Goal: Task Accomplishment & Management: Manage account settings

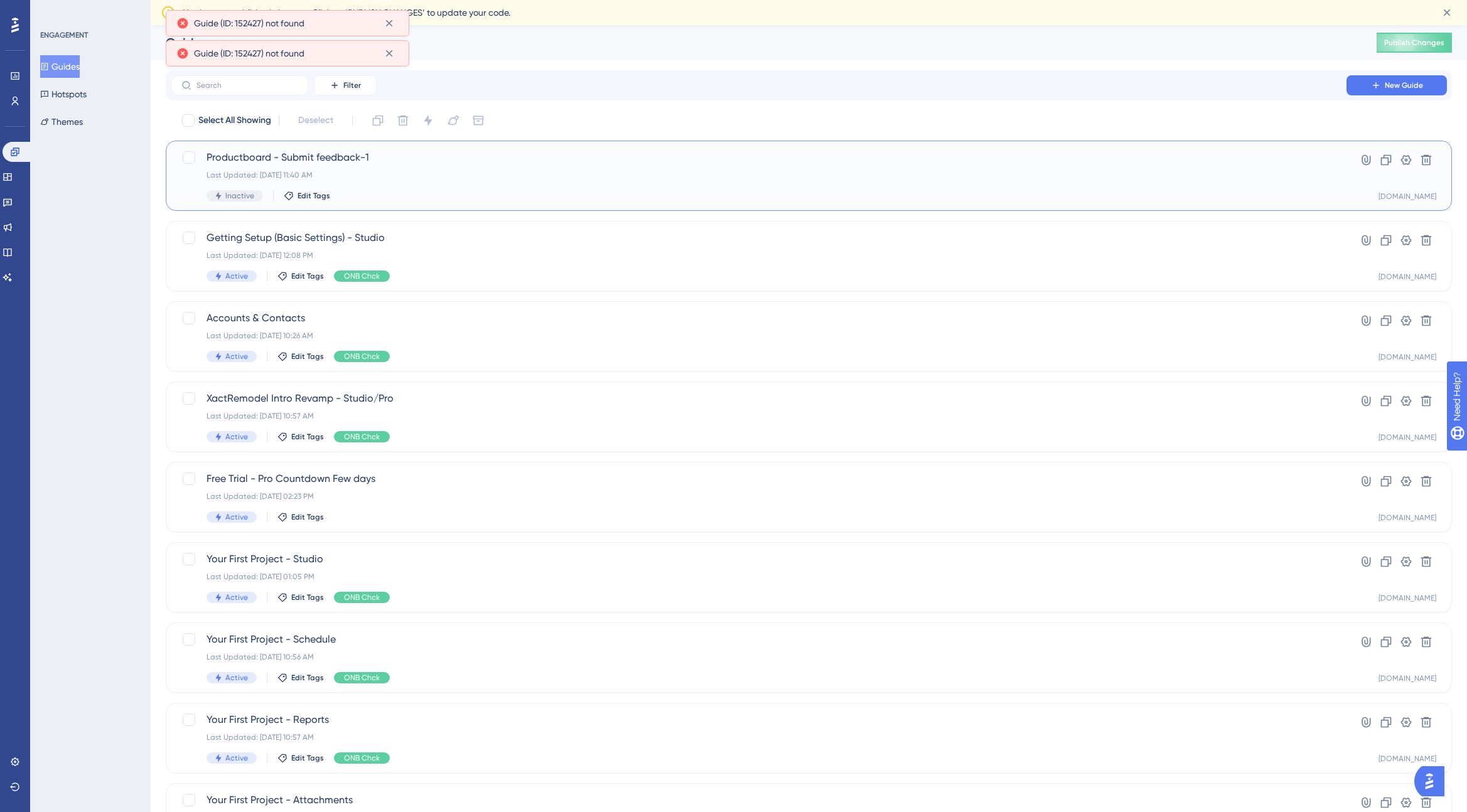
click at [297, 155] on span "Productboard - Submit feedback-1" at bounding box center [758, 158] width 1104 height 15
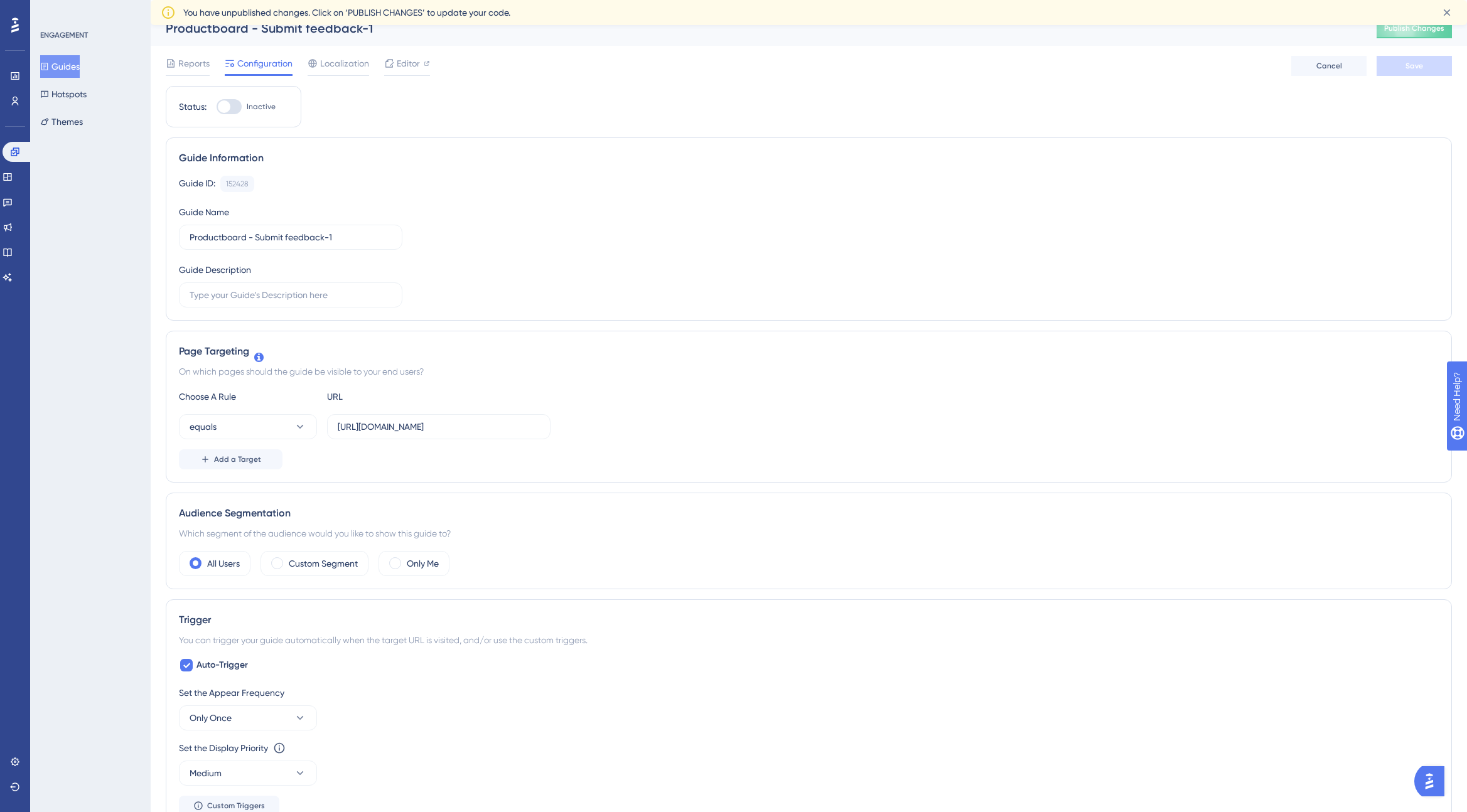
scroll to position [11, 0]
click at [281, 431] on button "equals" at bounding box center [248, 429] width 138 height 25
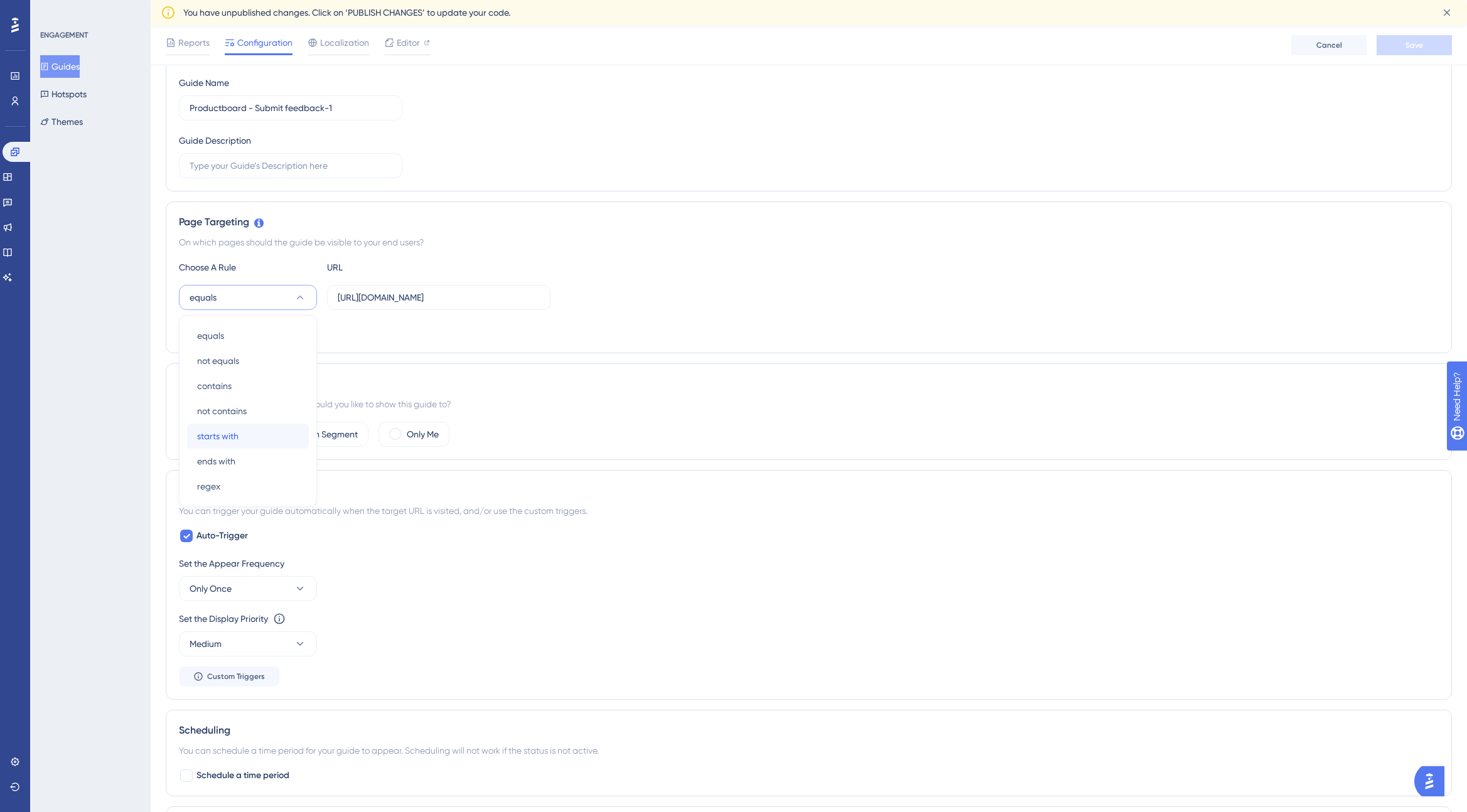
click at [263, 434] on div "starts with starts with" at bounding box center [248, 435] width 101 height 25
drag, startPoint x: 413, startPoint y: 298, endPoint x: 585, endPoint y: 308, distance: 172.3
click at [585, 308] on div "starts with [URL][DOMAIN_NAME]" at bounding box center [809, 297] width 1260 height 25
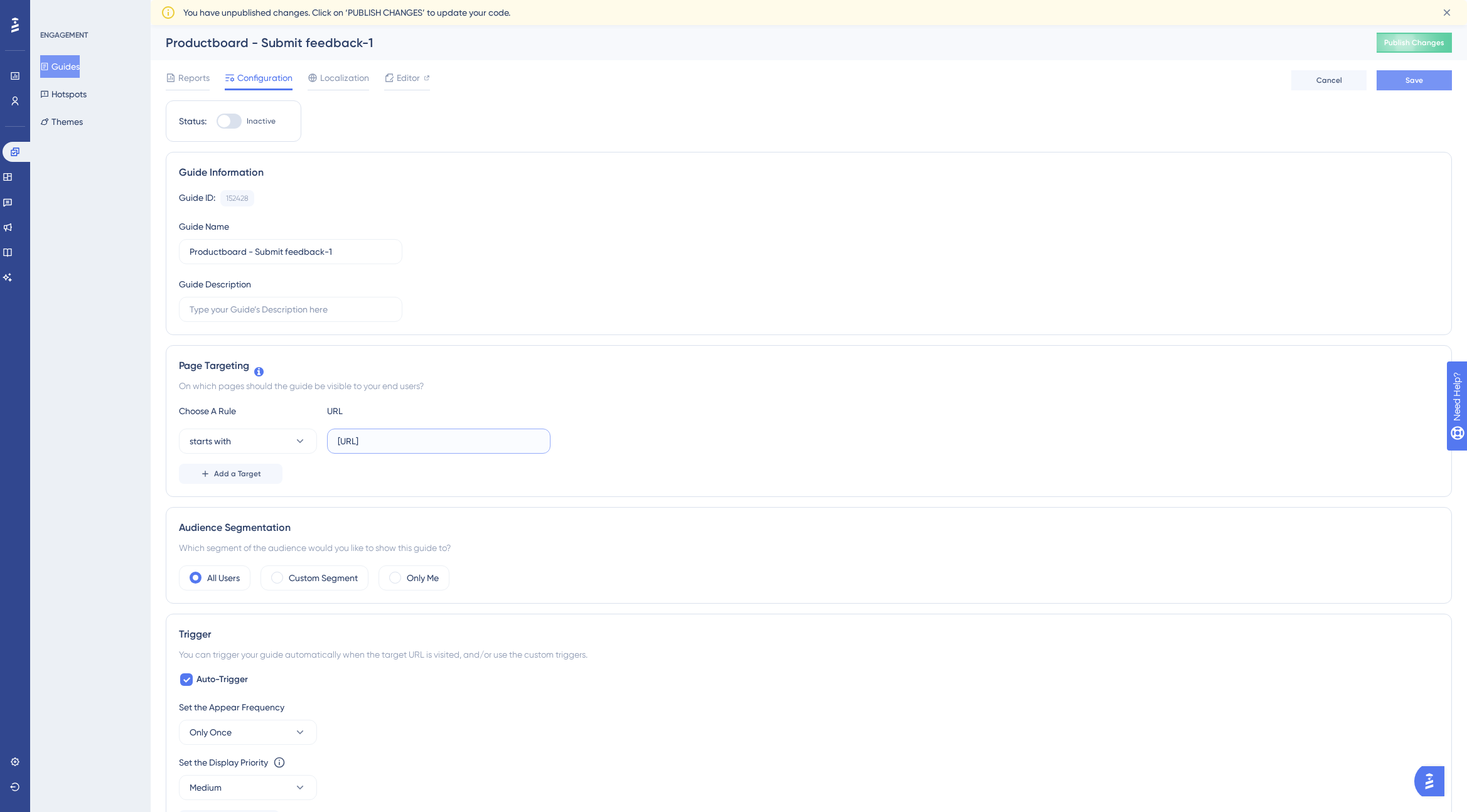
type input "[URL]"
click at [1426, 80] on button "Save" at bounding box center [1414, 80] width 75 height 20
click at [79, 61] on button "Guides" at bounding box center [60, 67] width 40 height 23
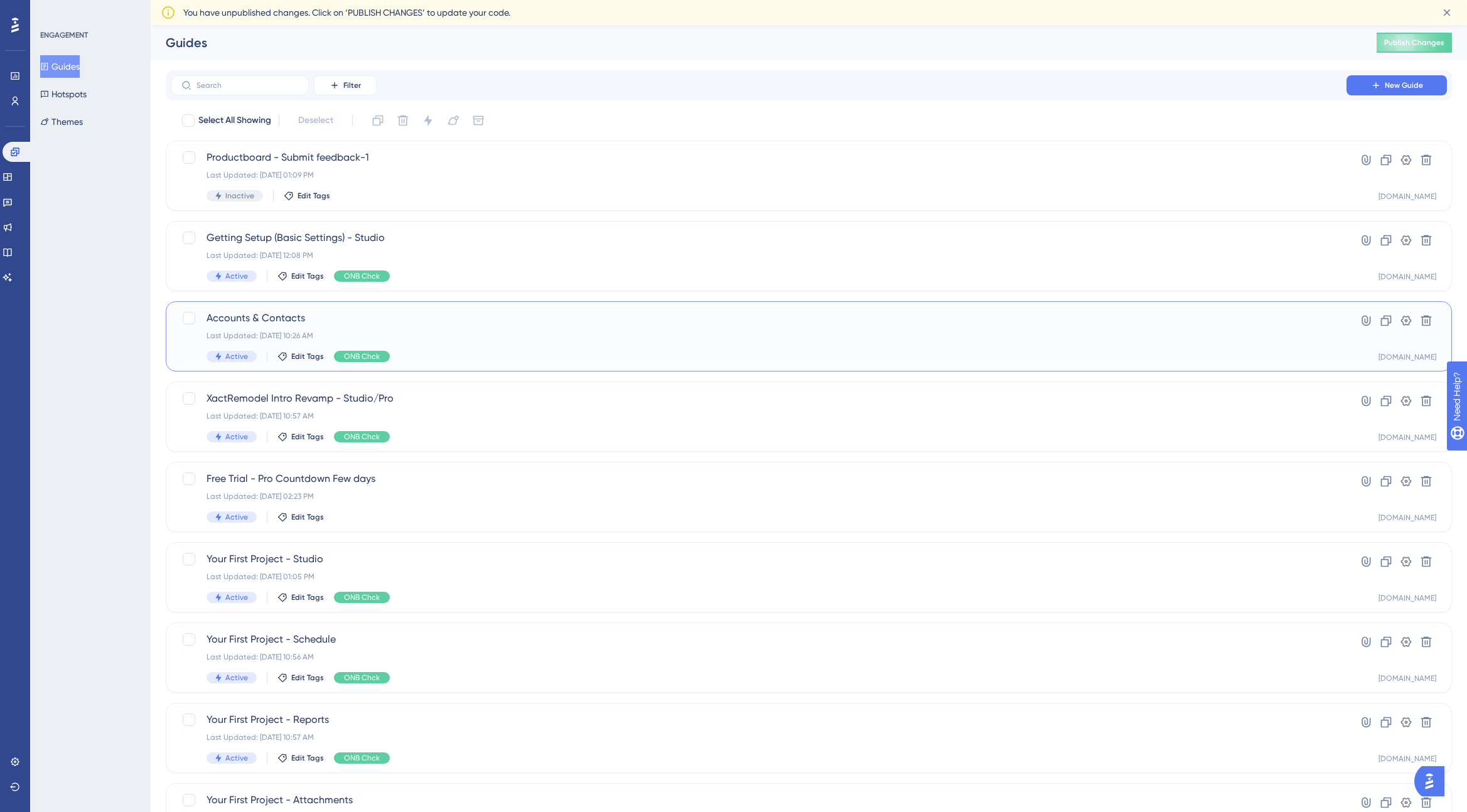
click at [307, 316] on span "Accounts & Contacts" at bounding box center [758, 318] width 1104 height 15
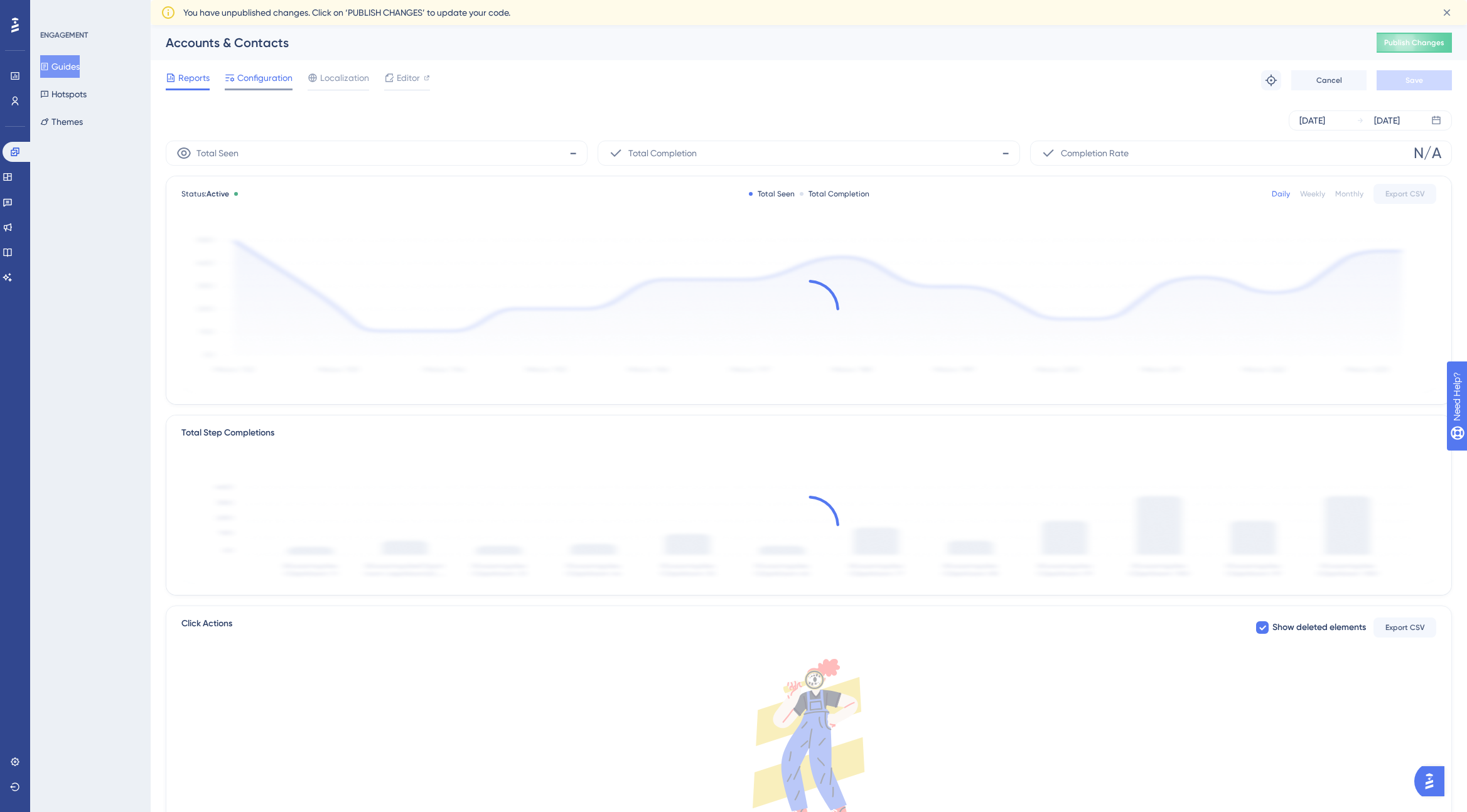
click at [273, 77] on span "Configuration" at bounding box center [265, 78] width 56 height 15
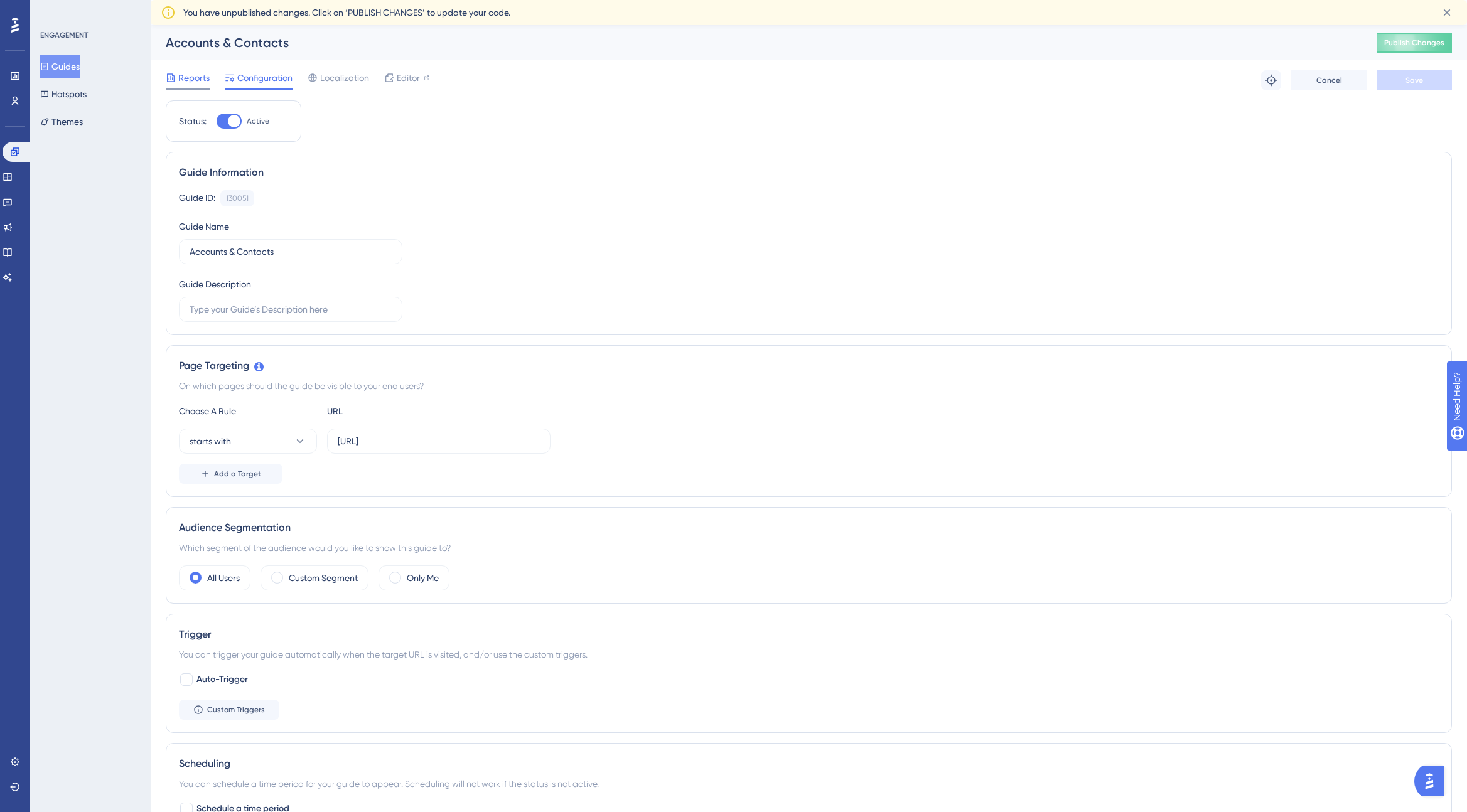
click at [189, 75] on span "Reports" at bounding box center [194, 78] width 32 height 15
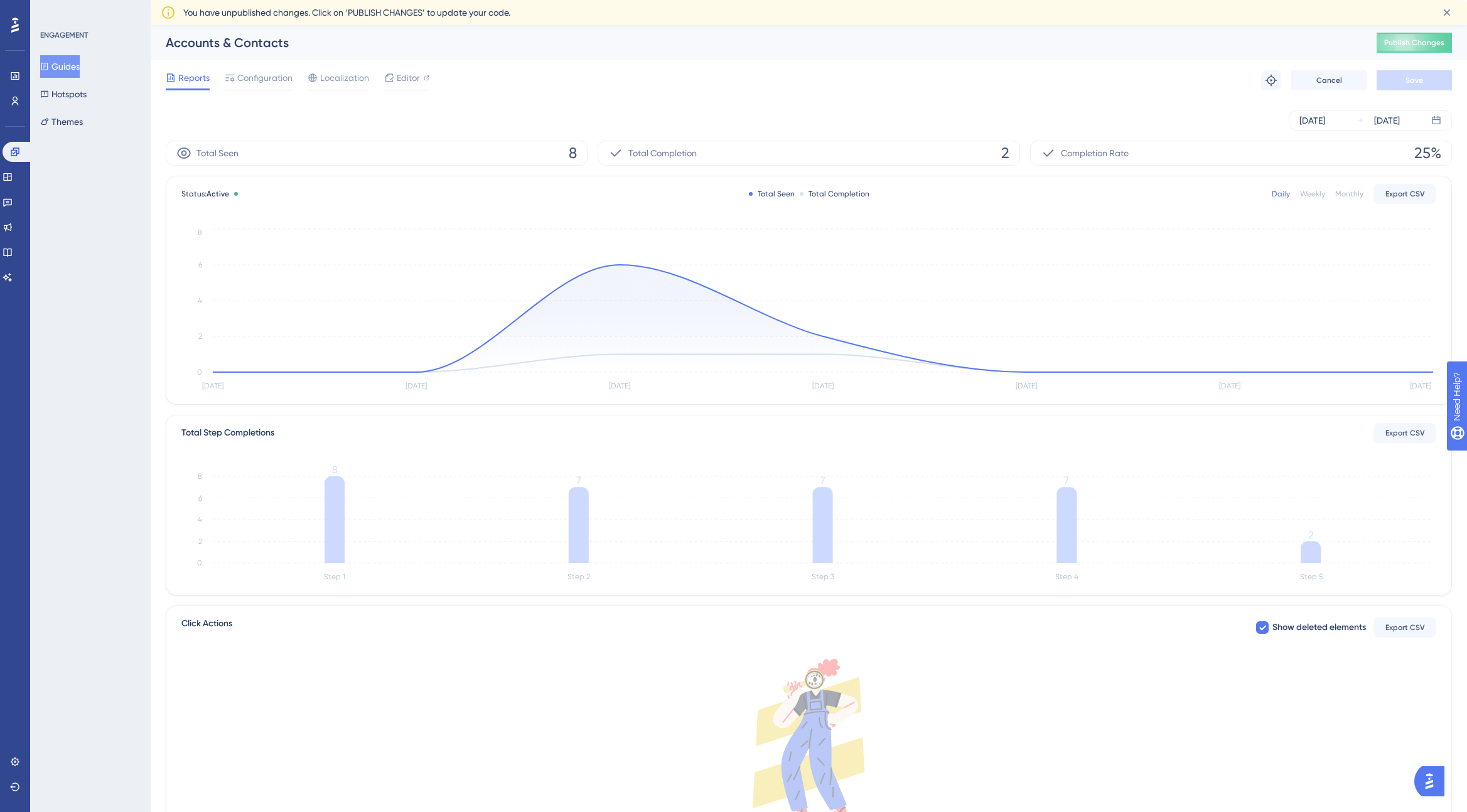
click at [71, 68] on button "Guides" at bounding box center [60, 67] width 40 height 23
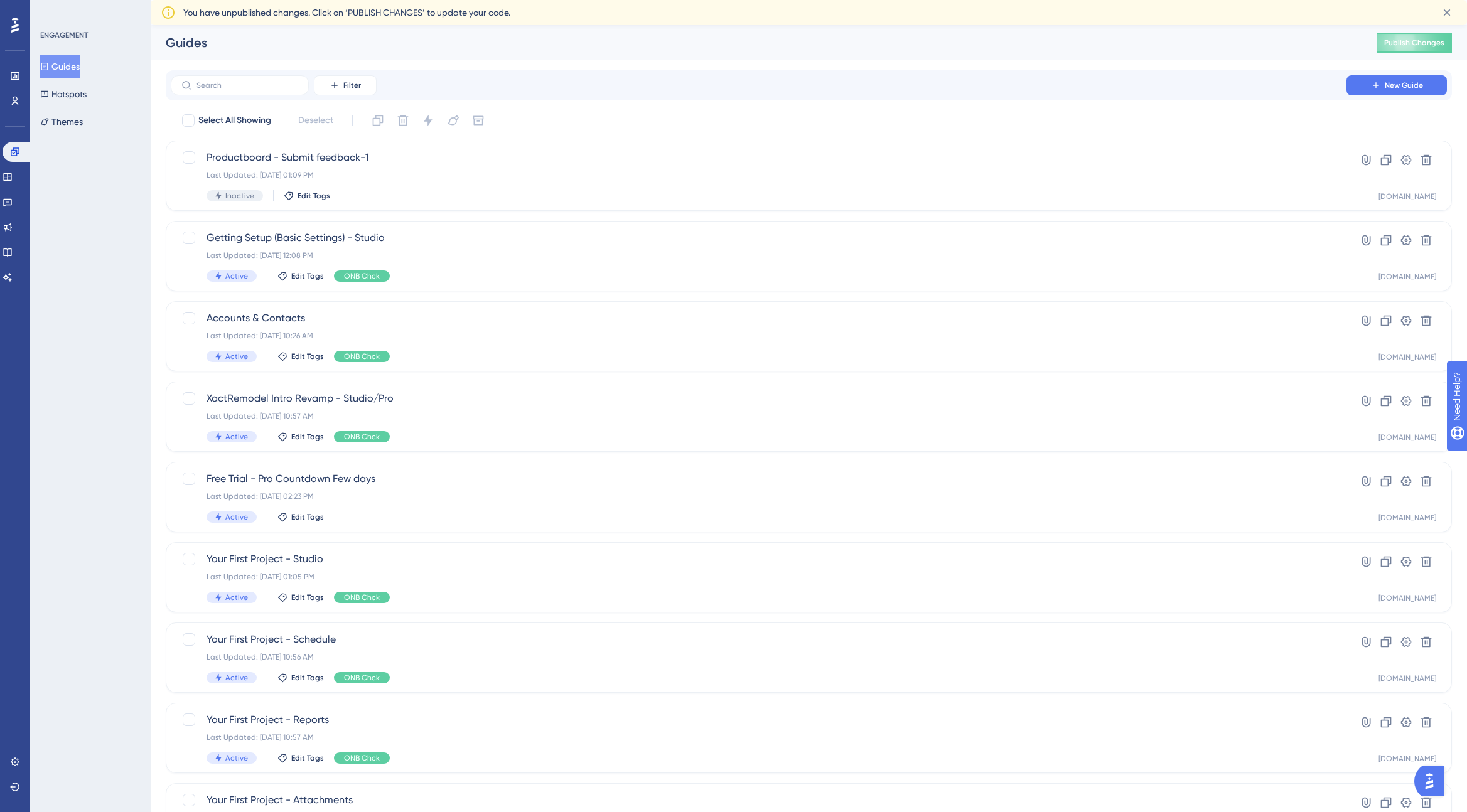
scroll to position [1, 0]
click at [330, 158] on span "Productboard - Submit feedback-1" at bounding box center [758, 157] width 1104 height 15
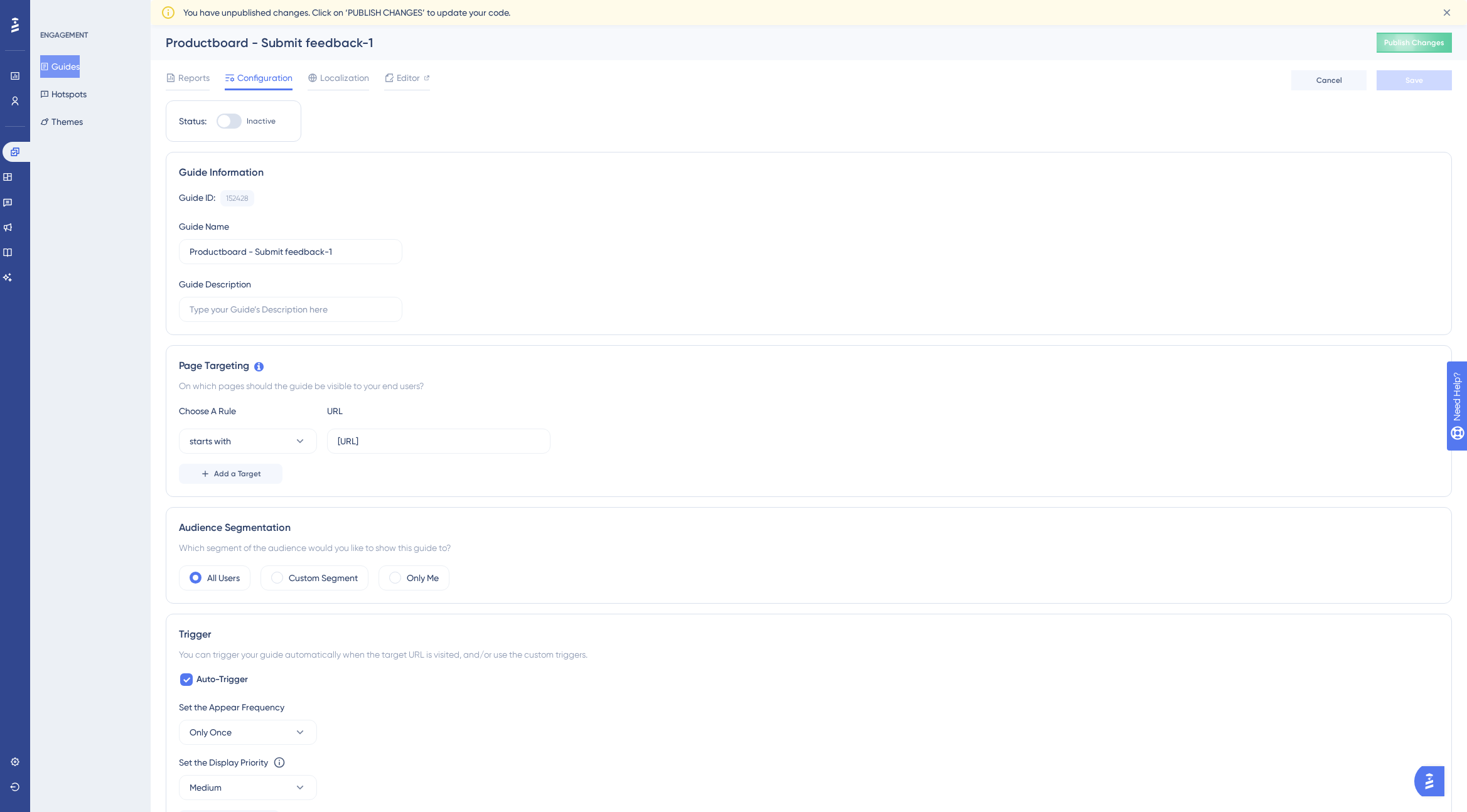
click at [361, 42] on div "Productboard - Submit feedback-1" at bounding box center [755, 42] width 1179 height 17
click at [344, 250] on input "Productboard - Submit feedback-1" at bounding box center [290, 251] width 202 height 14
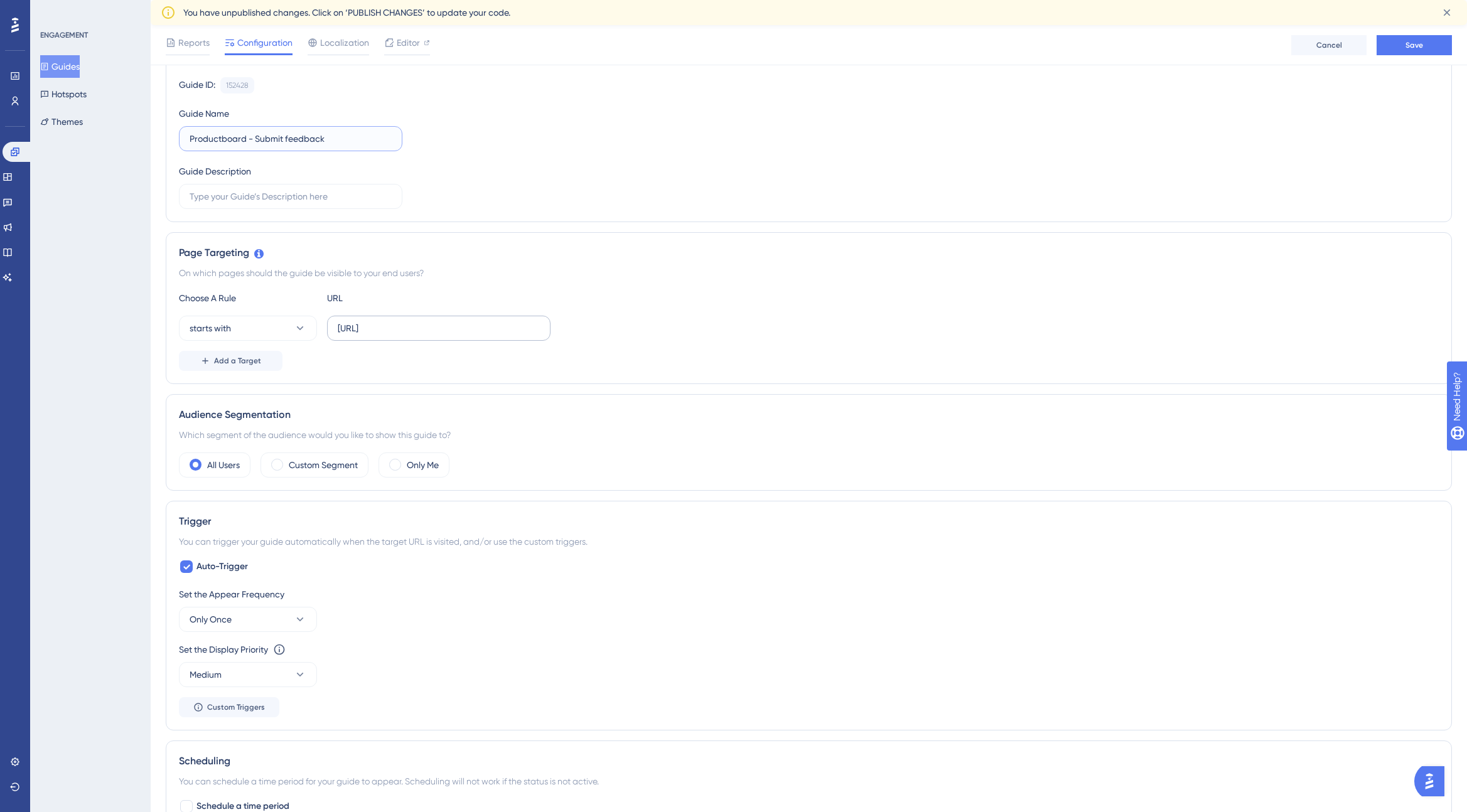
scroll to position [117, 0]
type input "Productboard - Submit feedback"
click at [243, 365] on span "Add a Target" at bounding box center [237, 362] width 47 height 10
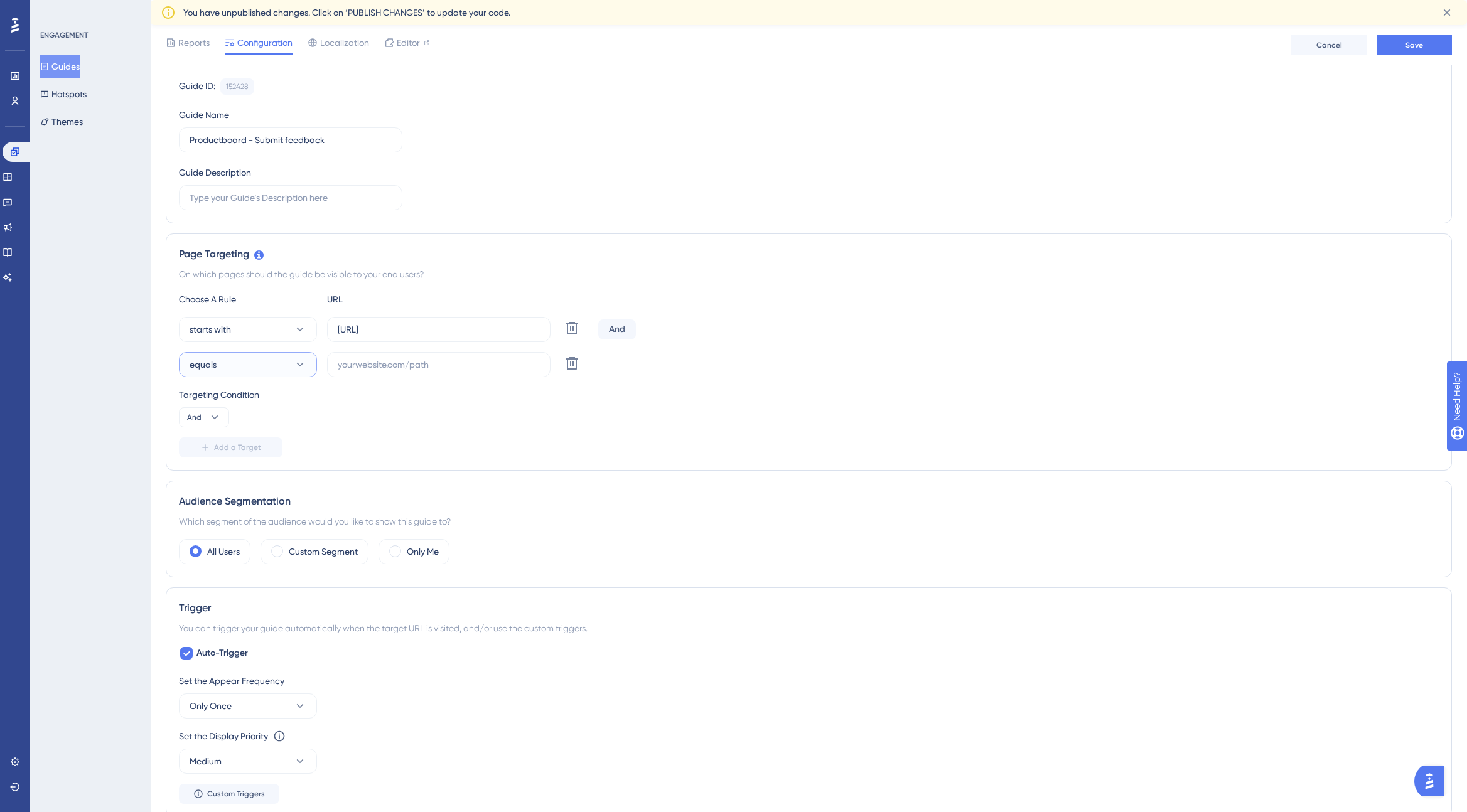
click at [288, 366] on button "equals" at bounding box center [248, 364] width 138 height 25
click at [291, 365] on button "equals" at bounding box center [248, 364] width 138 height 25
click at [569, 368] on icon at bounding box center [572, 363] width 15 height 15
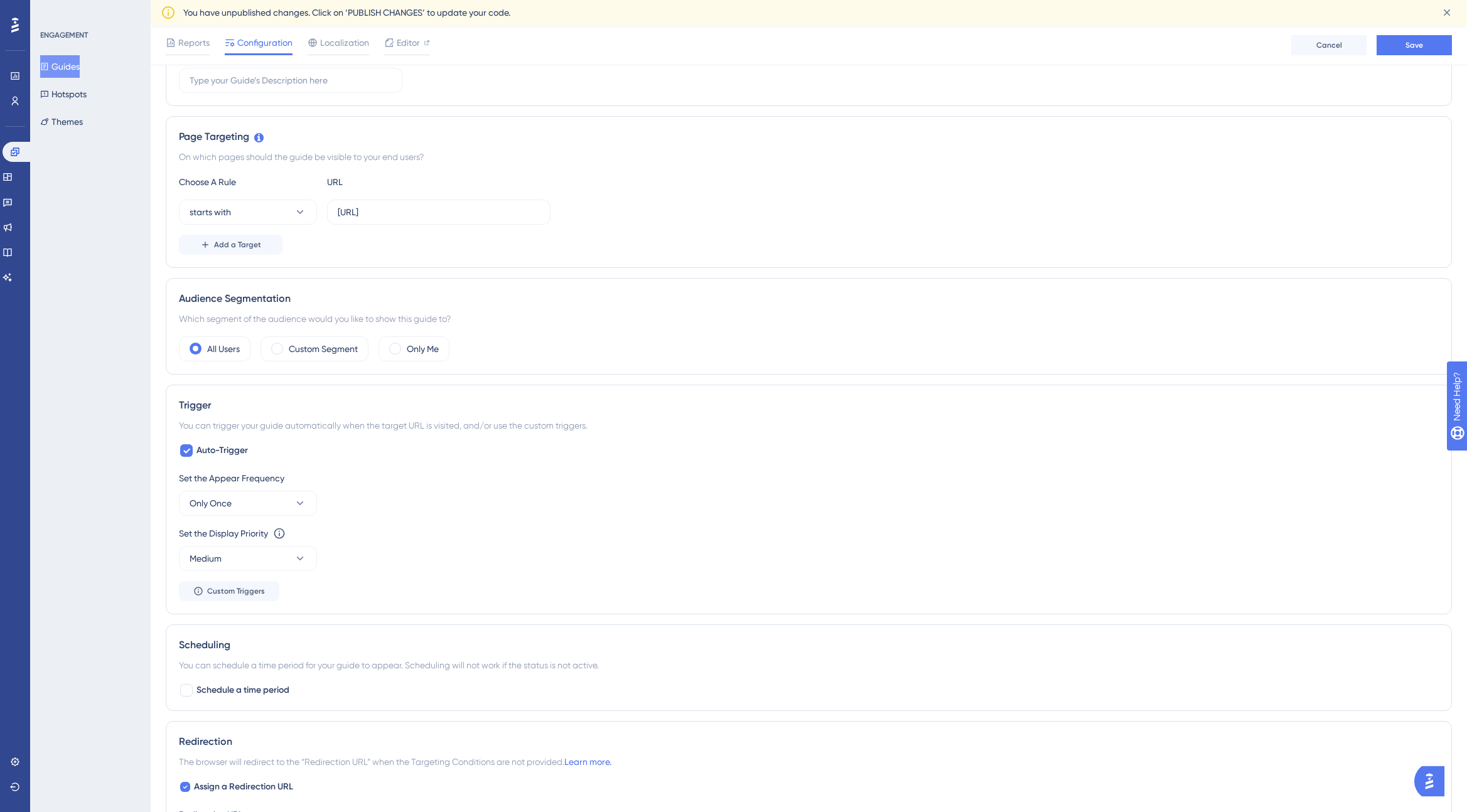
scroll to position [234, 0]
click at [319, 347] on label "Custom Segment" at bounding box center [324, 349] width 69 height 15
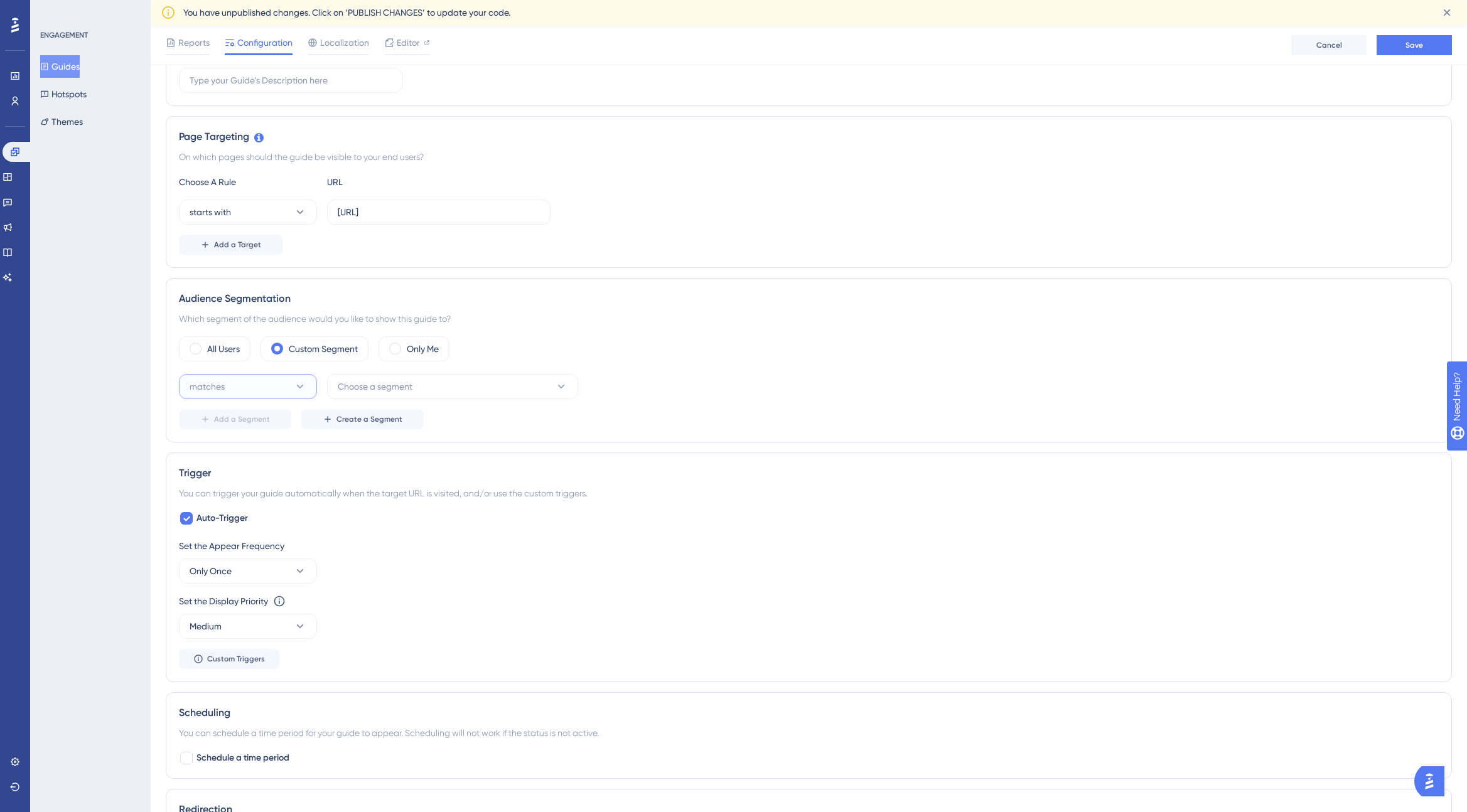
click at [297, 385] on icon at bounding box center [300, 386] width 7 height 4
click at [402, 384] on span "Choose a segment" at bounding box center [375, 386] width 74 height 15
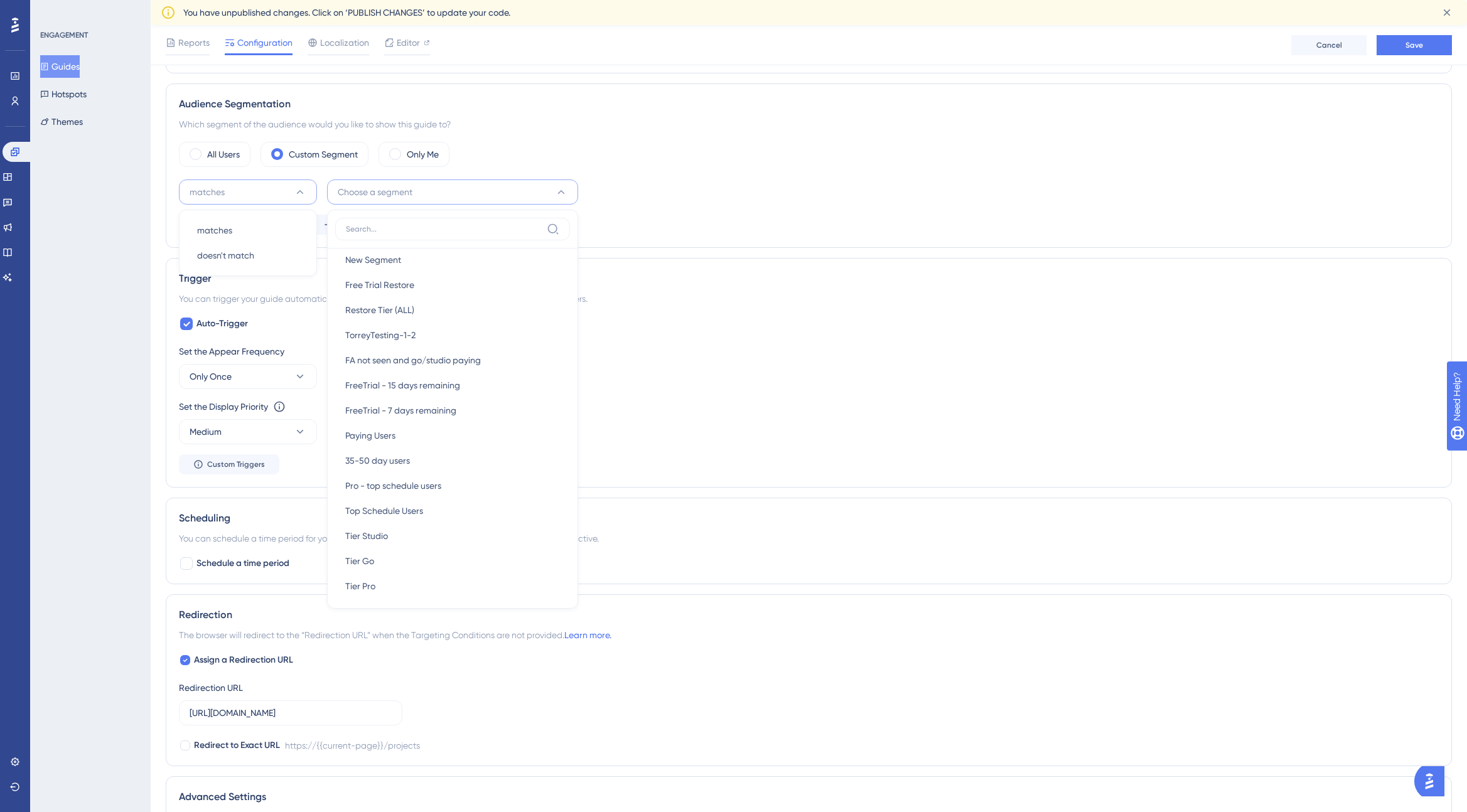
scroll to position [0, 0]
drag, startPoint x: 648, startPoint y: 185, endPoint x: 634, endPoint y: 180, distance: 14.9
click at [649, 183] on div "matches matches matches doesn't match doesn't match Choose a segment New Users …" at bounding box center [809, 191] width 1260 height 25
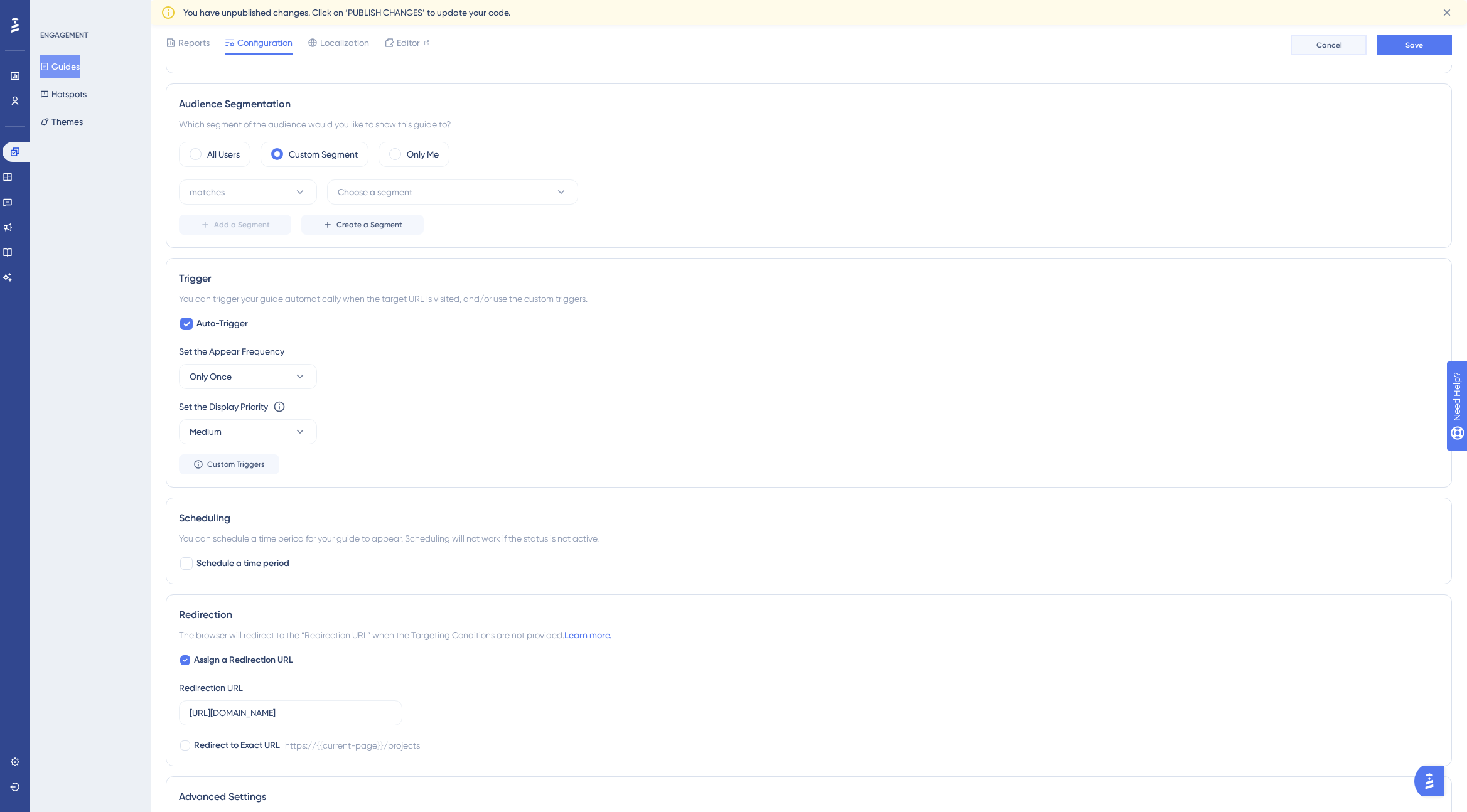
click at [1339, 42] on span "Cancel" at bounding box center [1329, 45] width 26 height 10
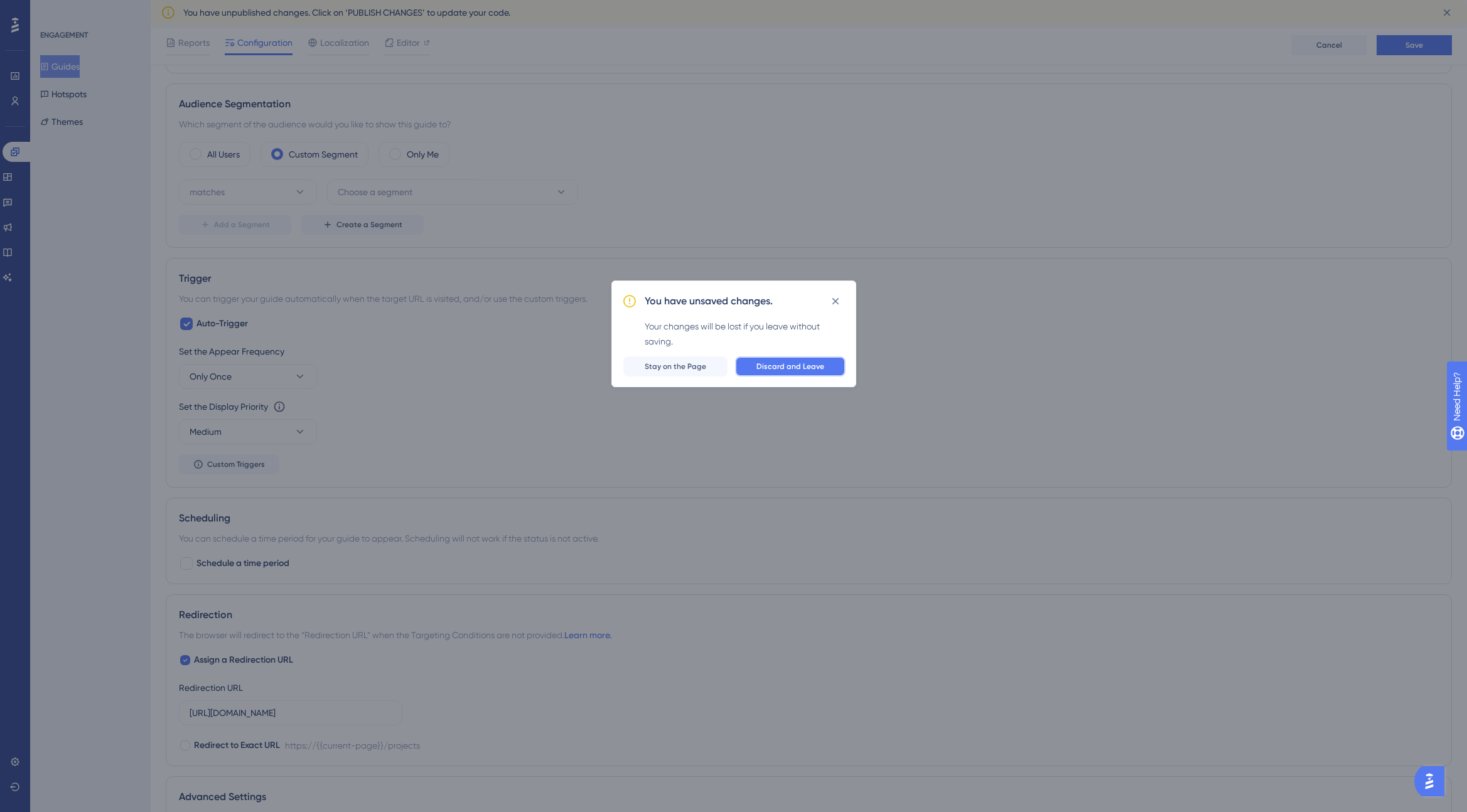
click at [789, 364] on span "Discard and Leave" at bounding box center [790, 366] width 68 height 10
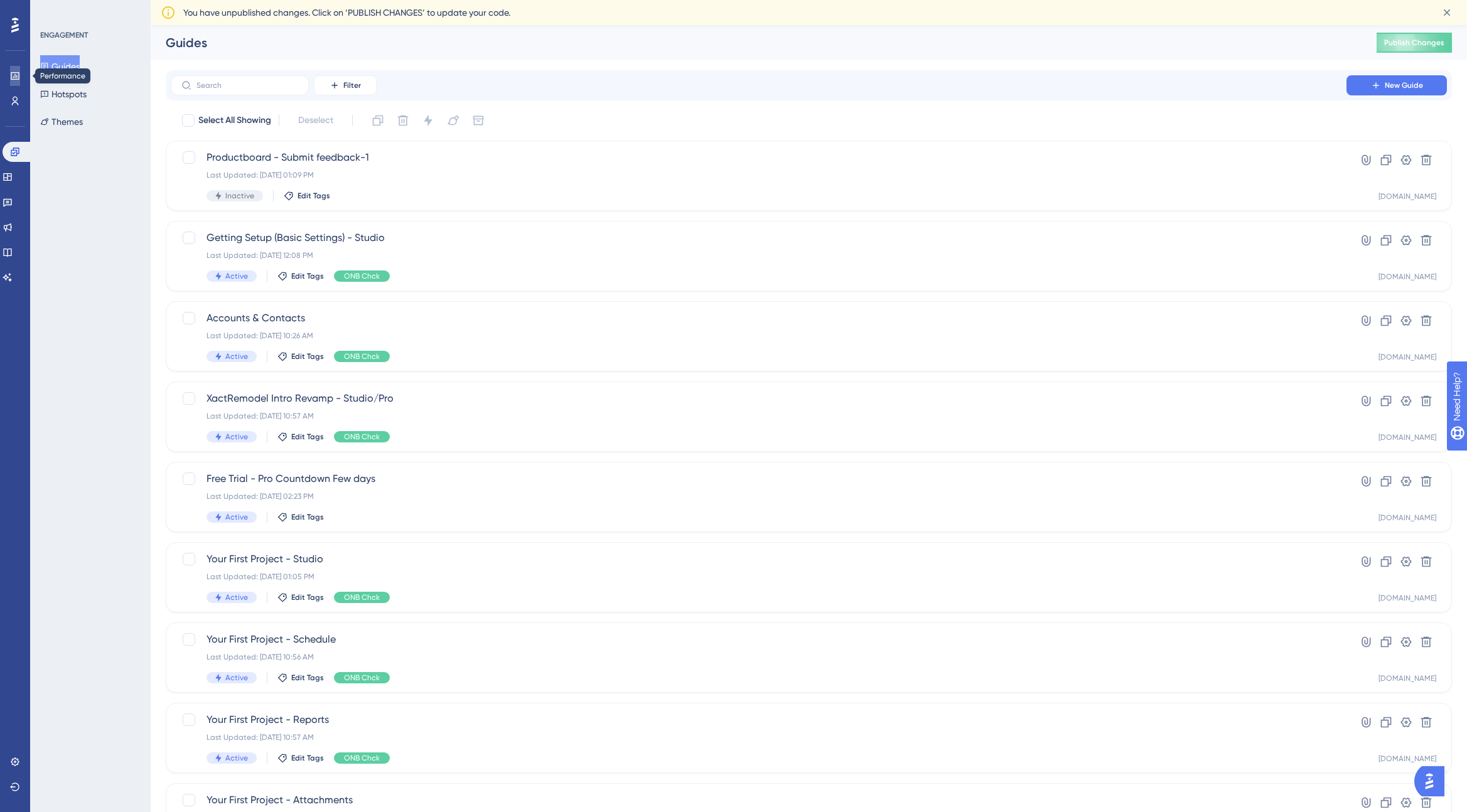
click at [17, 73] on icon at bounding box center [14, 75] width 10 height 10
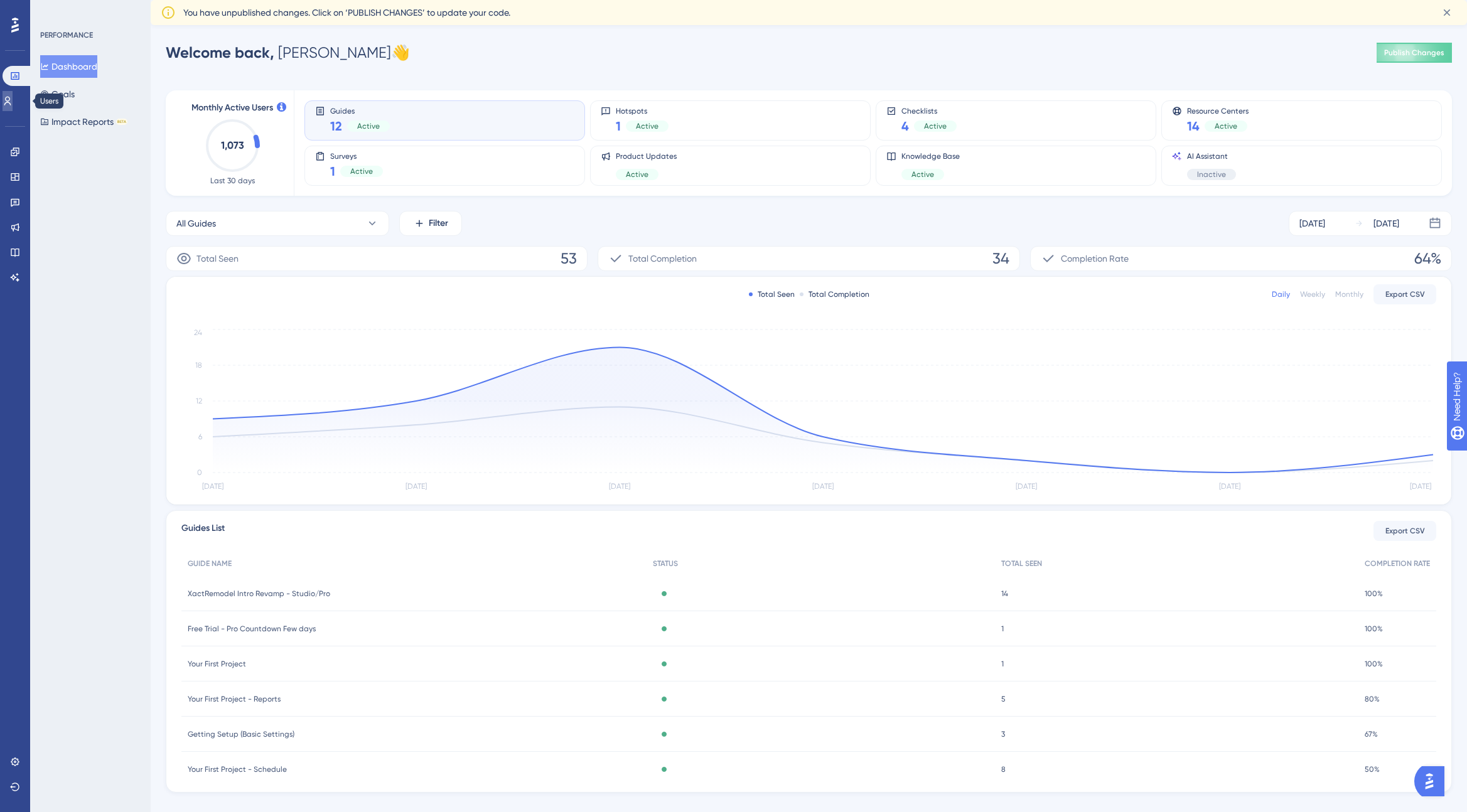
click at [11, 101] on icon at bounding box center [8, 101] width 7 height 9
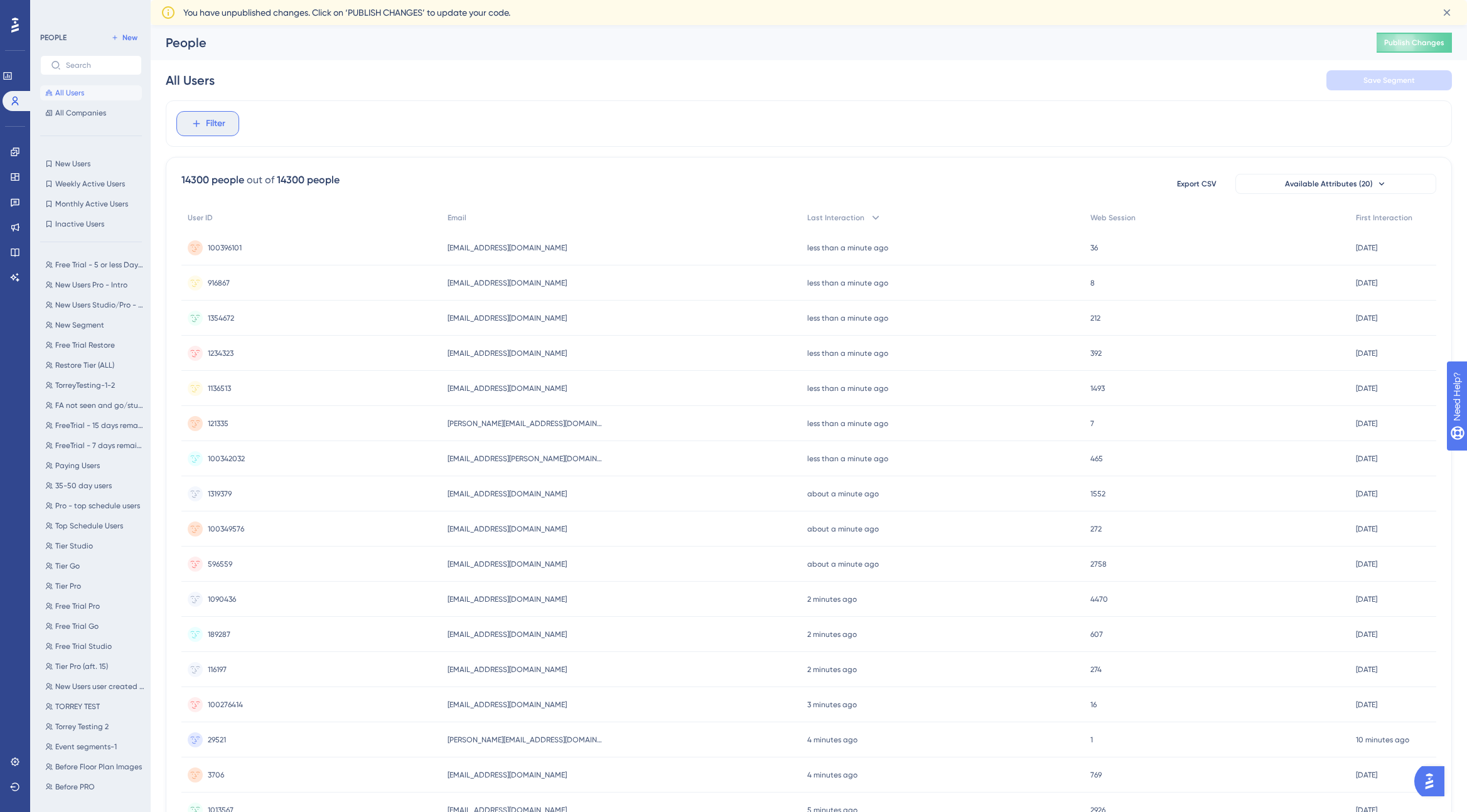
click at [215, 123] on span "Filter" at bounding box center [215, 124] width 20 height 15
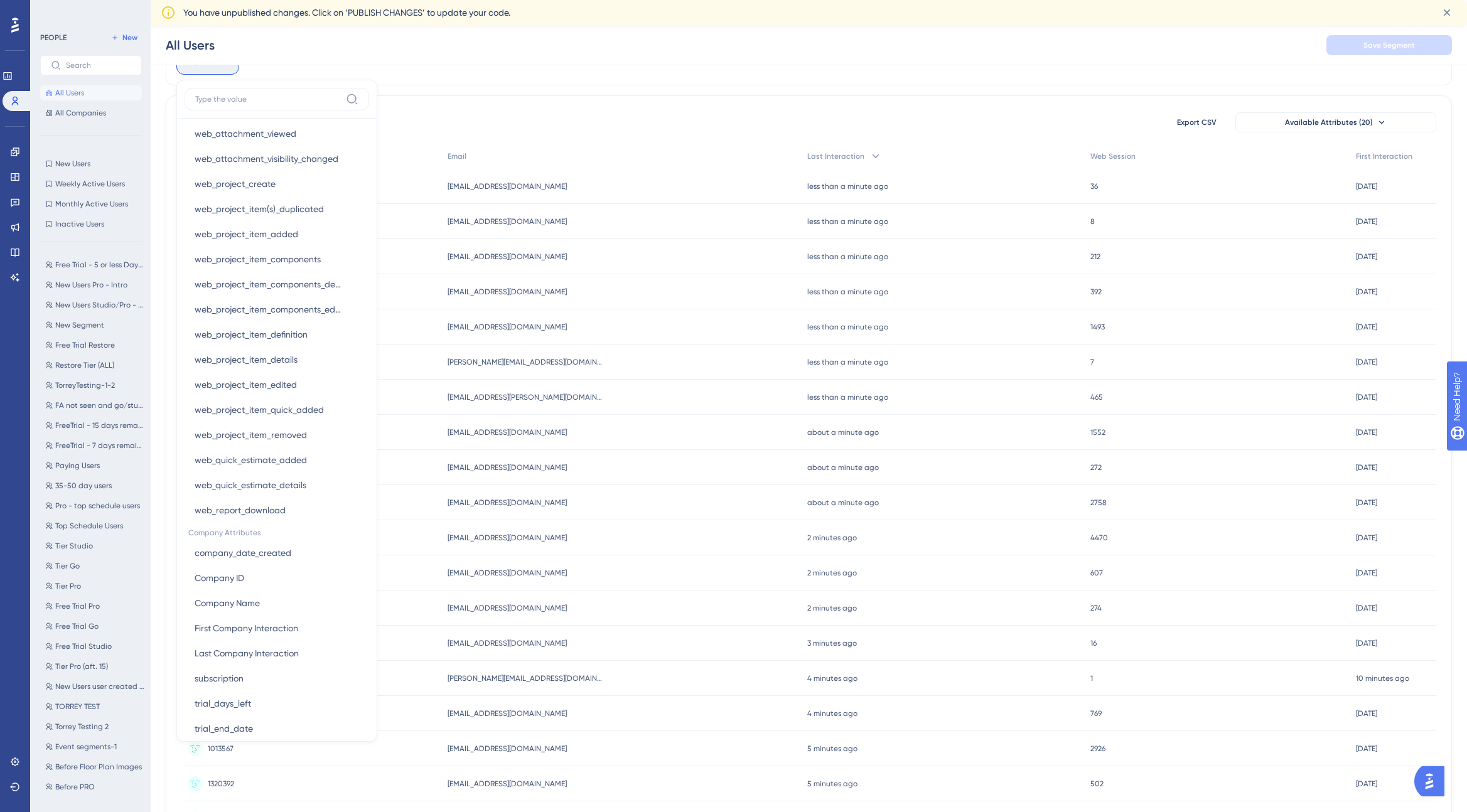
scroll to position [1120, 0]
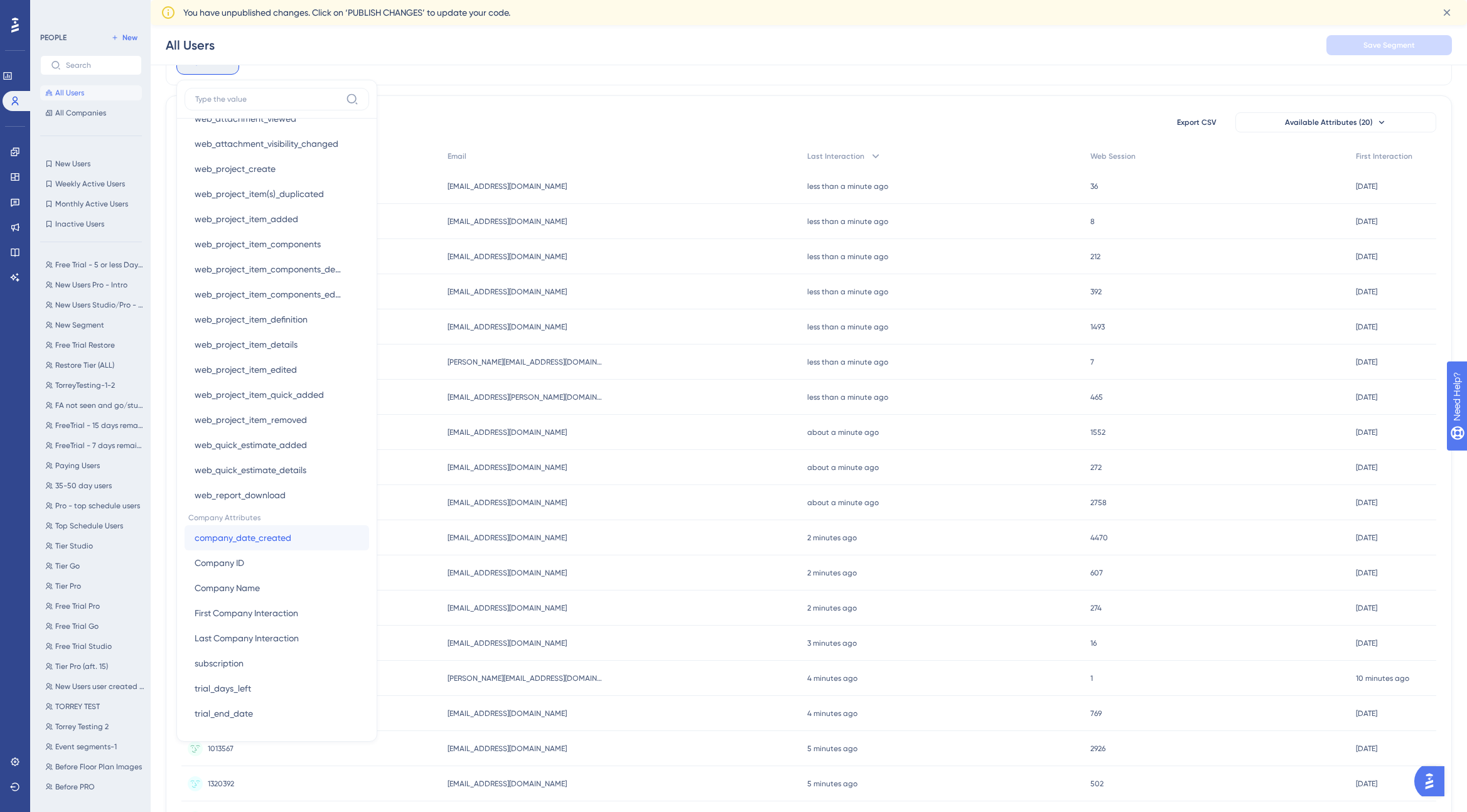
click at [307, 538] on button "company_date_created company_date_created" at bounding box center [277, 537] width 185 height 25
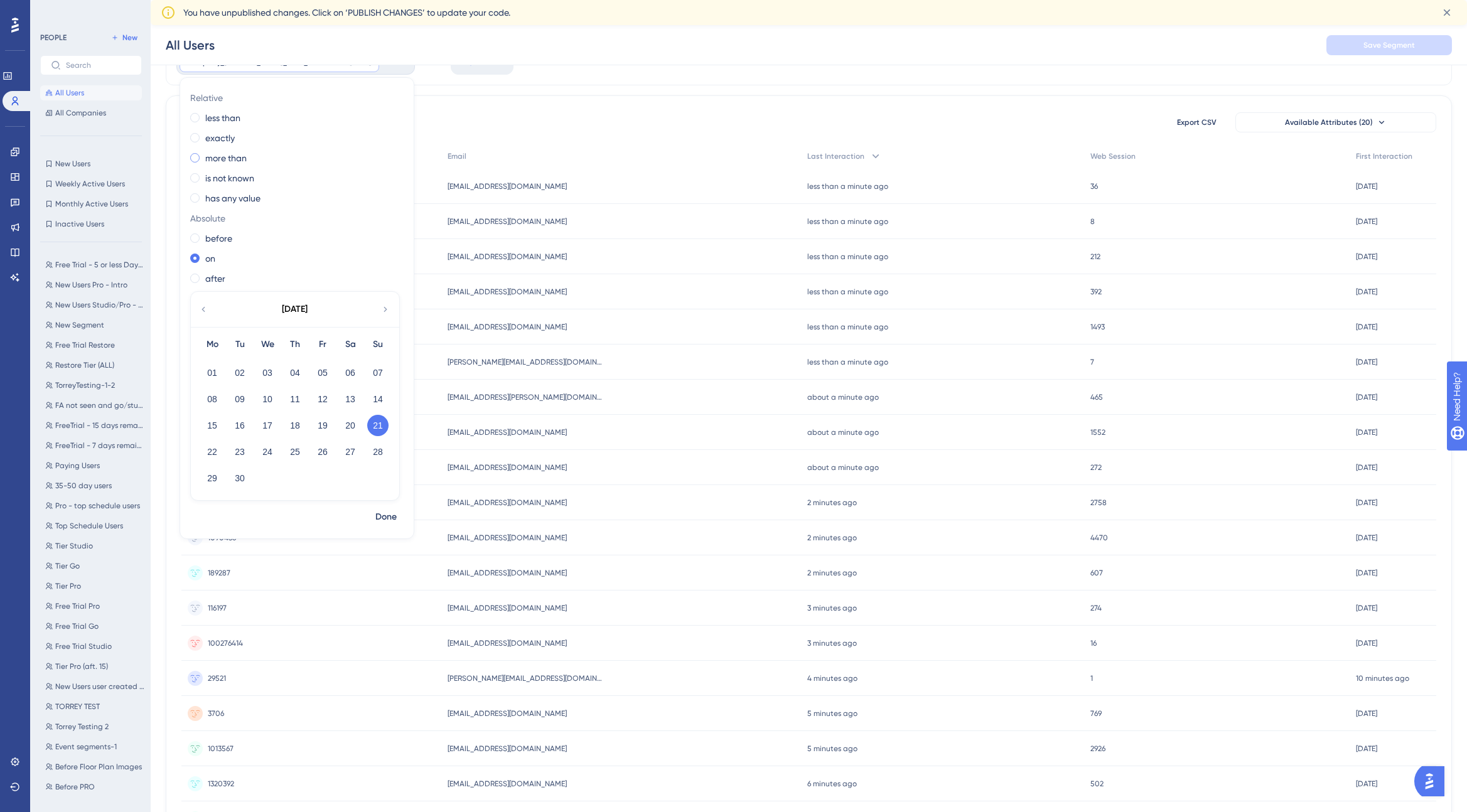
click at [196, 157] on span at bounding box center [194, 158] width 10 height 10
click at [203, 155] on input "radio" at bounding box center [203, 155] width 0 height 0
drag, startPoint x: 222, startPoint y: 181, endPoint x: 198, endPoint y: 182, distance: 24.0
click at [198, 182] on div "1" at bounding box center [258, 182] width 136 height 25
type input "7"
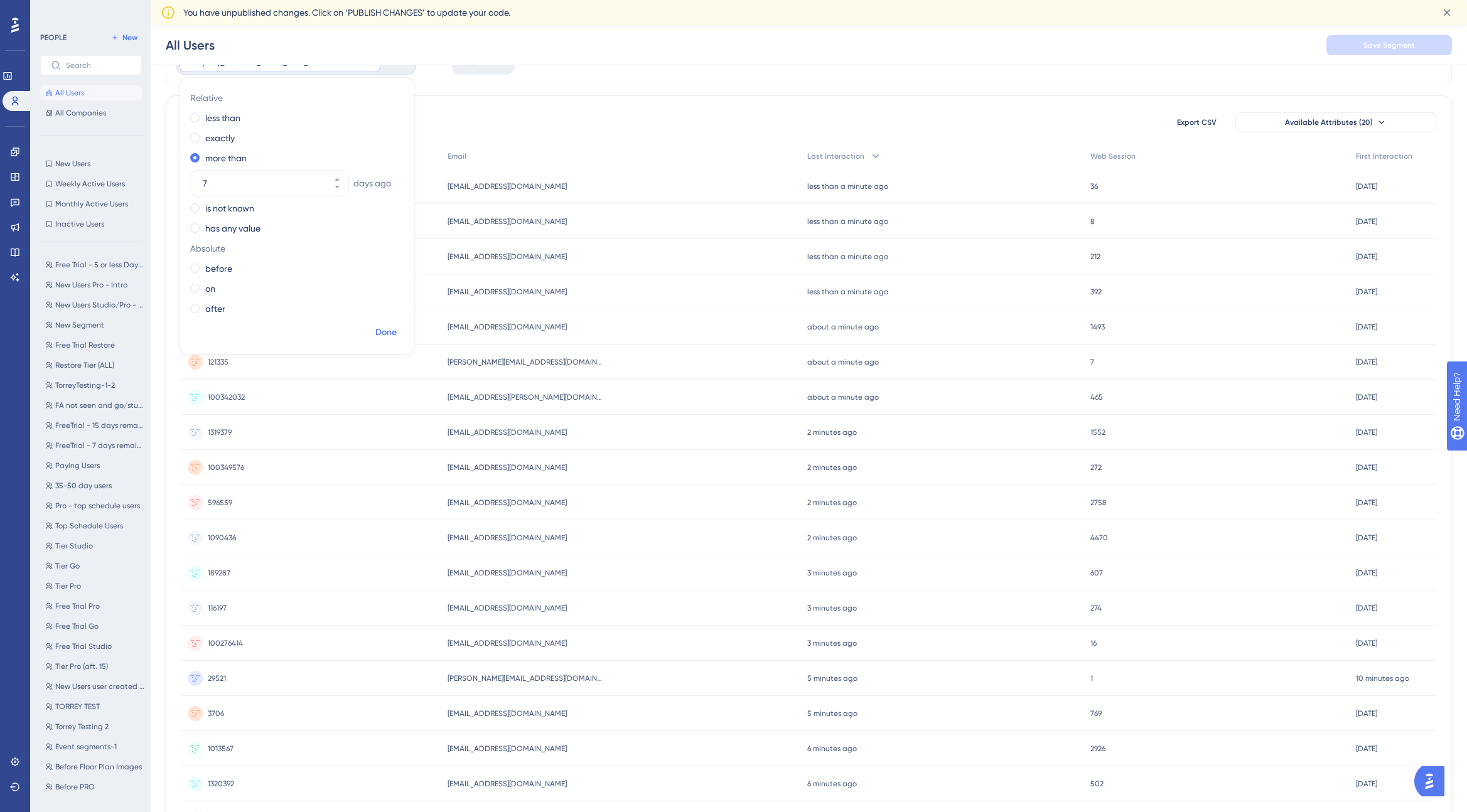
click at [384, 331] on span "Done" at bounding box center [386, 332] width 21 height 15
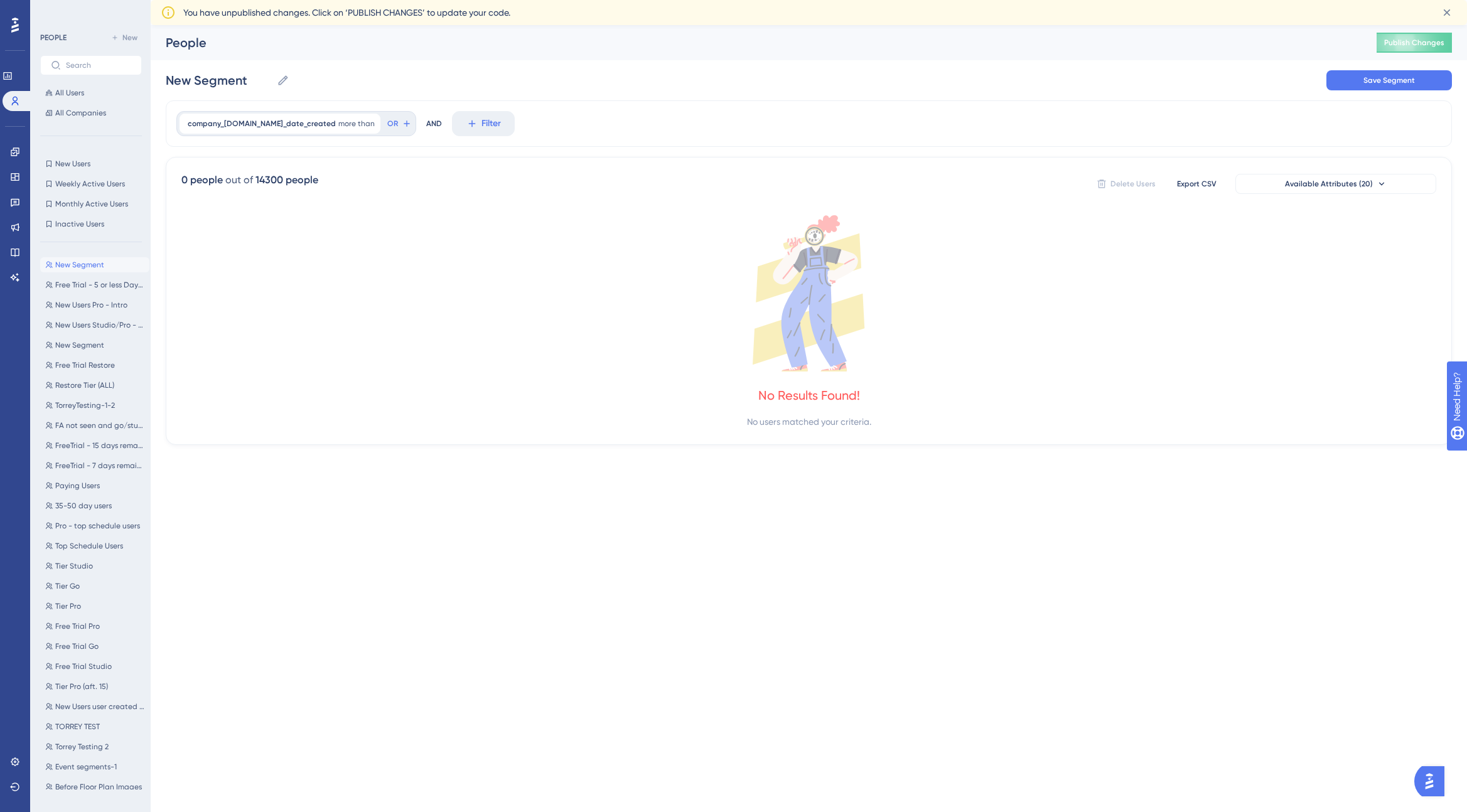
scroll to position [0, 0]
click at [366, 123] on span "more than" at bounding box center [357, 123] width 36 height 10
click at [369, 123] on icon at bounding box center [371, 124] width 8 height 8
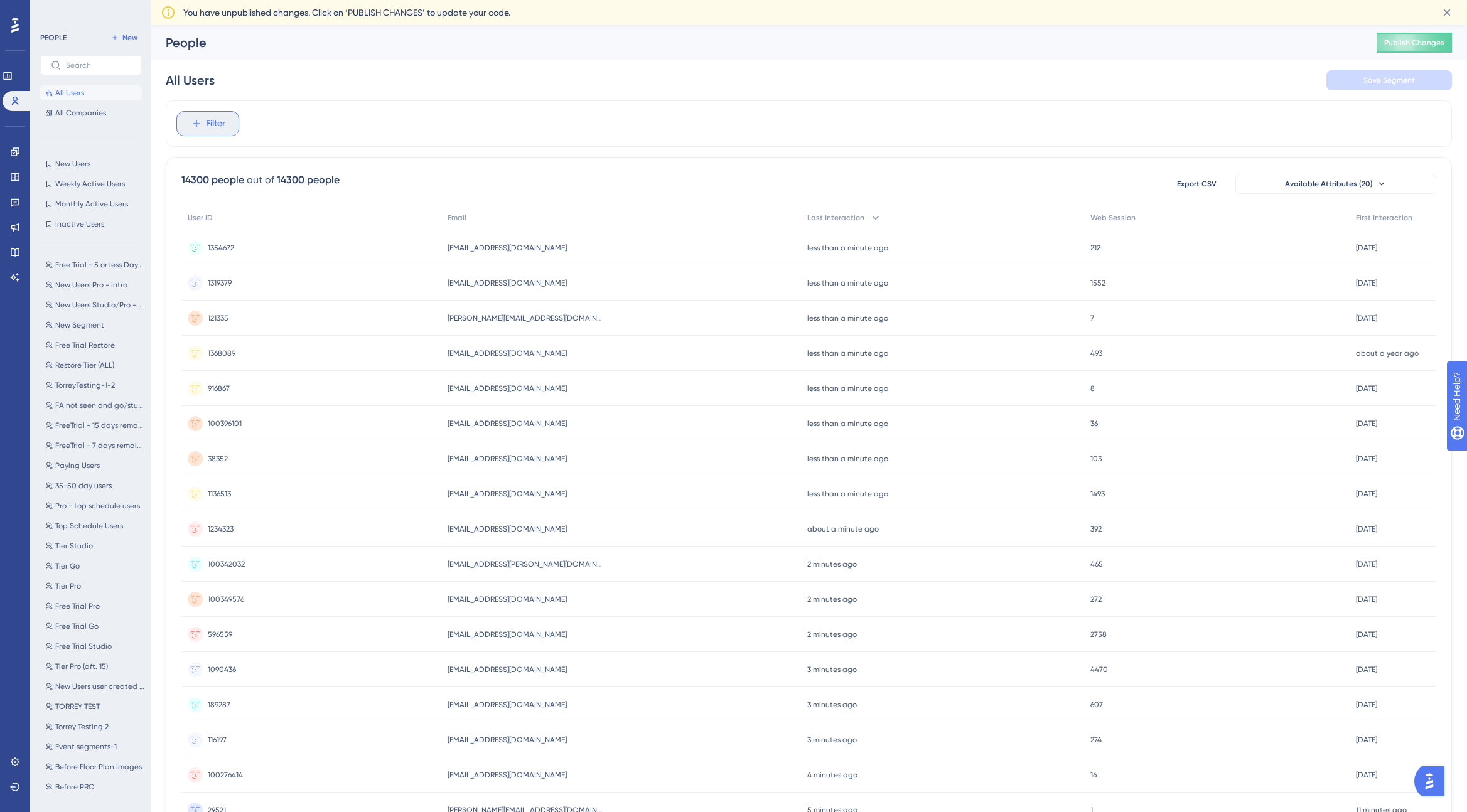
click at [201, 122] on button "Filter" at bounding box center [208, 123] width 63 height 25
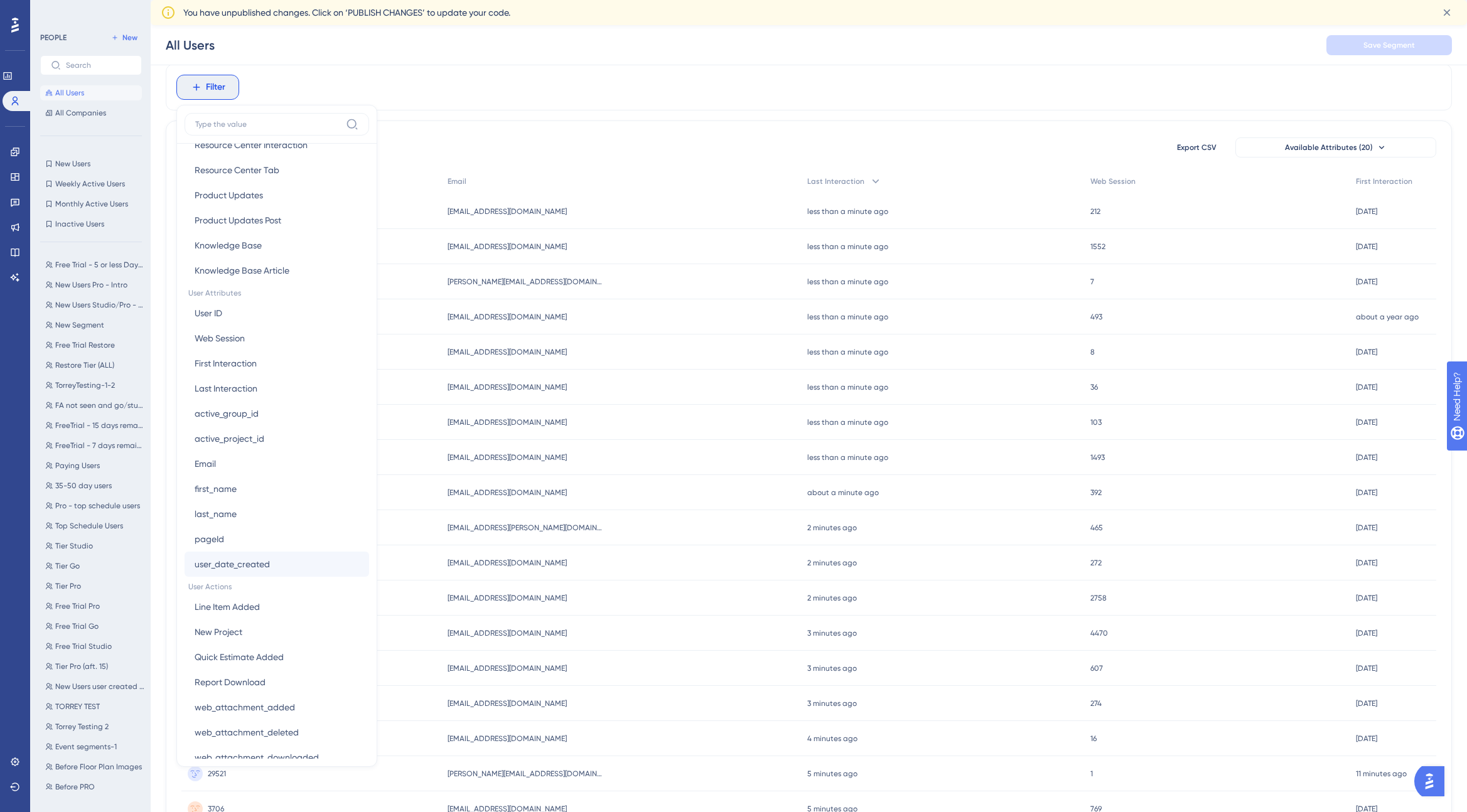
scroll to position [428, 0]
click at [291, 366] on button "First Interaction First Interaction" at bounding box center [277, 365] width 185 height 25
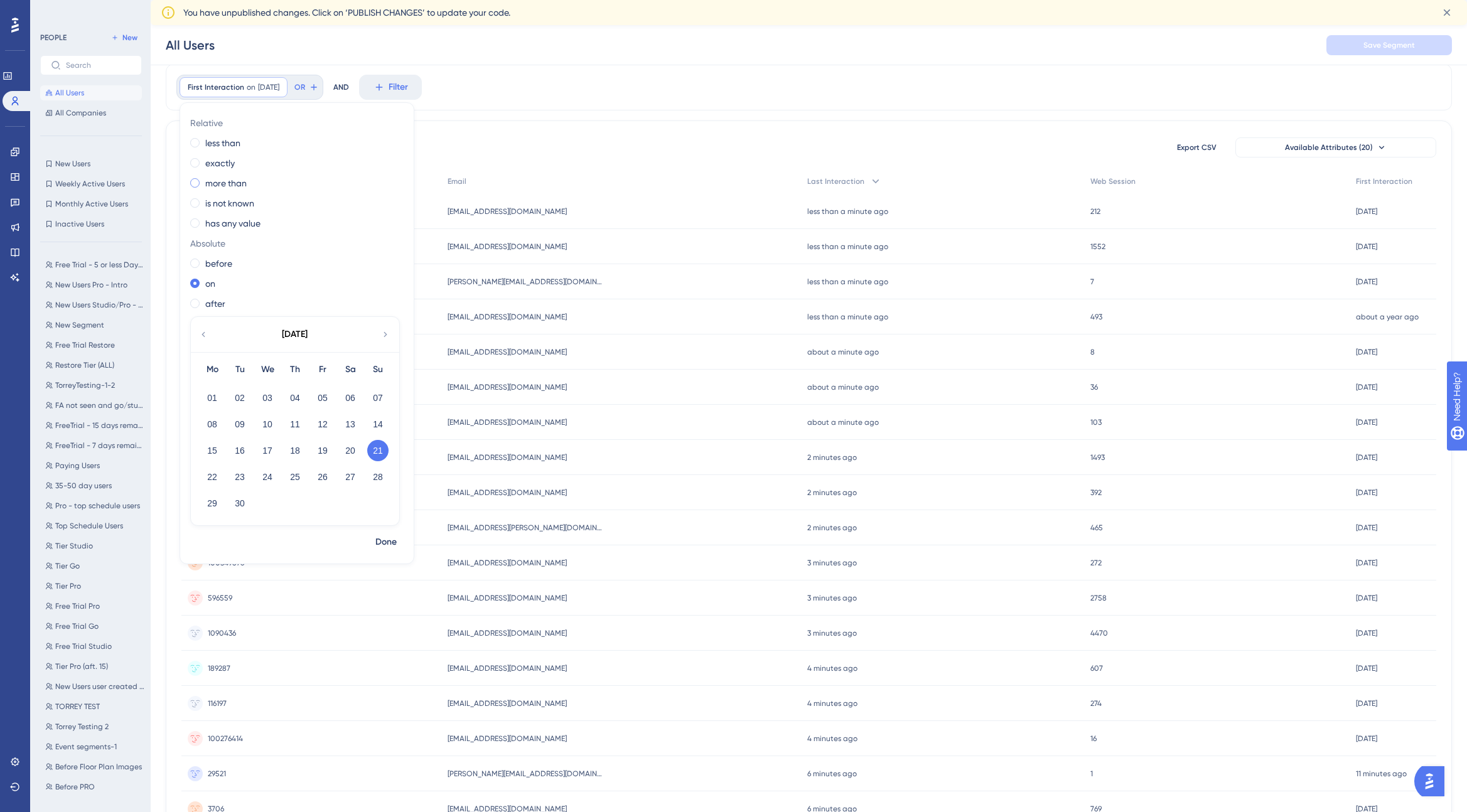
click at [196, 182] on span at bounding box center [194, 182] width 10 height 10
click at [203, 180] on input "radio" at bounding box center [203, 180] width 0 height 0
drag, startPoint x: 212, startPoint y: 209, endPoint x: 199, endPoint y: 209, distance: 13.0
click at [199, 209] on div "1" at bounding box center [258, 208] width 136 height 25
type input "7"
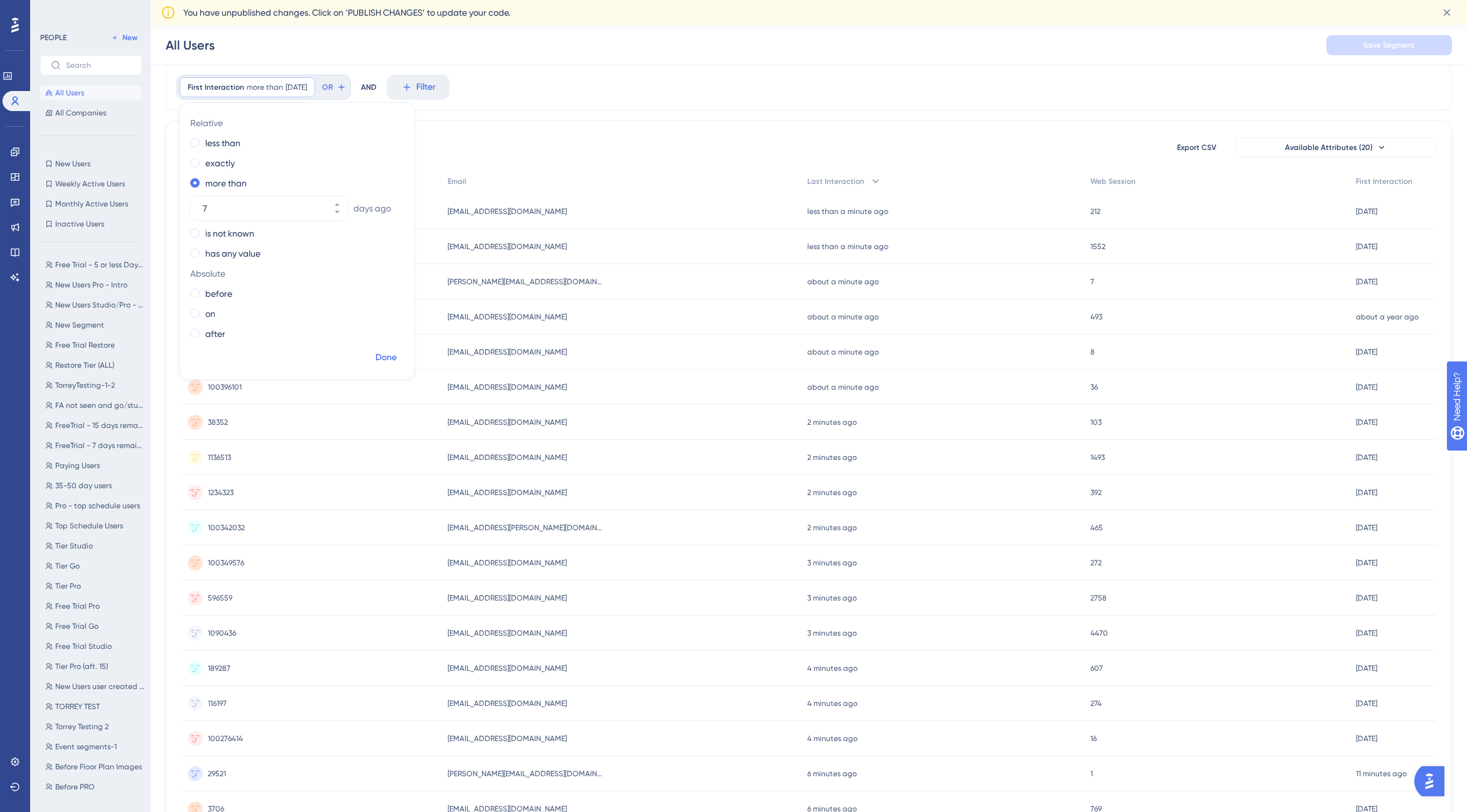
click at [388, 359] on span "Done" at bounding box center [386, 358] width 21 height 15
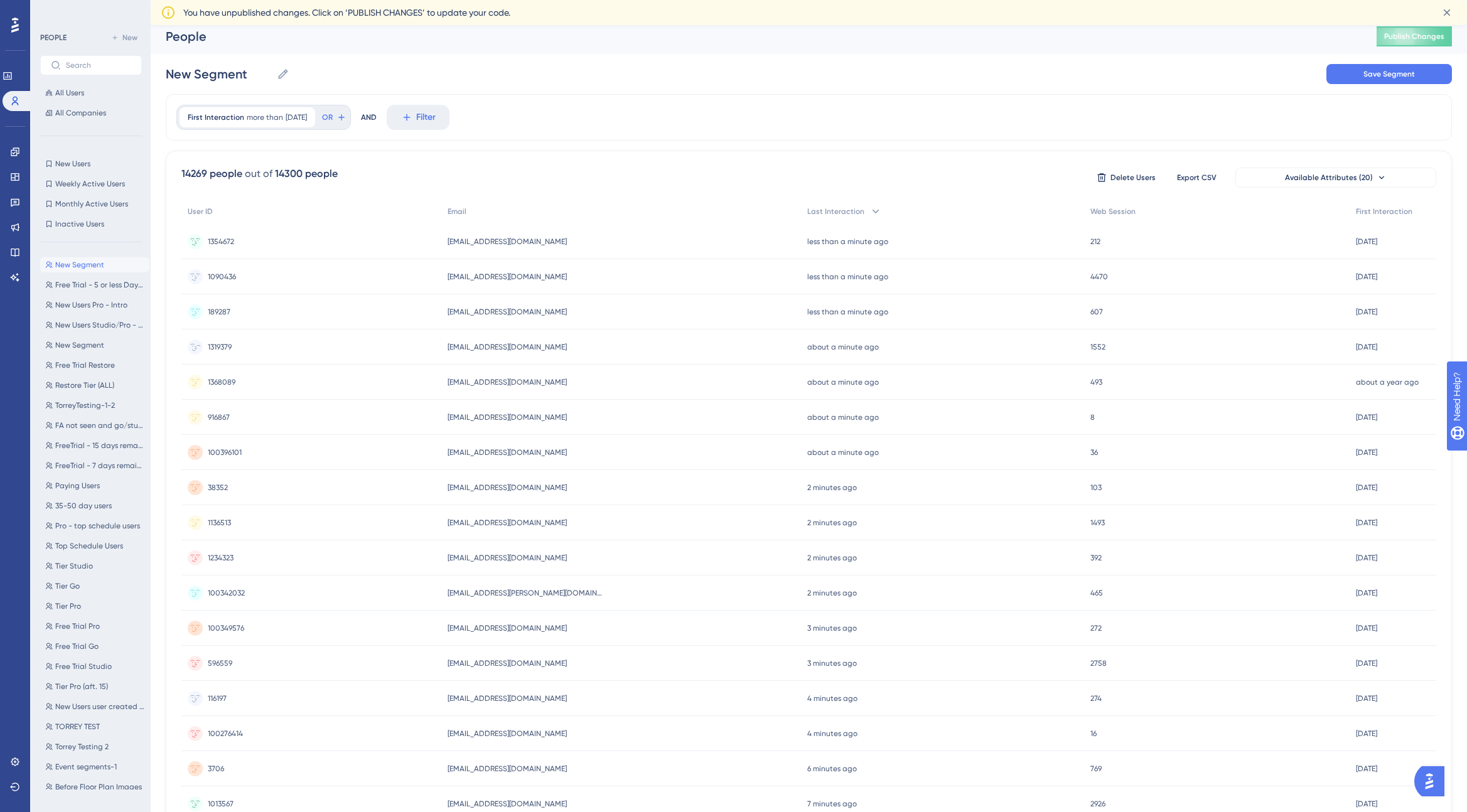
scroll to position [0, 0]
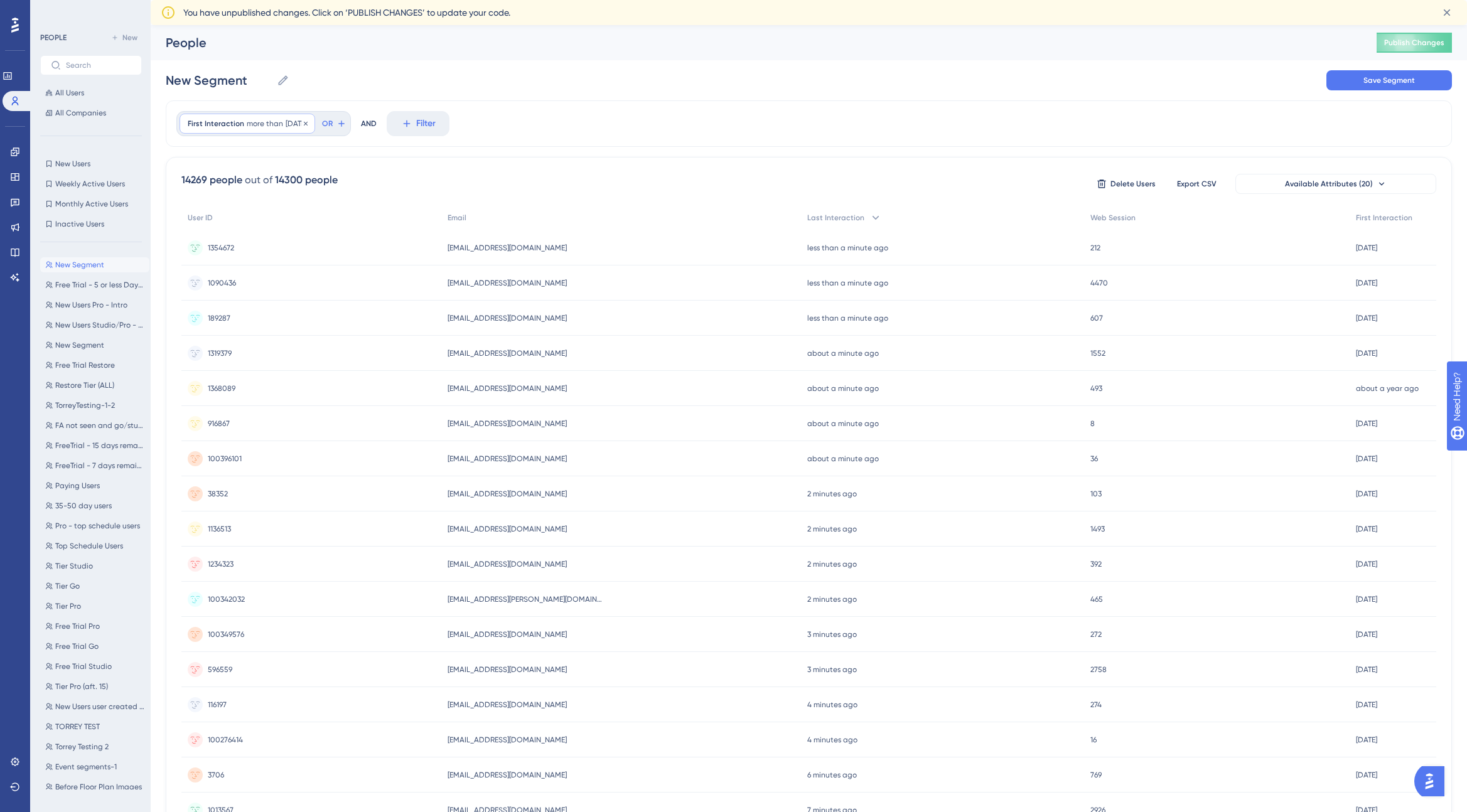
click at [280, 124] on div "First Interaction more than [DATE] [DATE] Remove" at bounding box center [247, 123] width 136 height 20
click at [230, 184] on label "less than" at bounding box center [222, 179] width 35 height 15
click at [389, 392] on span "Done" at bounding box center [386, 394] width 21 height 15
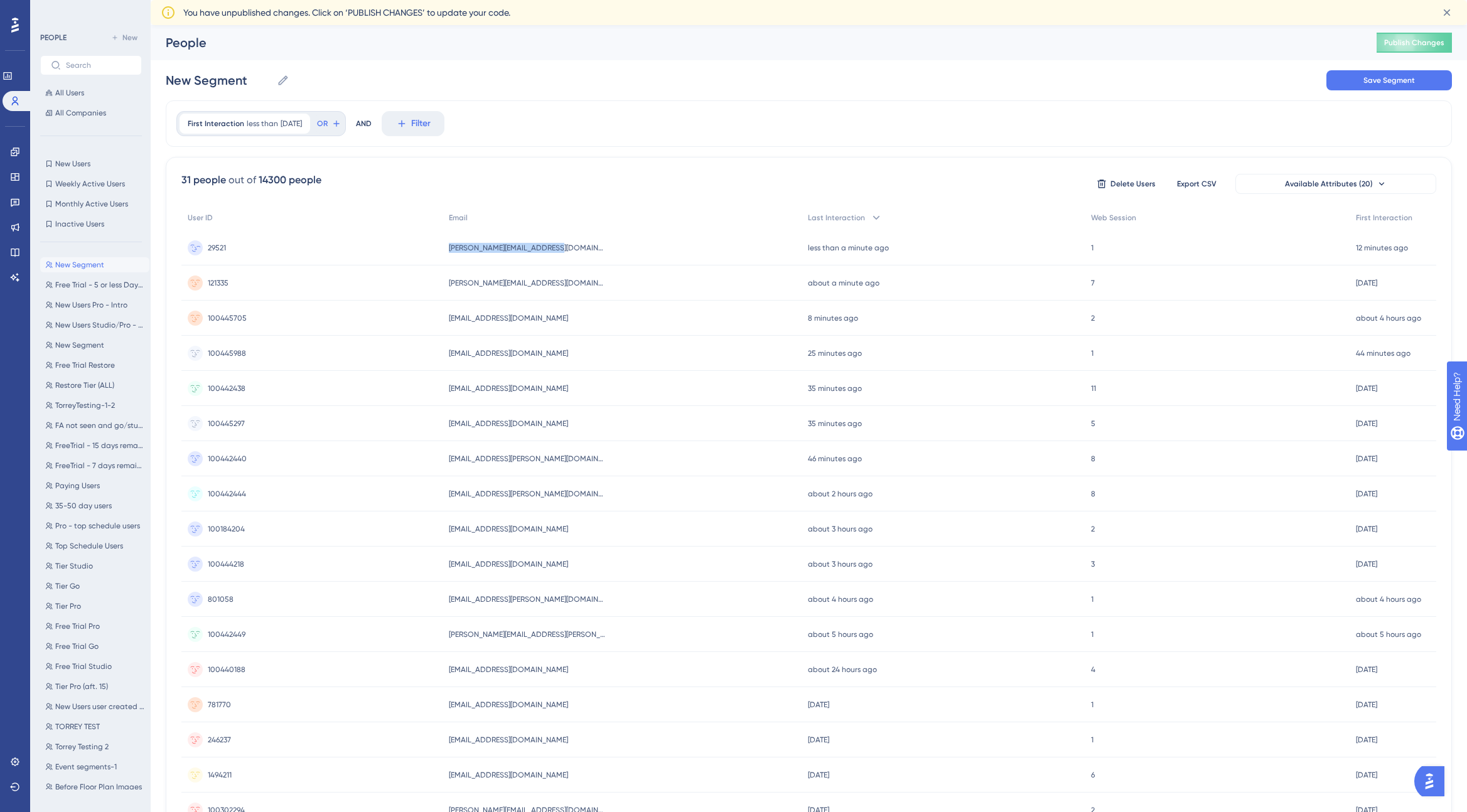
drag, startPoint x: 558, startPoint y: 247, endPoint x: 448, endPoint y: 248, distance: 110.0
click at [448, 248] on div "[PERSON_NAME][EMAIL_ADDRESS][DOMAIN_NAME] [PERSON_NAME][EMAIL_ADDRESS][DOMAIN_N…" at bounding box center [622, 248] width 359 height 35
copy span "[PERSON_NAME][EMAIL_ADDRESS][DOMAIN_NAME]"
drag, startPoint x: 574, startPoint y: 742, endPoint x: 450, endPoint y: 744, distance: 124.0
click at [450, 744] on div "[EMAIL_ADDRESS][DOMAIN_NAME] [EMAIL_ADDRESS][DOMAIN_NAME]" at bounding box center [625, 739] width 361 height 35
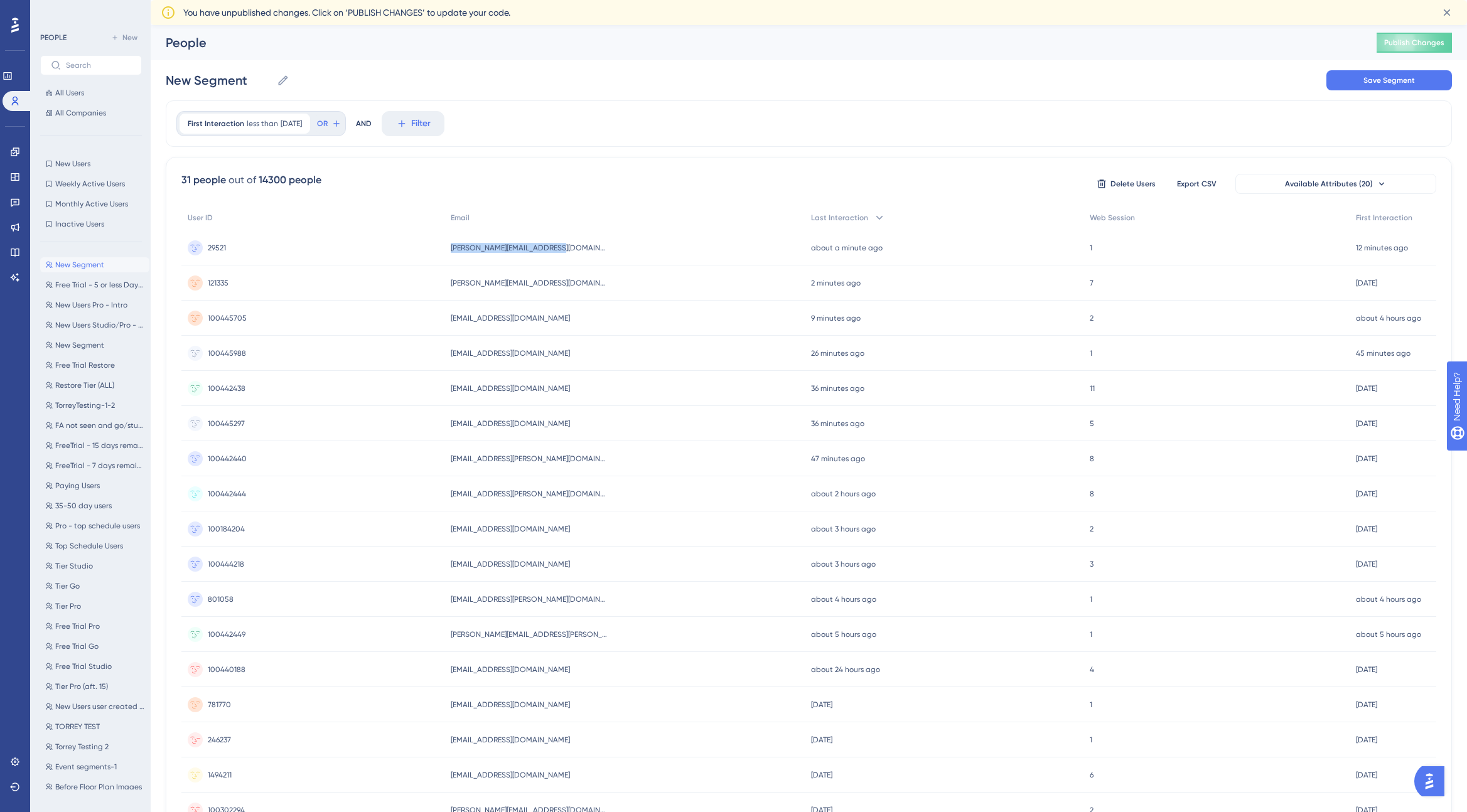
copy span "[EMAIL_ADDRESS][DOMAIN_NAME]"
click at [294, 123] on span "[DATE]" at bounding box center [291, 123] width 21 height 10
click at [212, 252] on label "more than" at bounding box center [225, 250] width 41 height 15
click at [390, 392] on span "Done" at bounding box center [386, 394] width 21 height 15
click at [1195, 182] on span "Export CSV" at bounding box center [1197, 183] width 40 height 10
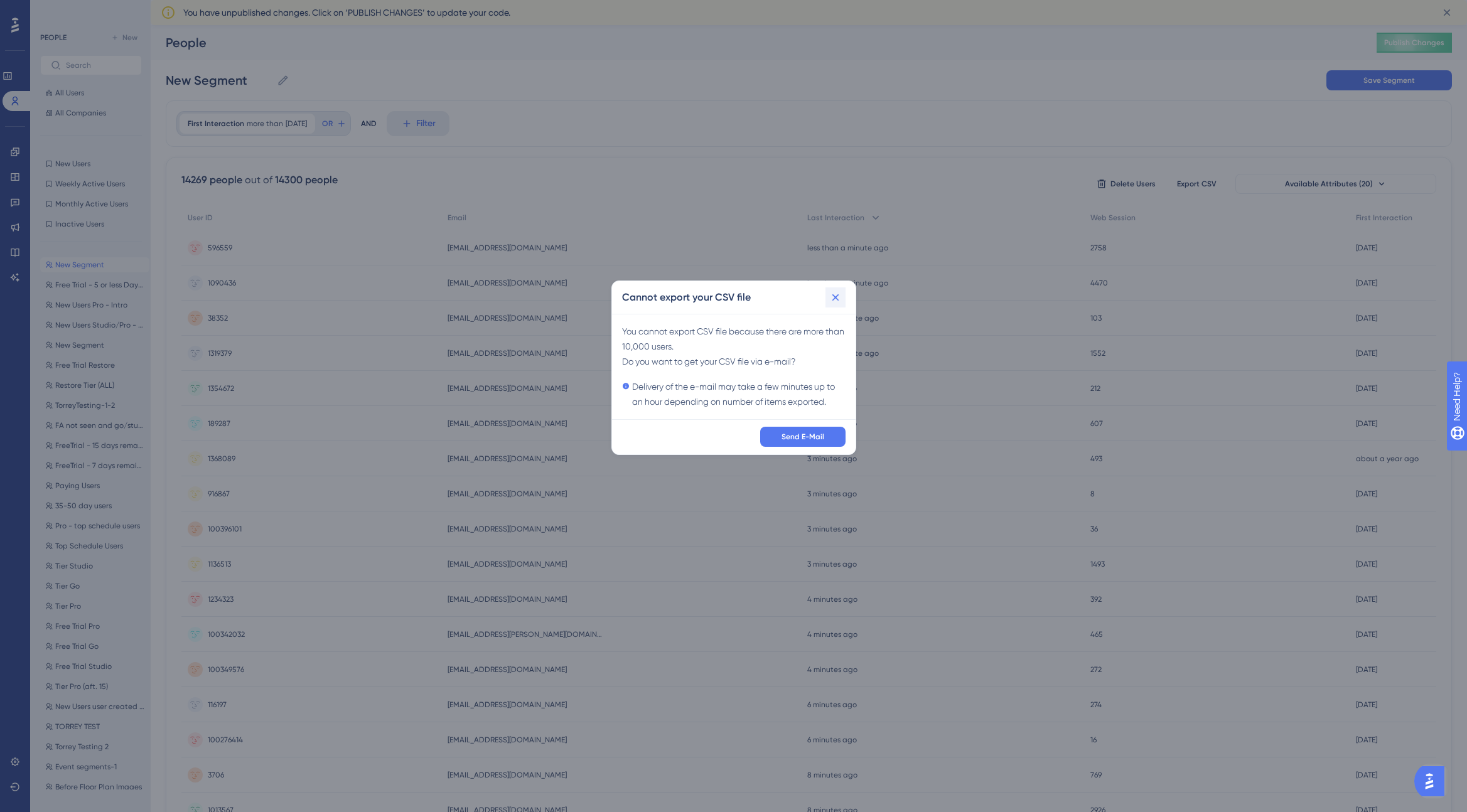
click at [838, 295] on icon at bounding box center [835, 297] width 7 height 7
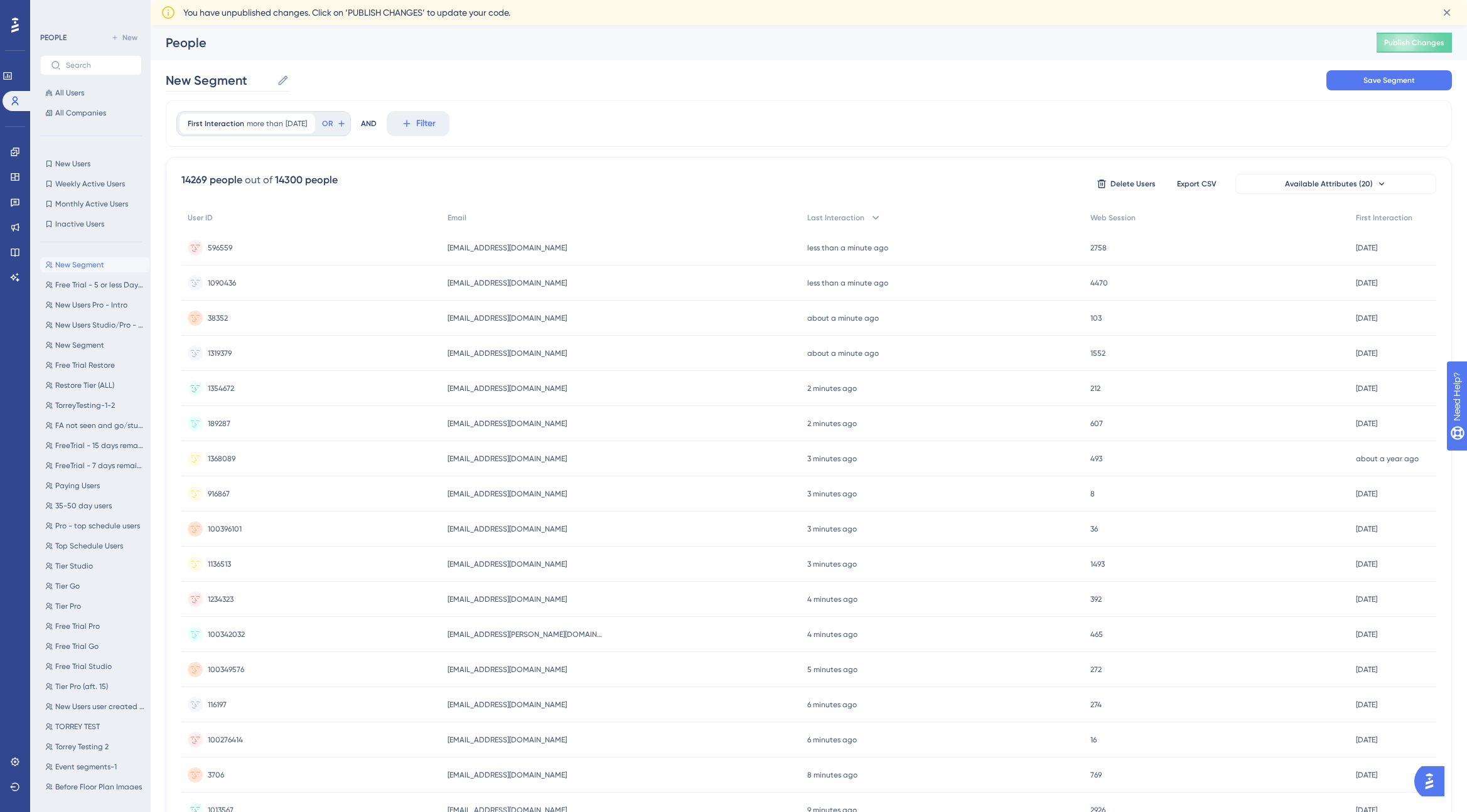
click at [288, 79] on icon at bounding box center [283, 80] width 13 height 13
click at [272, 79] on input "New Segment" at bounding box center [218, 80] width 106 height 17
drag, startPoint x: 263, startPoint y: 83, endPoint x: 162, endPoint y: 80, distance: 101.0
click at [162, 80] on div "Performance Users Engagement Widgets Feedback Product Updates Knowledge Base AI…" at bounding box center [809, 516] width 1316 height 984
type input "Users that are more than 7 days old"
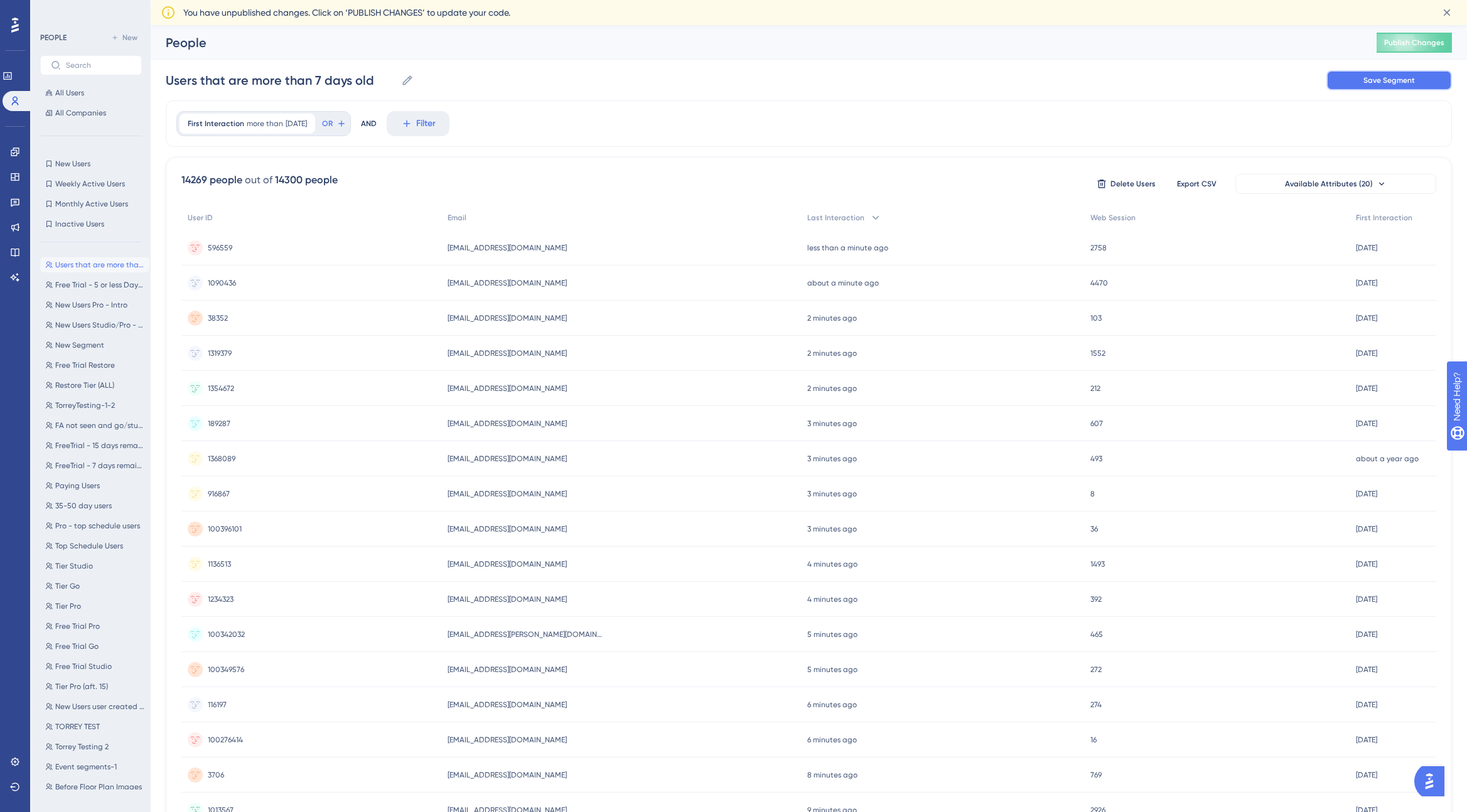
click at [1390, 79] on span "Save Segment" at bounding box center [1389, 80] width 52 height 10
click at [18, 155] on icon at bounding box center [14, 152] width 10 height 10
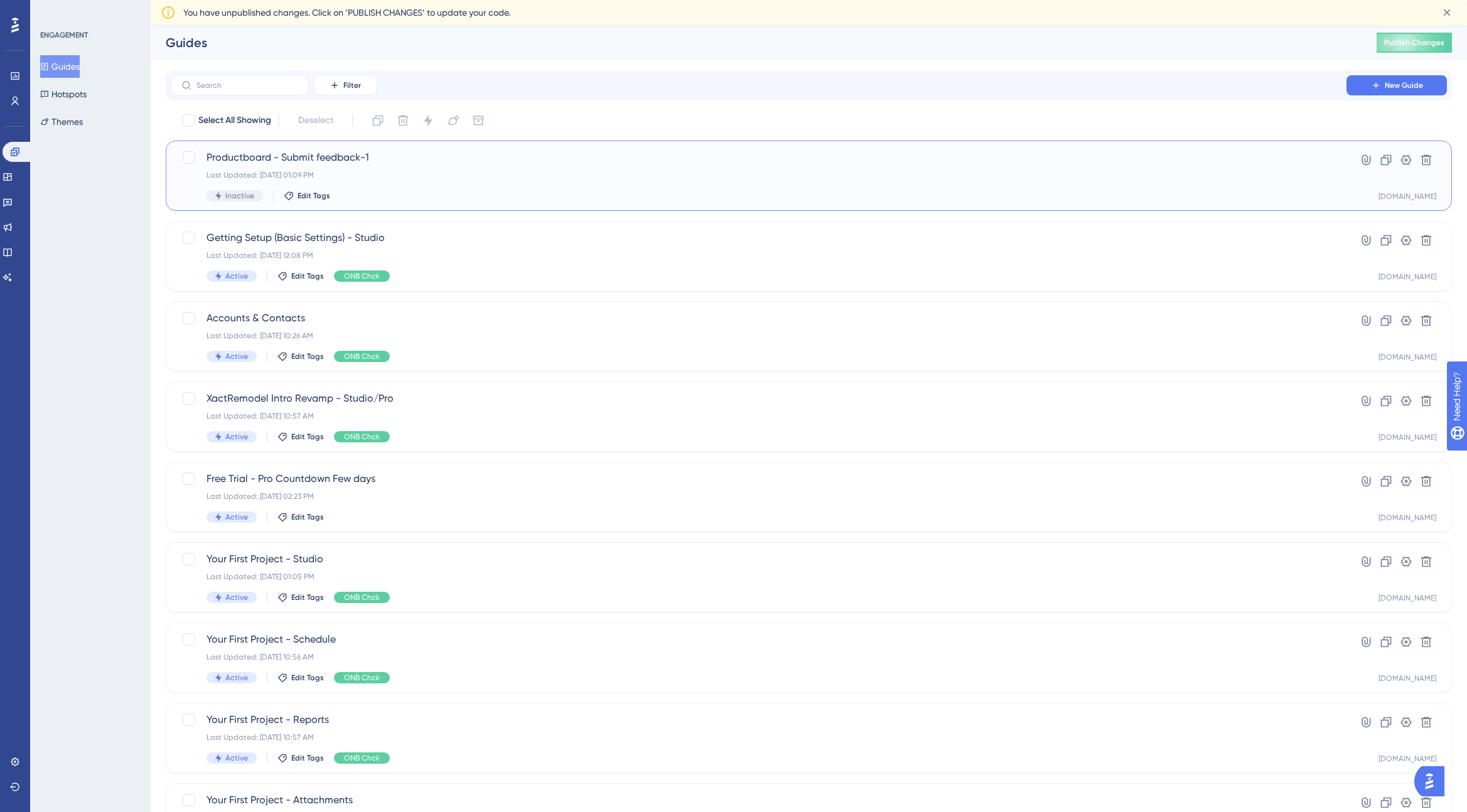
click at [309, 158] on span "Productboard - Submit feedback-1" at bounding box center [758, 158] width 1104 height 15
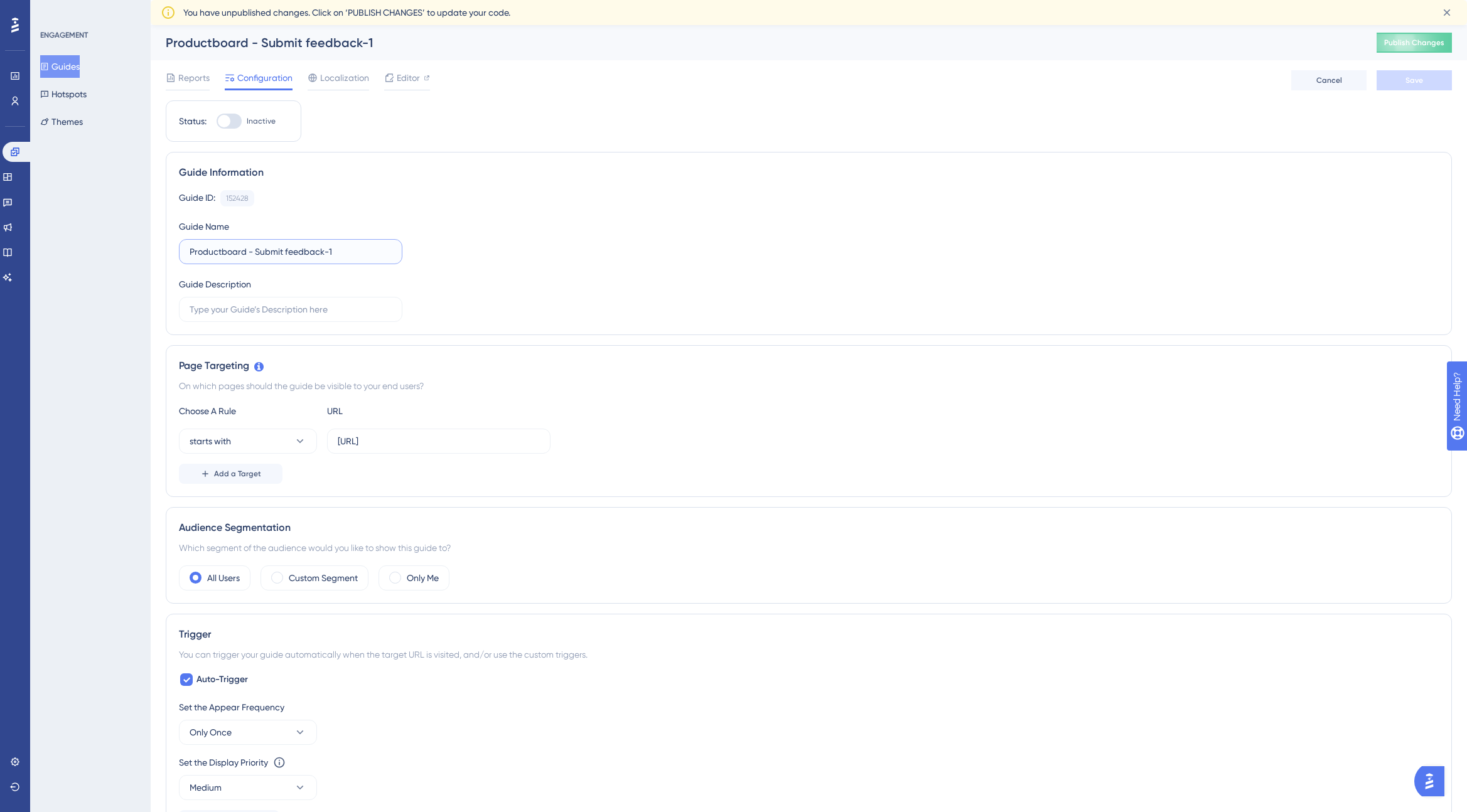
click at [335, 251] on input "Productboard - Submit feedback-1" at bounding box center [290, 251] width 202 height 14
type input "Productboard - Submit feedback"
click at [1414, 76] on span "Save" at bounding box center [1414, 80] width 17 height 10
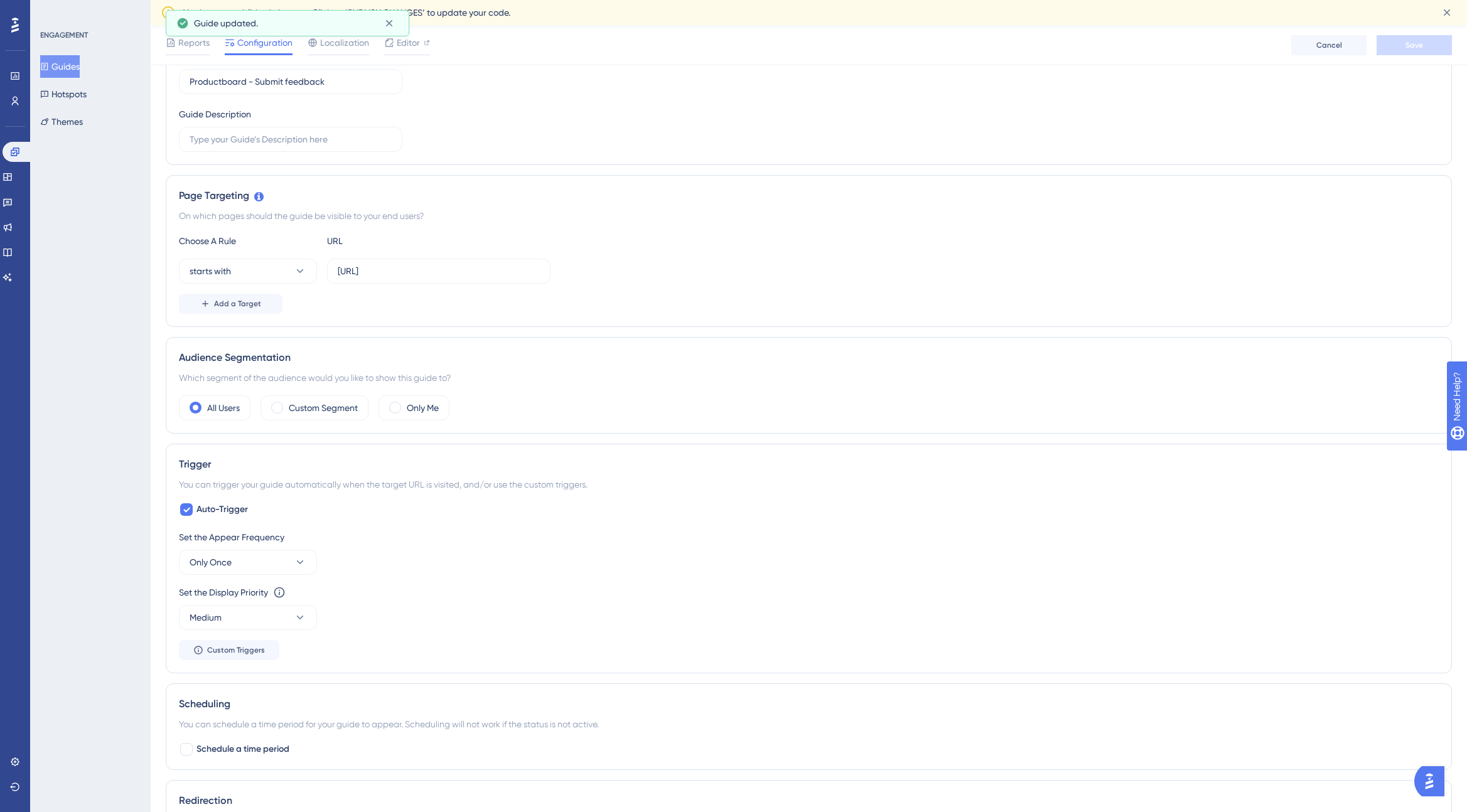
scroll to position [176, 0]
click at [303, 404] on label "Custom Segment" at bounding box center [324, 408] width 69 height 15
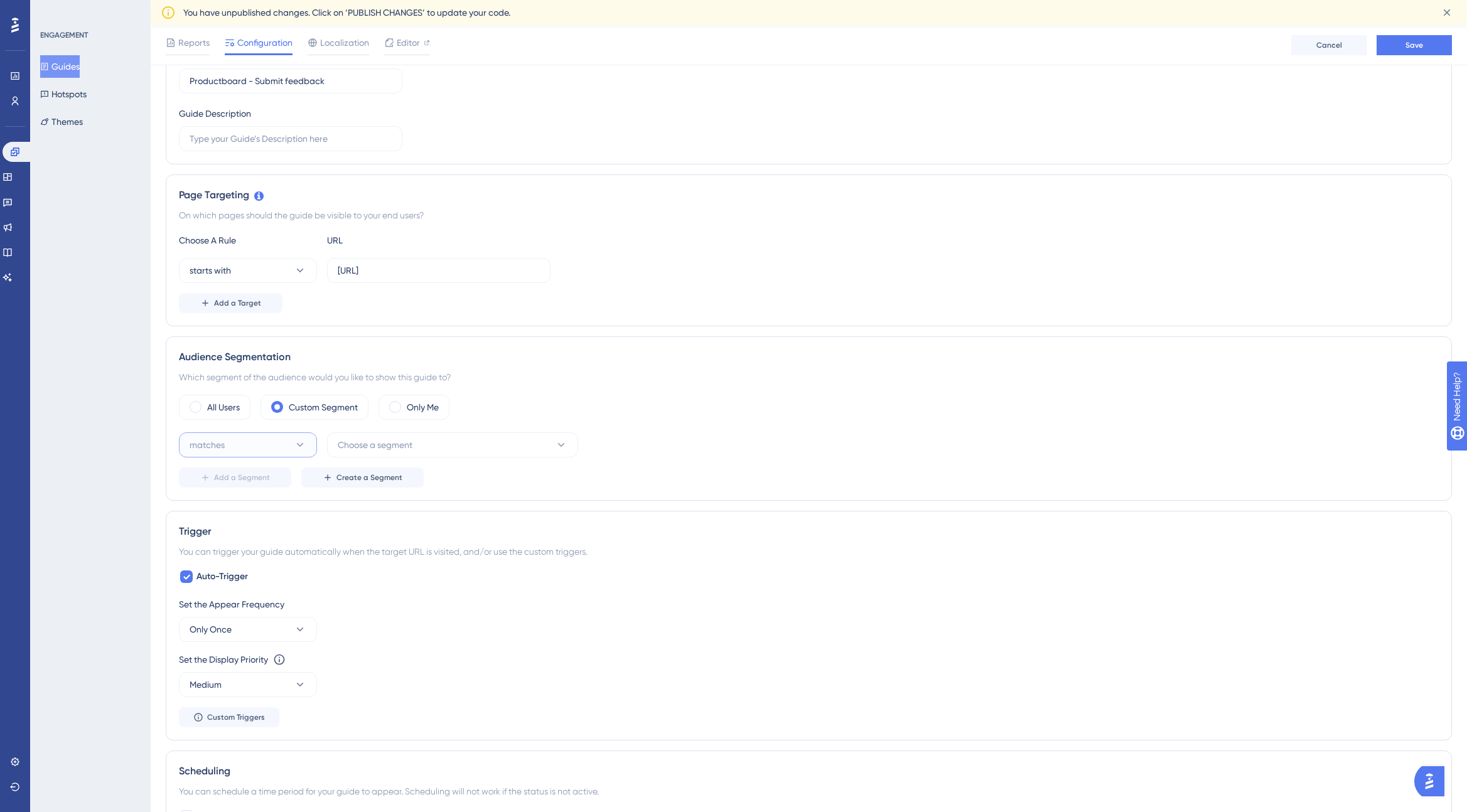
click at [300, 450] on icon at bounding box center [300, 444] width 13 height 13
click at [259, 483] on div "matches matches" at bounding box center [248, 483] width 101 height 25
click at [396, 443] on span "Choose a segment" at bounding box center [375, 445] width 74 height 15
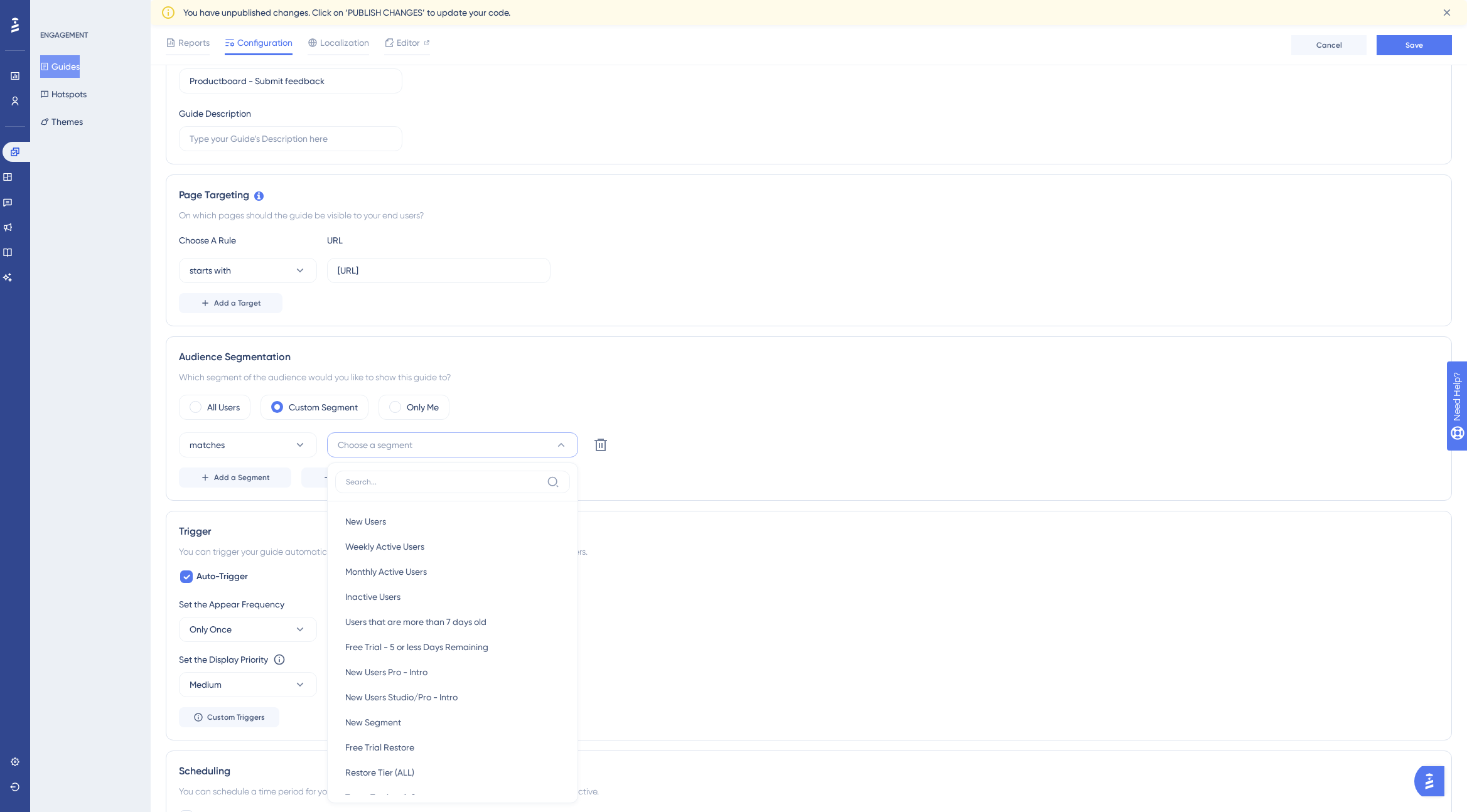
scroll to position [400, 0]
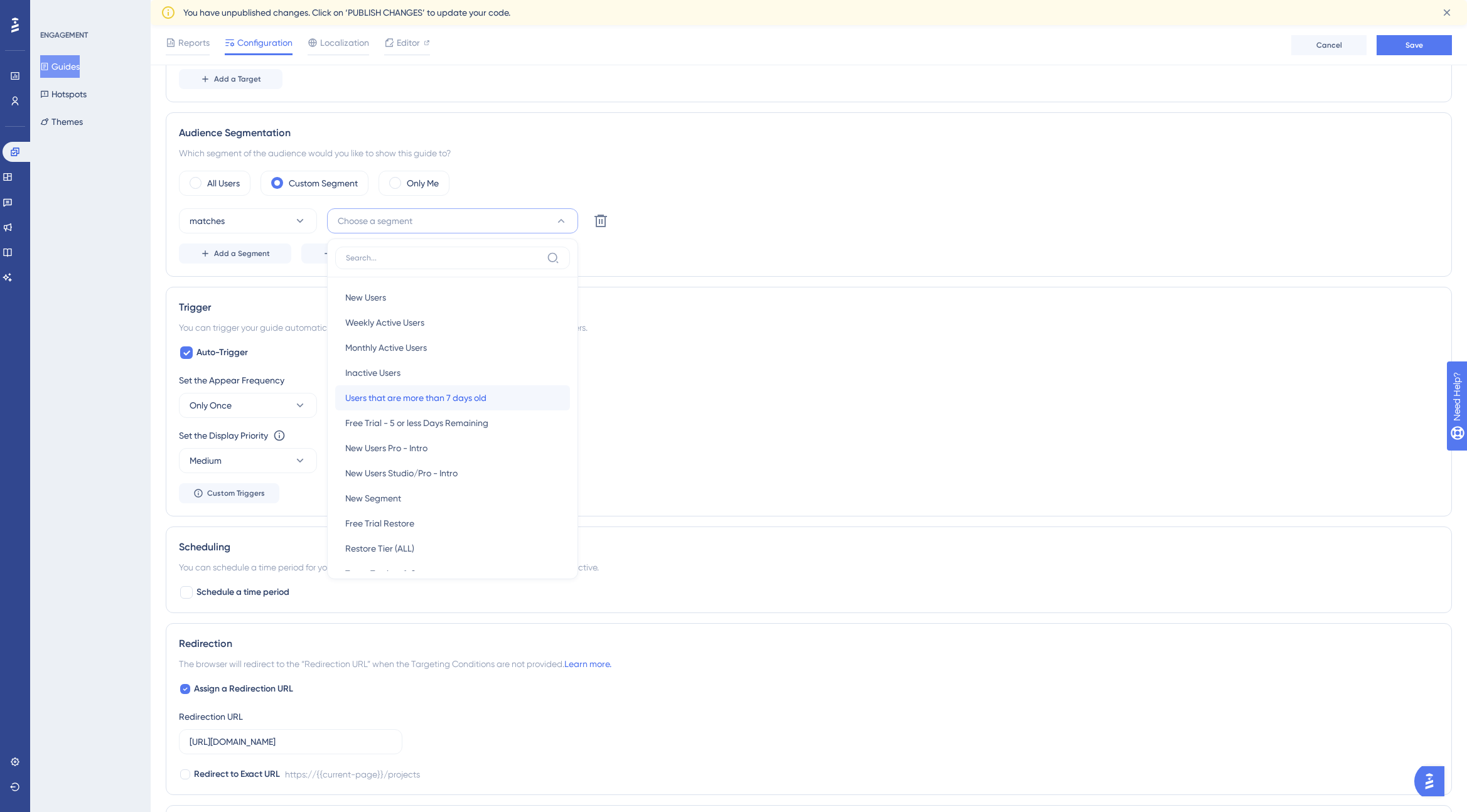
click at [451, 398] on span "Users that are more than 7 days old" at bounding box center [416, 398] width 141 height 15
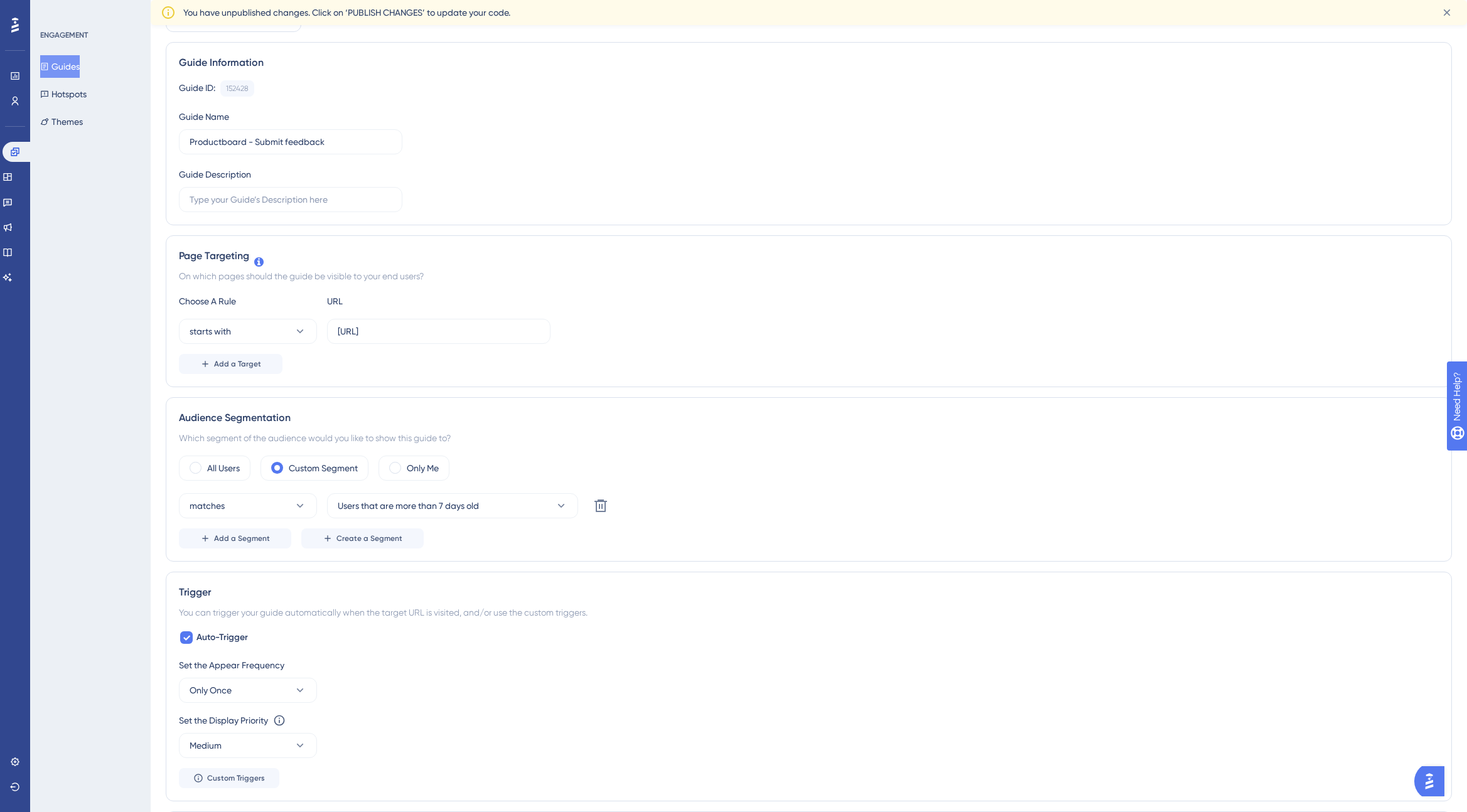
scroll to position [0, 0]
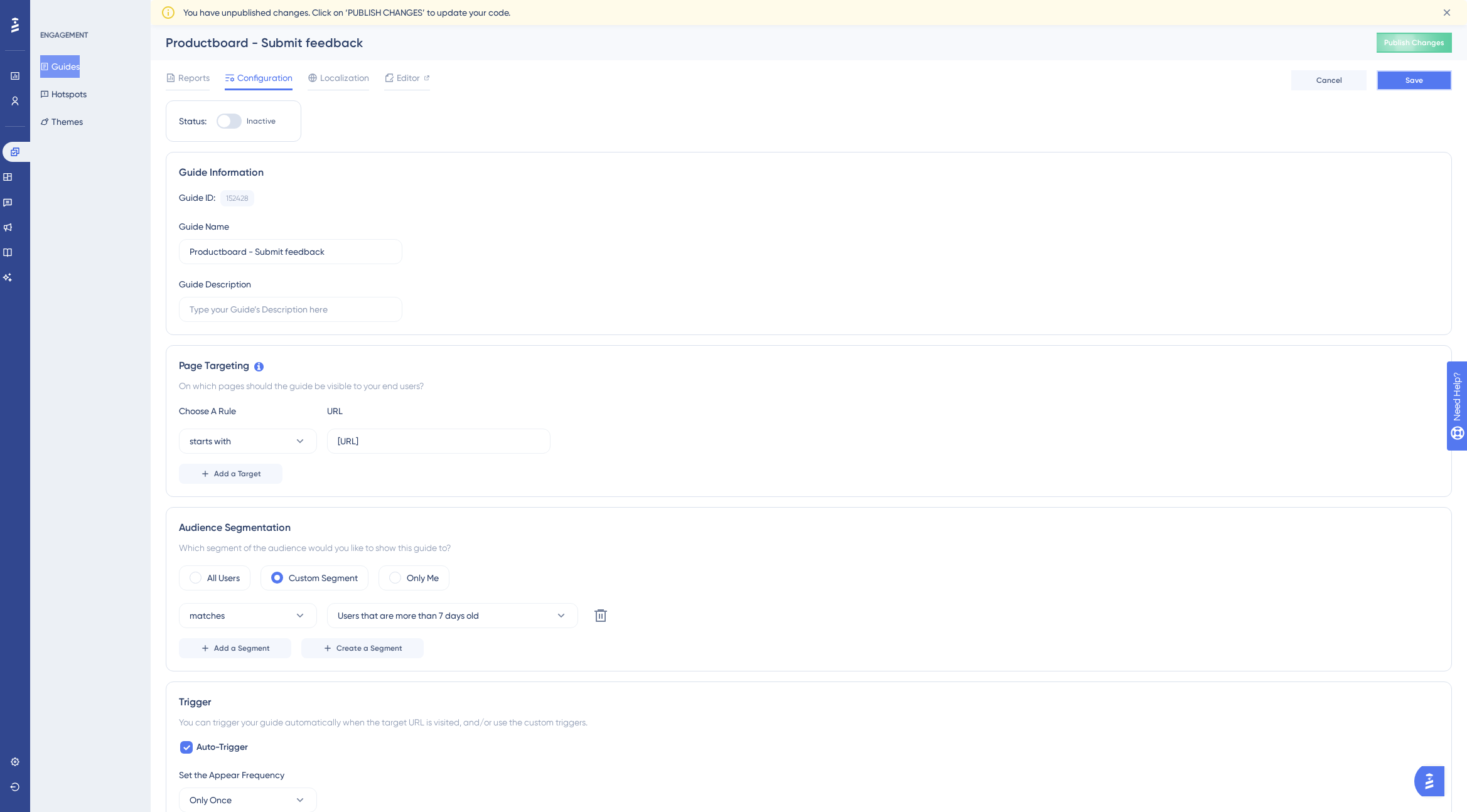
click at [1427, 80] on button "Save" at bounding box center [1414, 80] width 75 height 20
click at [233, 123] on div at bounding box center [228, 121] width 25 height 15
click at [216, 122] on input "Inactive" at bounding box center [216, 121] width 1 height 1
click at [233, 123] on div at bounding box center [233, 121] width 13 height 13
click at [216, 122] on input "Active" at bounding box center [216, 121] width 1 height 1
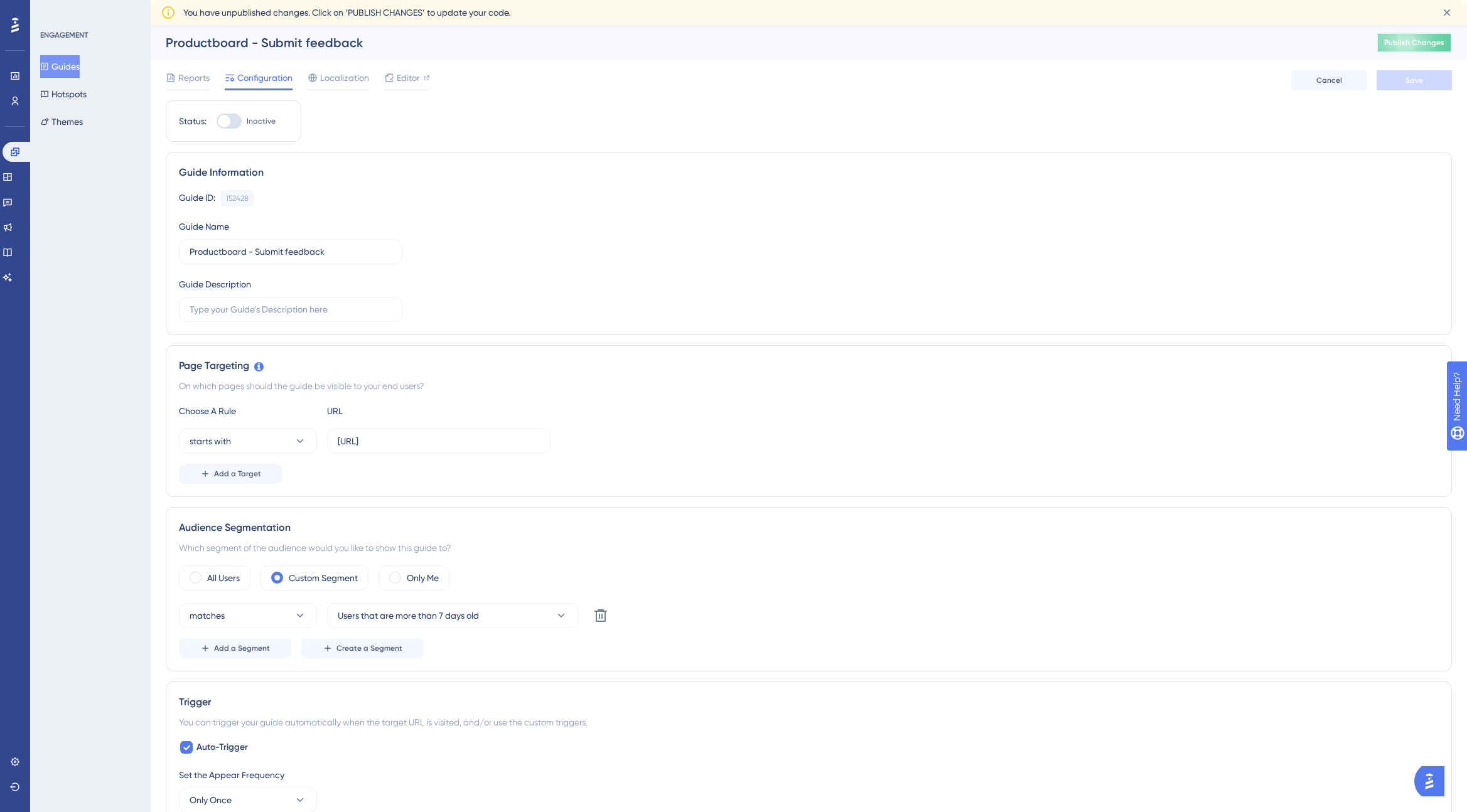
click at [1432, 41] on span "Publish Changes" at bounding box center [1414, 42] width 60 height 10
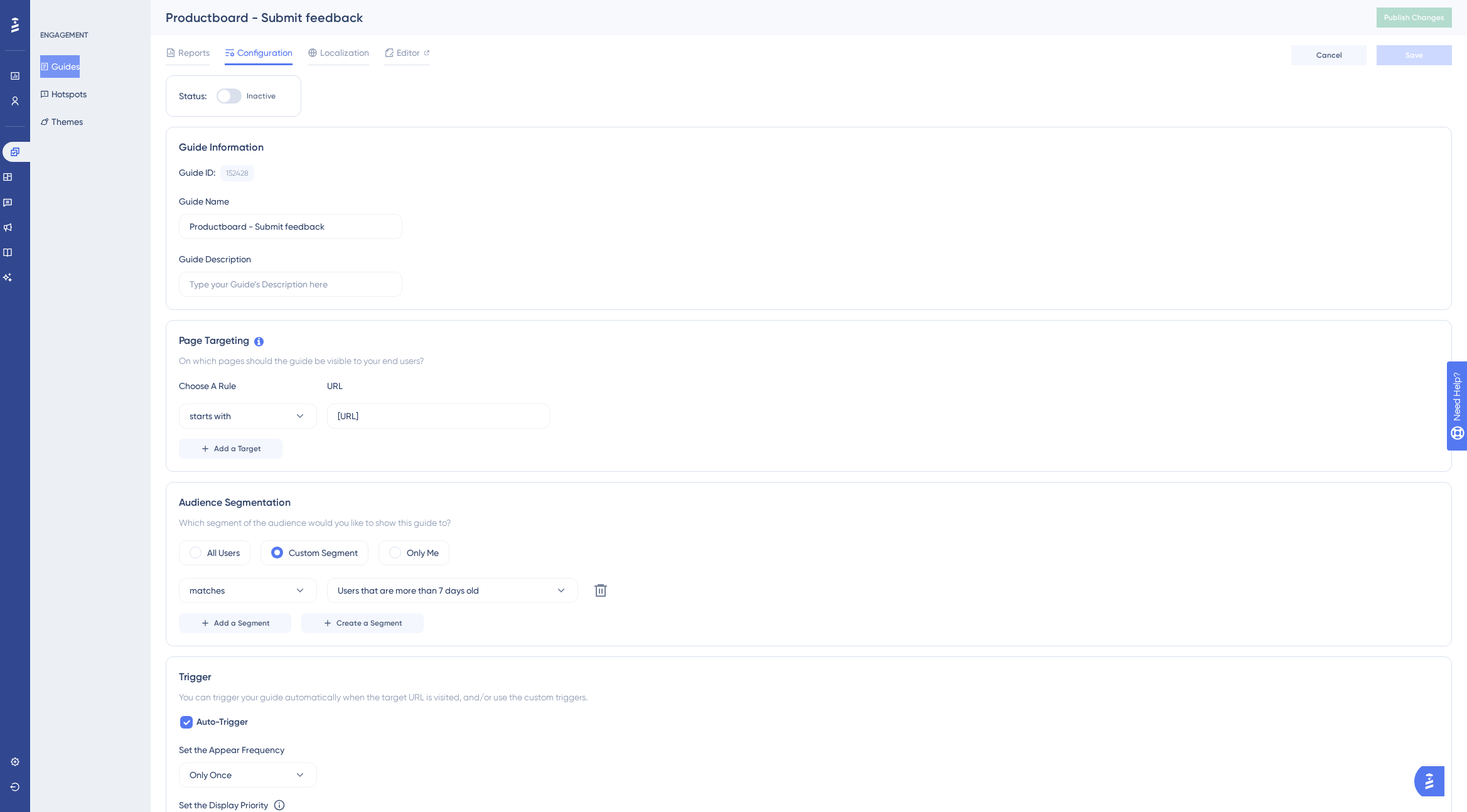
click at [231, 92] on div at bounding box center [228, 96] width 25 height 15
click at [216, 96] on input "Inactive" at bounding box center [216, 96] width 1 height 1
checkbox input "true"
click at [1412, 56] on span "Save" at bounding box center [1414, 55] width 17 height 10
click at [1406, 17] on button "Publish Changes" at bounding box center [1414, 17] width 75 height 20
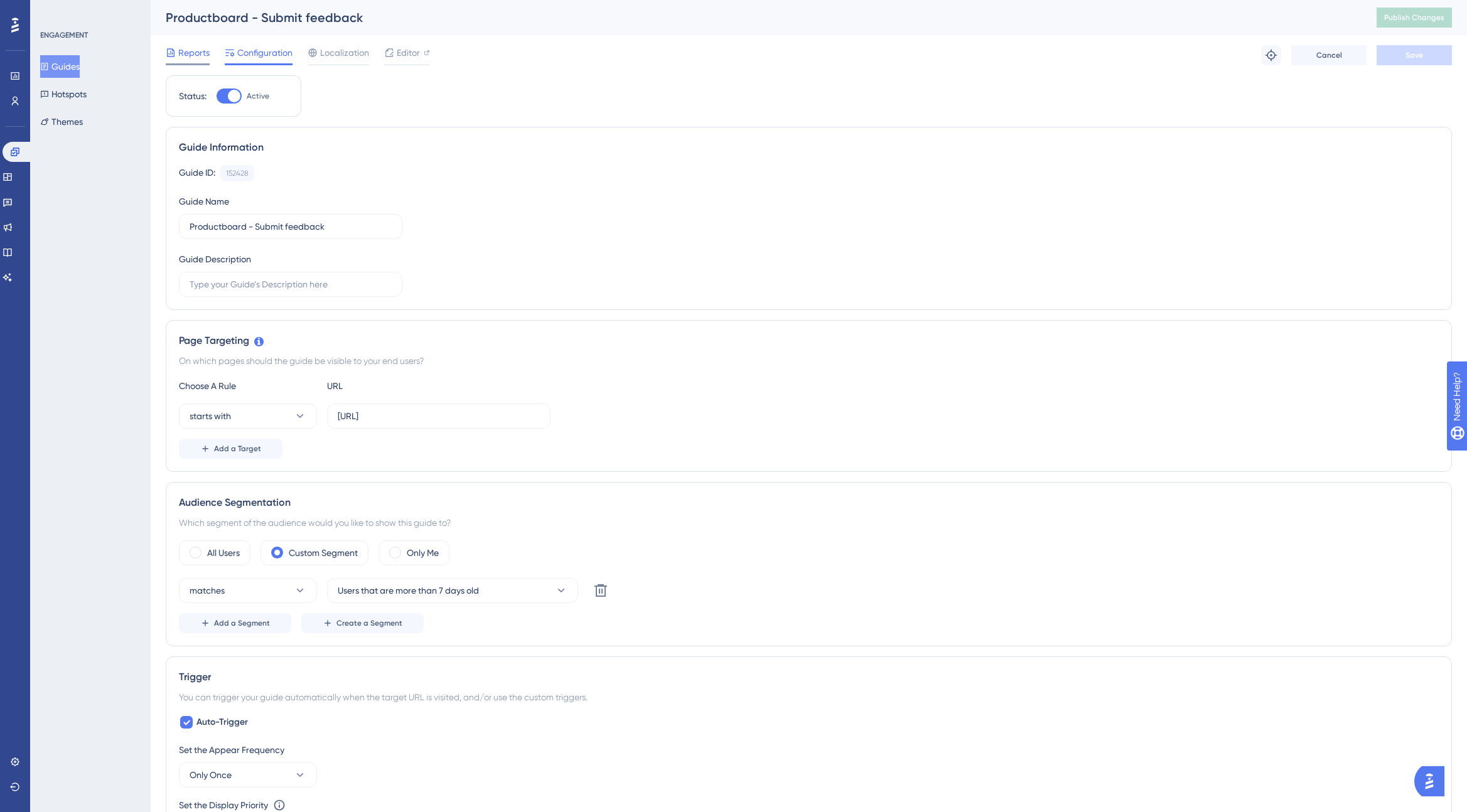
click at [194, 53] on span "Reports" at bounding box center [194, 53] width 32 height 15
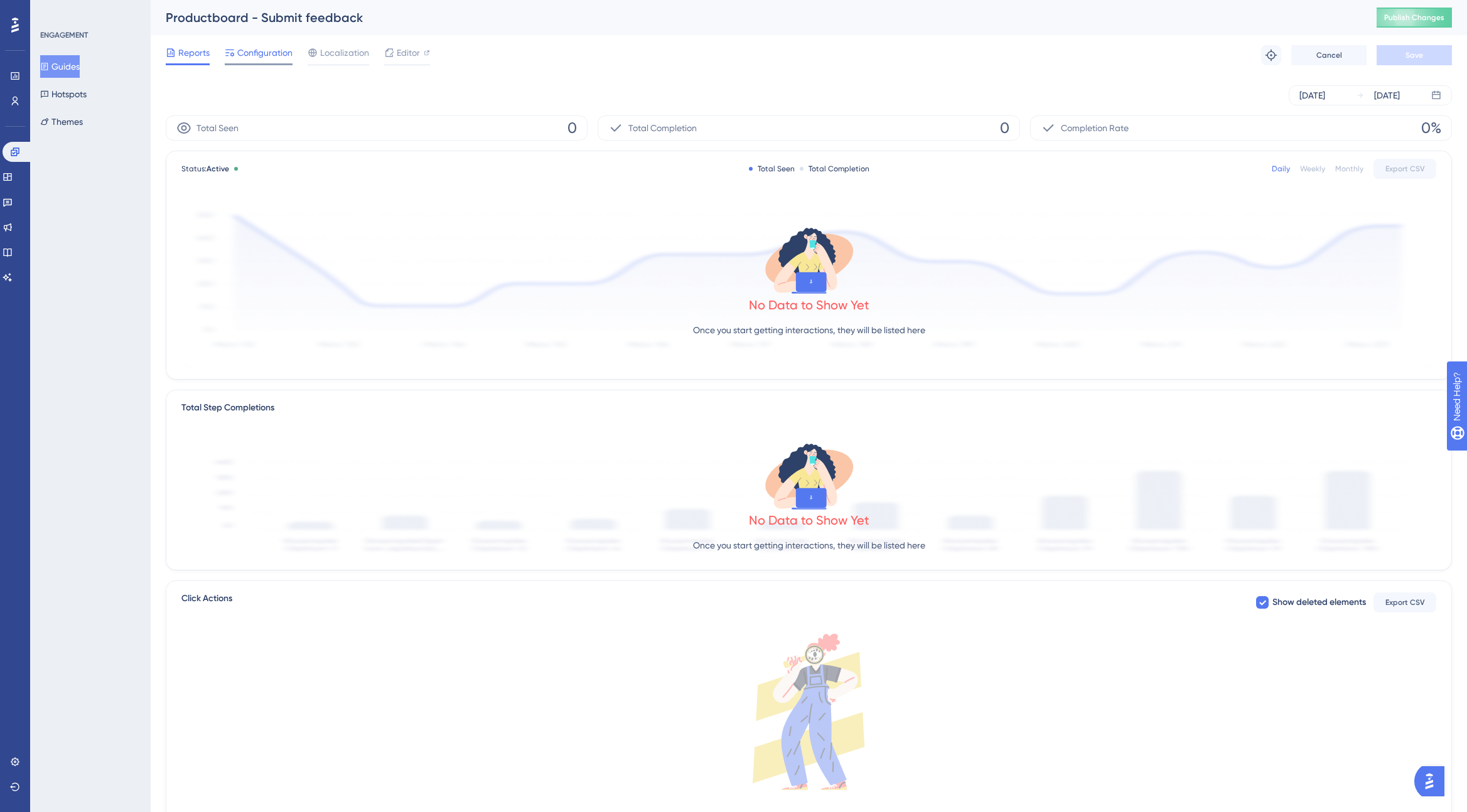
click at [242, 52] on span "Configuration" at bounding box center [265, 53] width 56 height 15
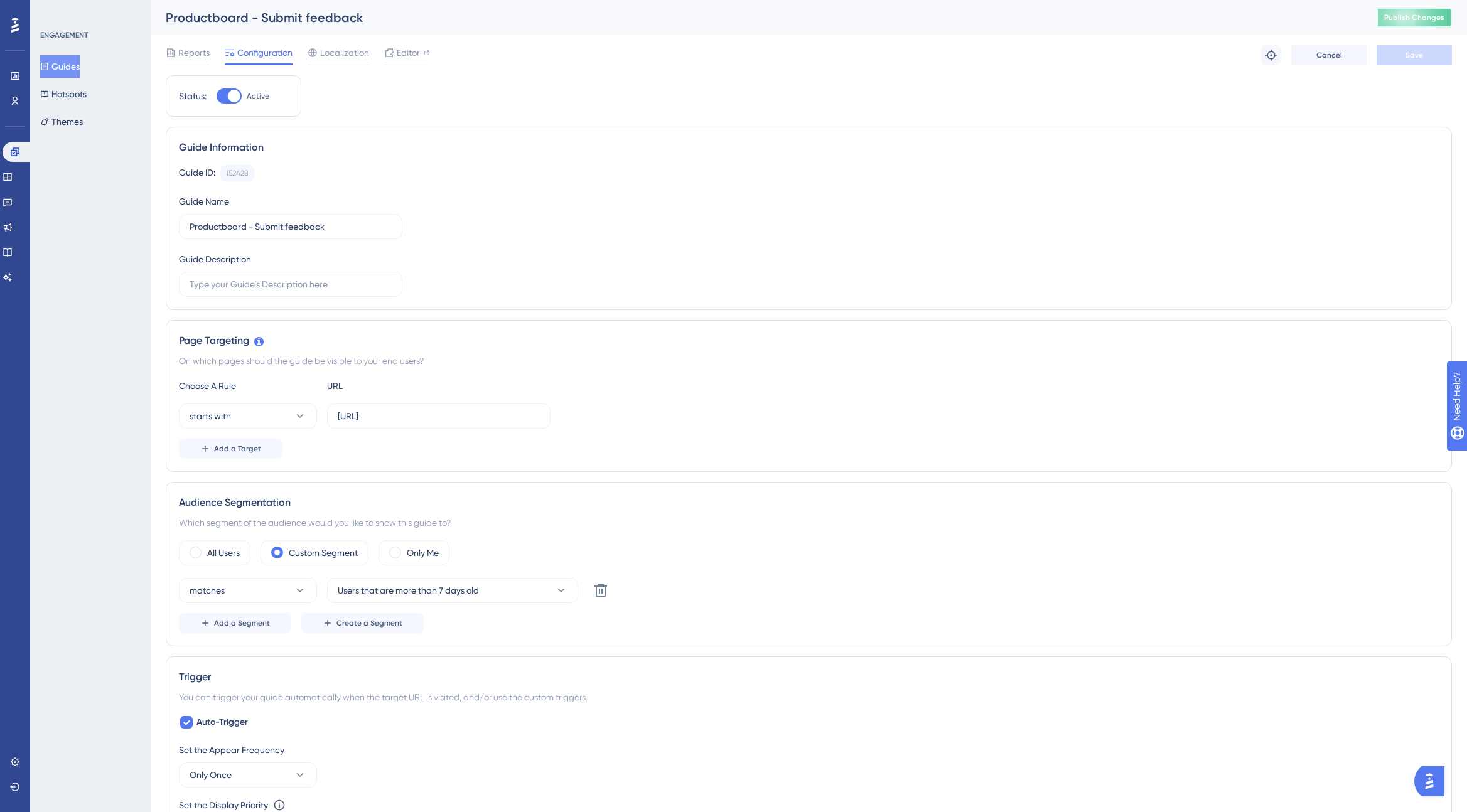
click at [1414, 17] on span "Publish Changes" at bounding box center [1414, 17] width 60 height 10
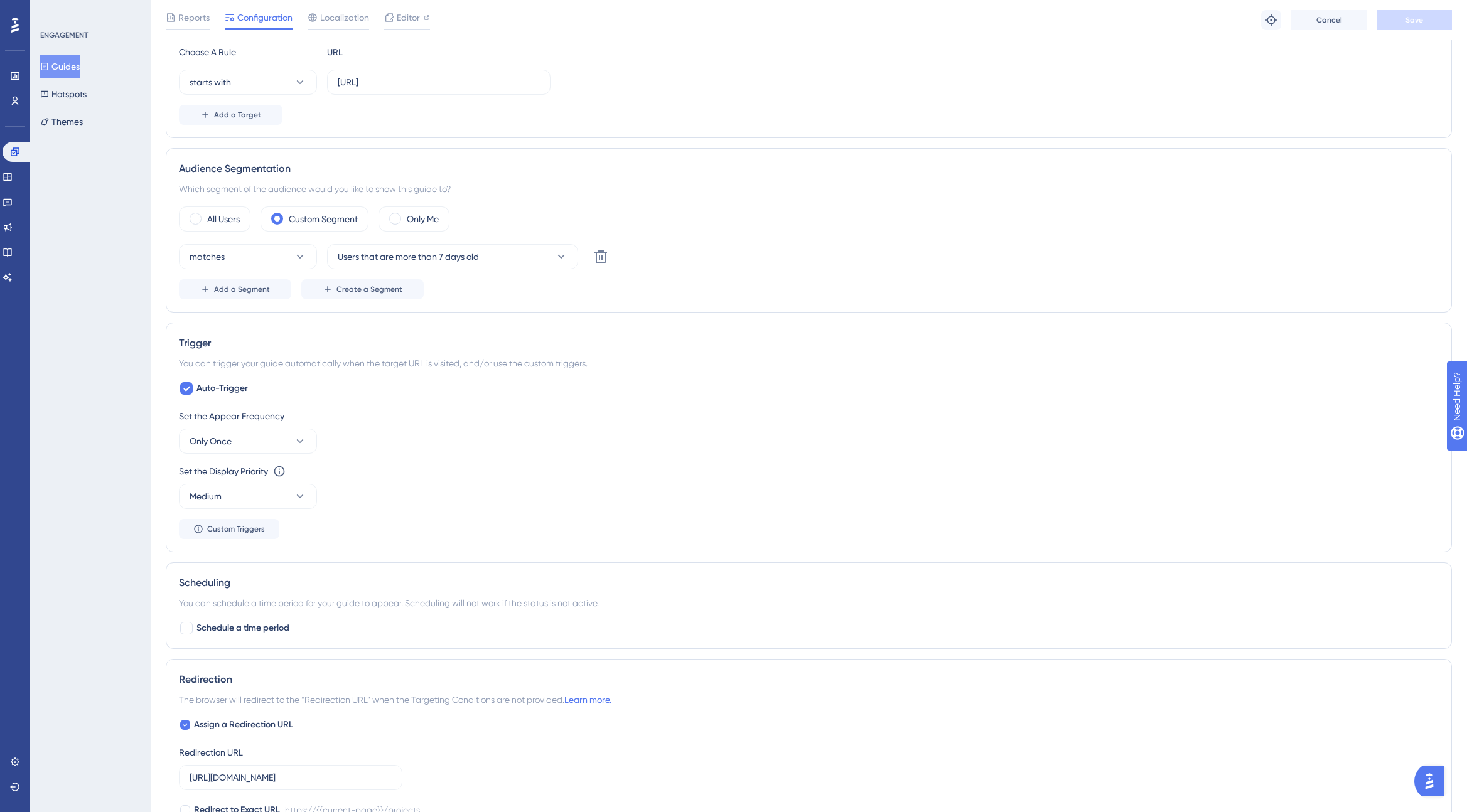
scroll to position [243, 0]
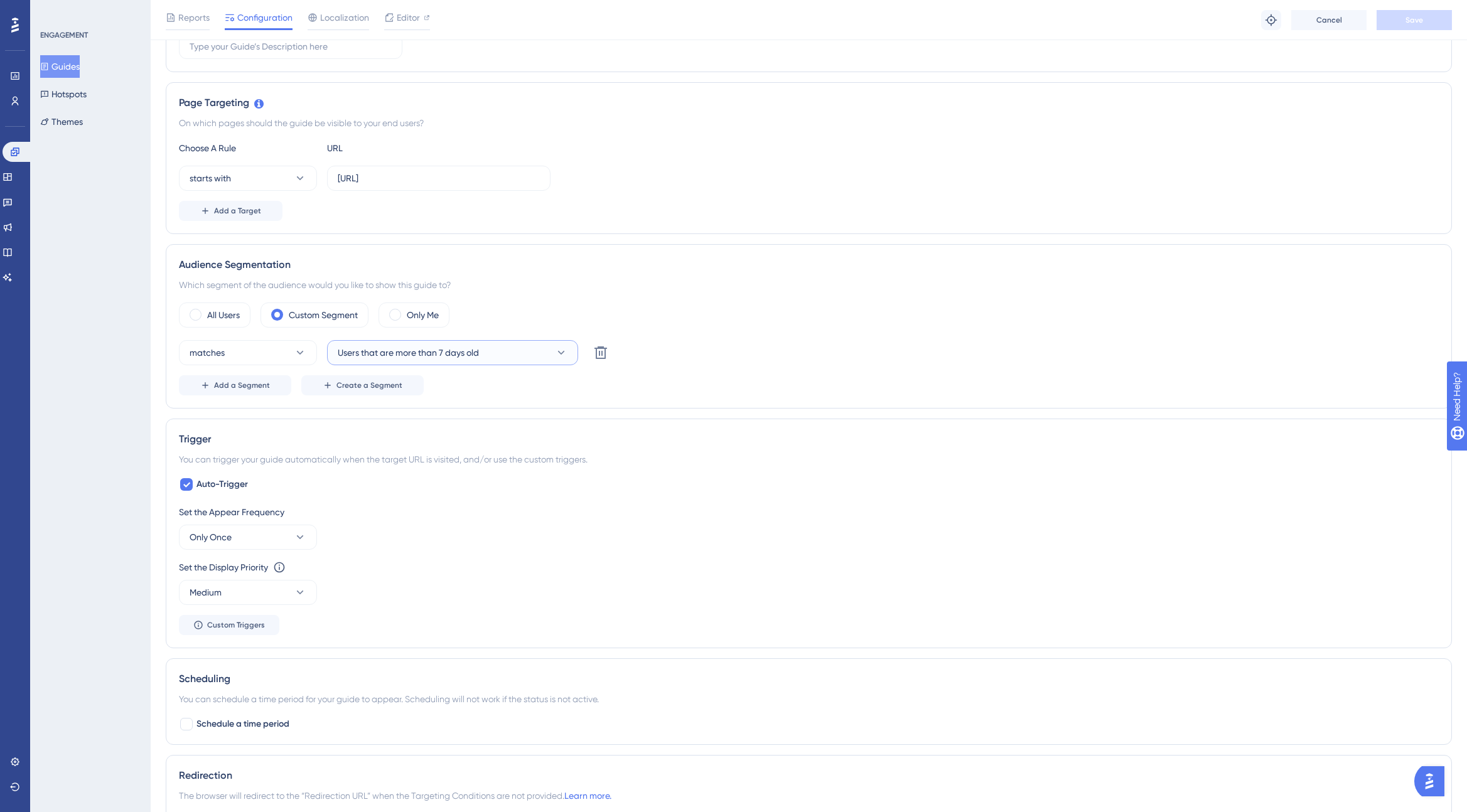
click at [561, 353] on icon at bounding box center [561, 352] width 7 height 4
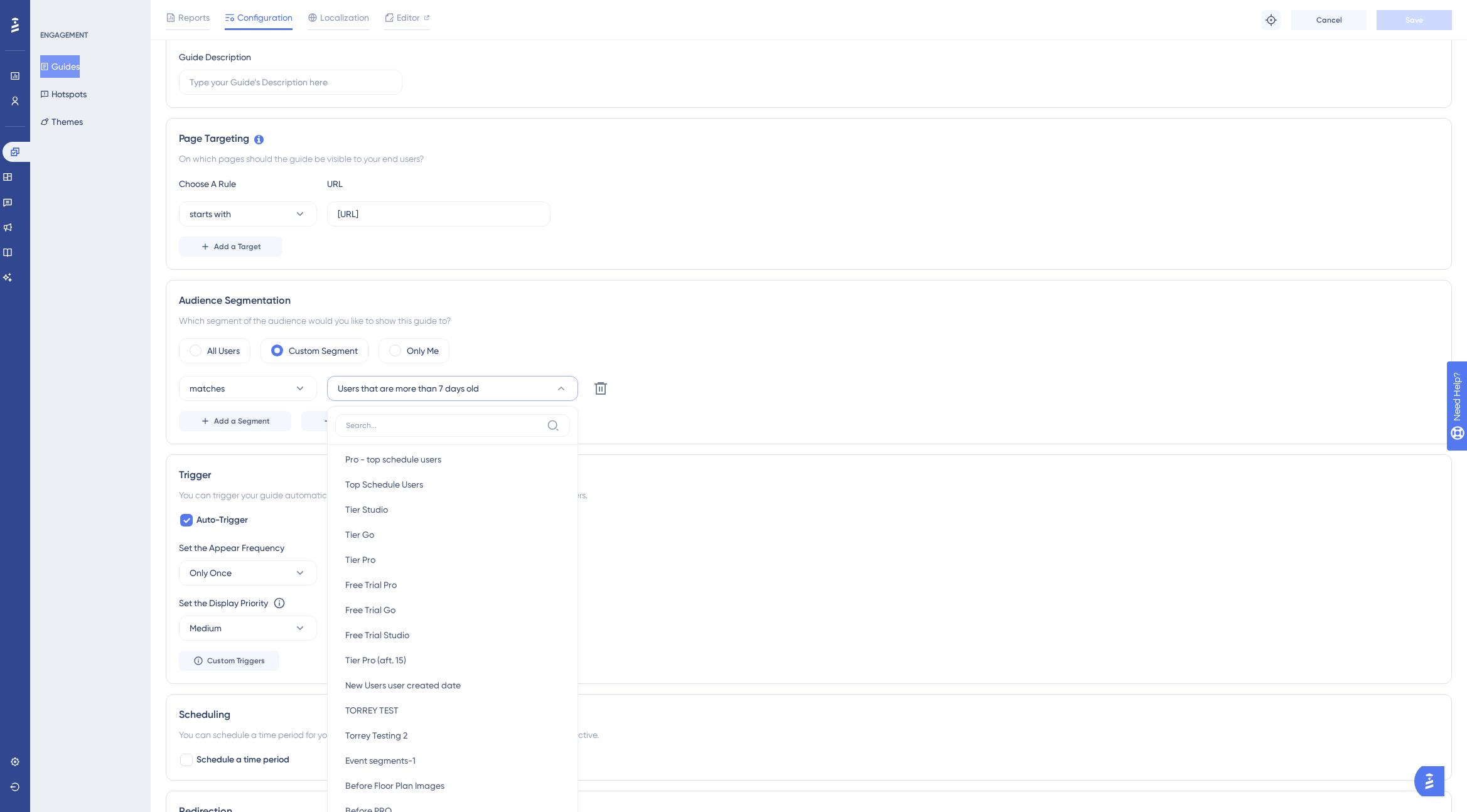
scroll to position [0, 0]
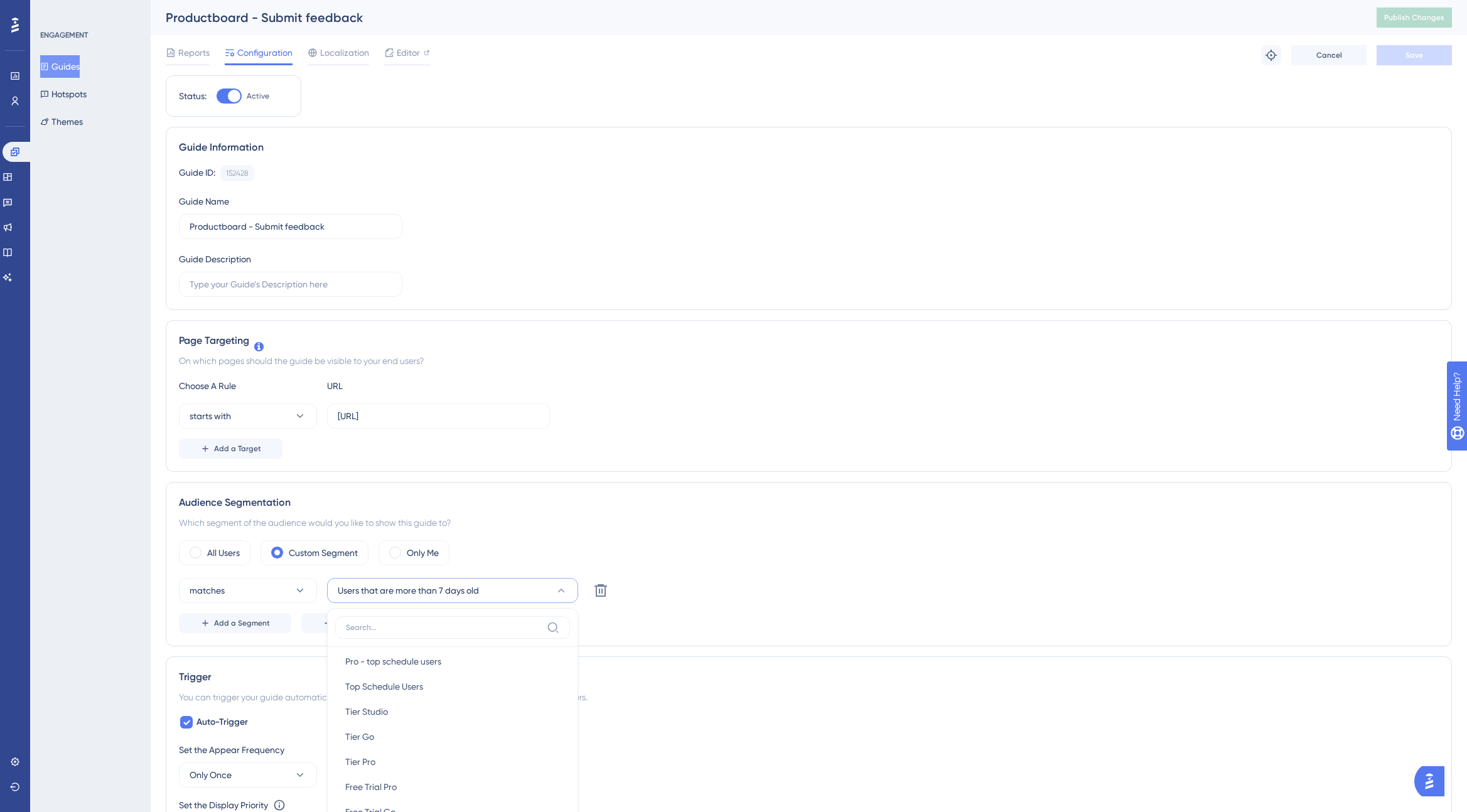
click at [227, 95] on div at bounding box center [233, 96] width 13 height 13
click at [216, 96] on input "Active" at bounding box center [216, 96] width 1 height 1
checkbox input "false"
click at [1414, 55] on span "Save" at bounding box center [1414, 55] width 17 height 10
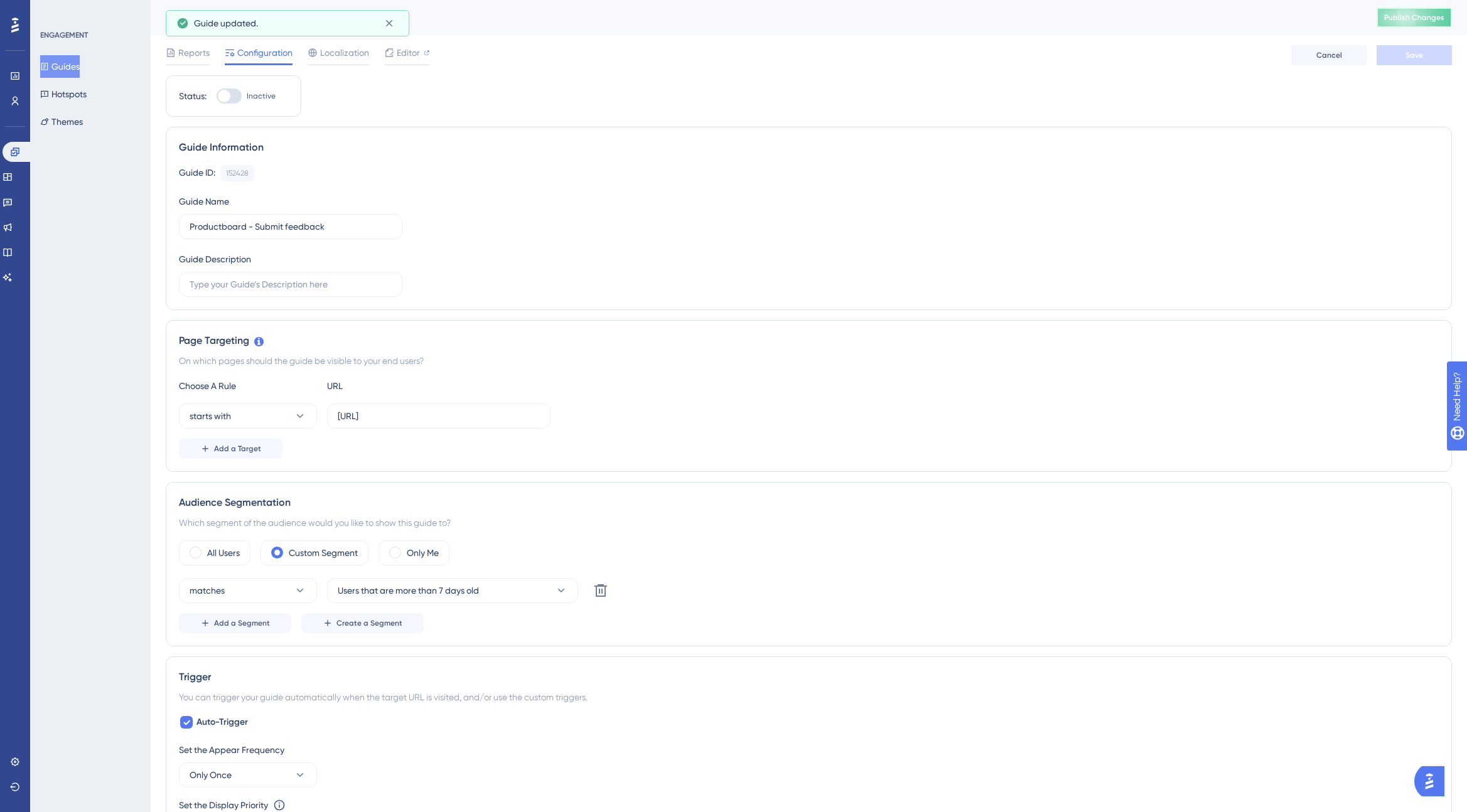
click at [1407, 22] on span "Publish Changes" at bounding box center [1414, 17] width 60 height 10
click at [20, 98] on link at bounding box center [14, 101] width 10 height 20
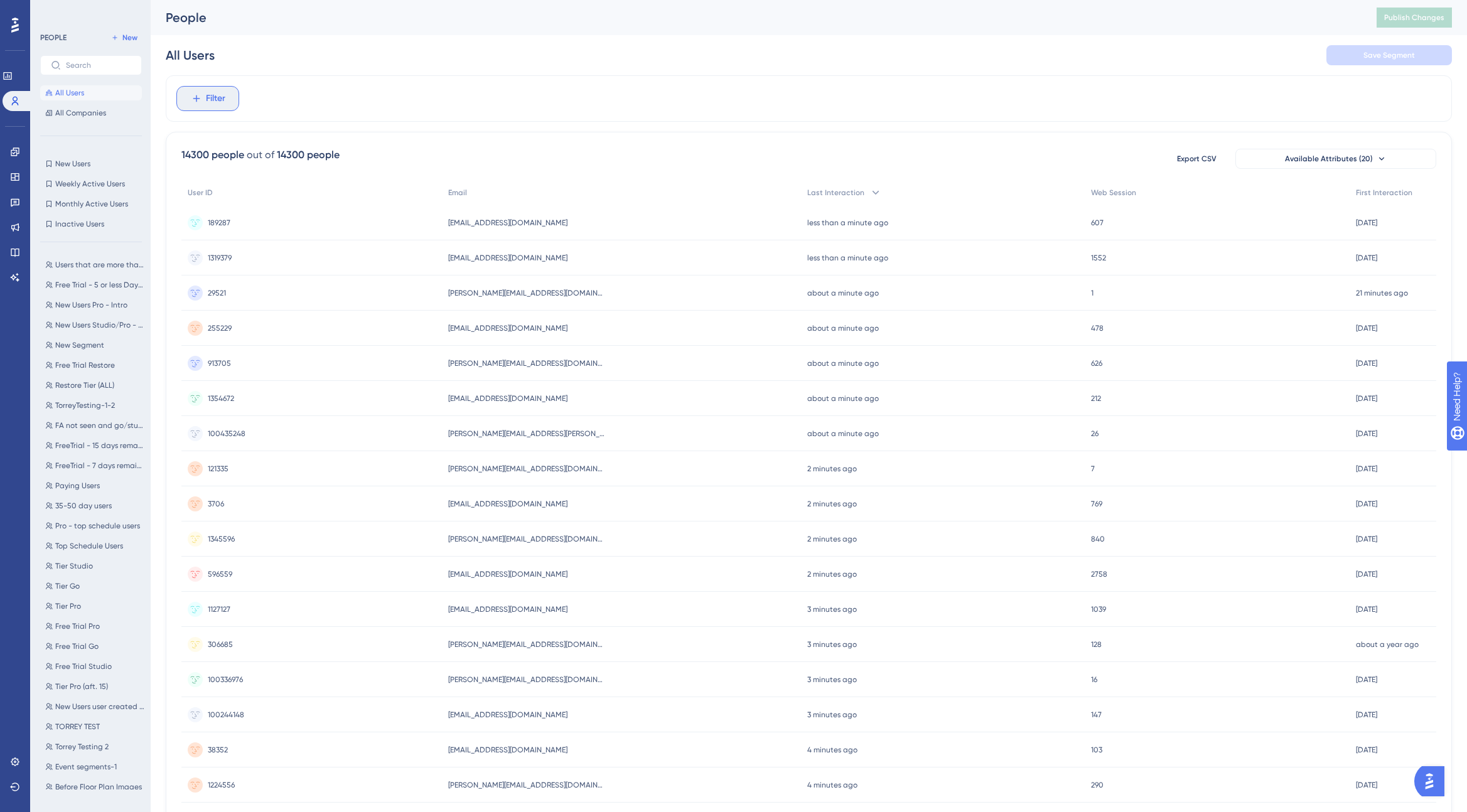
click at [209, 105] on span "Filter" at bounding box center [215, 98] width 20 height 15
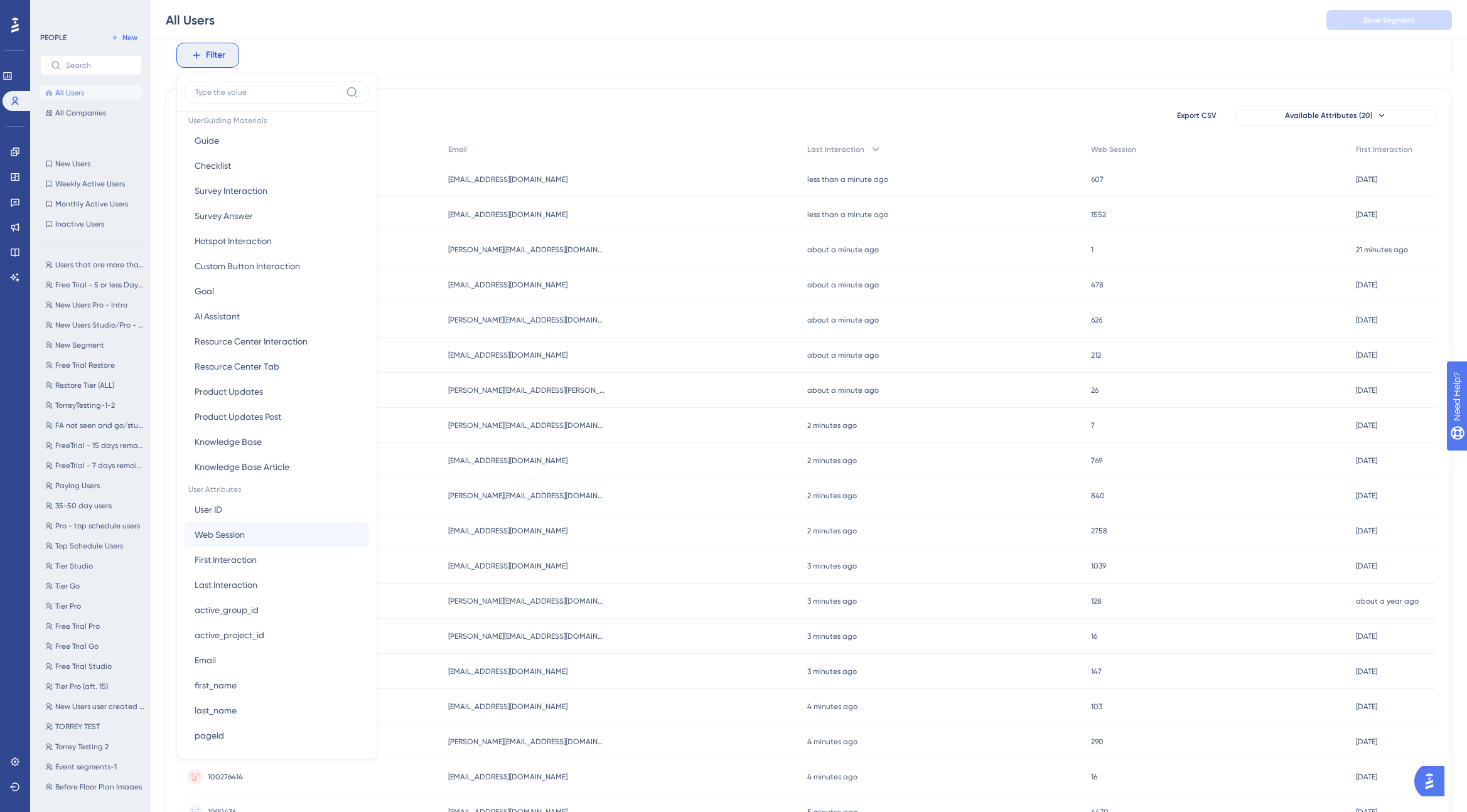
scroll to position [205, 0]
click at [249, 507] on button "User ID User ID" at bounding box center [277, 507] width 185 height 25
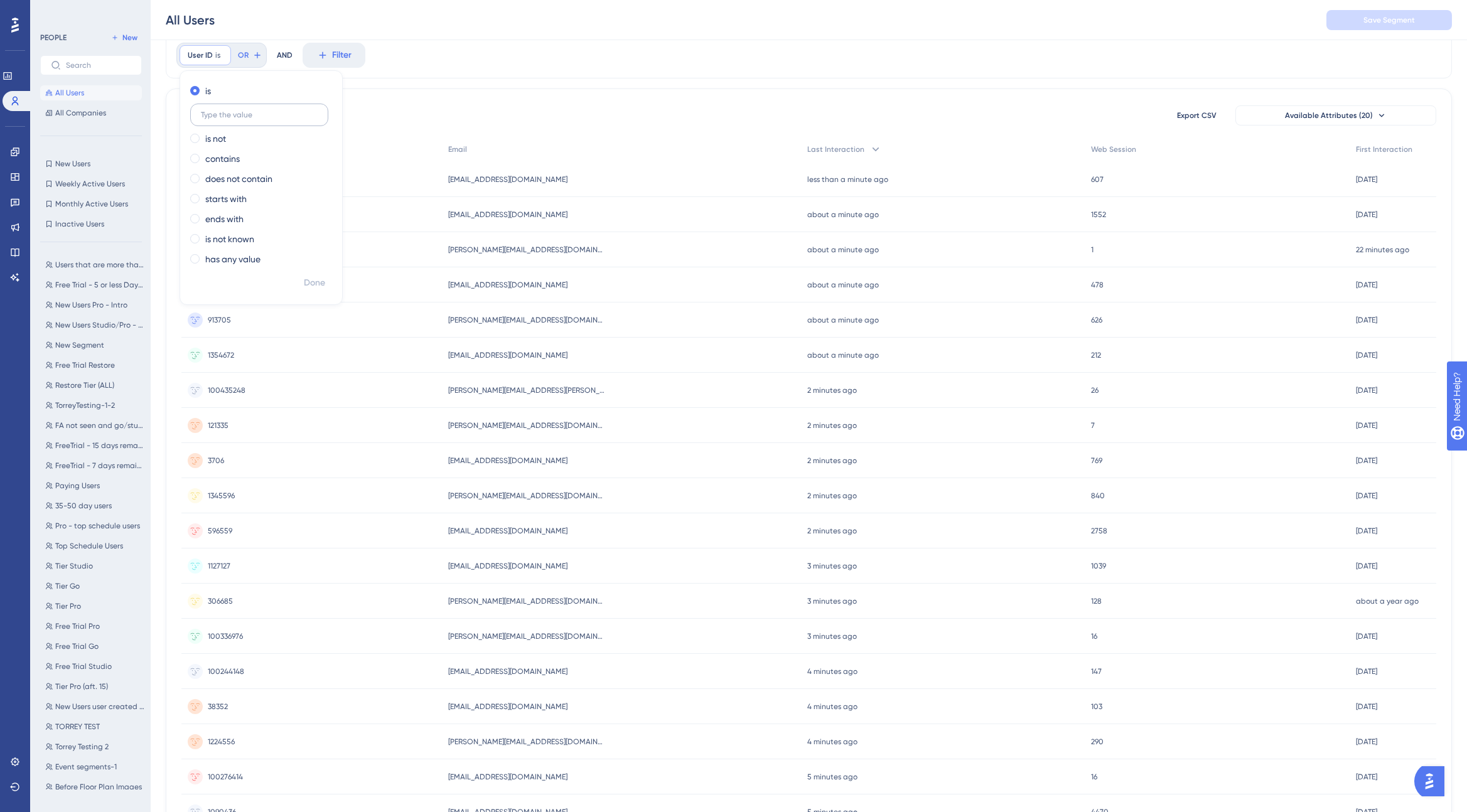
click at [220, 113] on input "text" at bounding box center [260, 115] width 117 height 9
type input "3706"
click at [320, 286] on span "Done" at bounding box center [315, 283] width 21 height 15
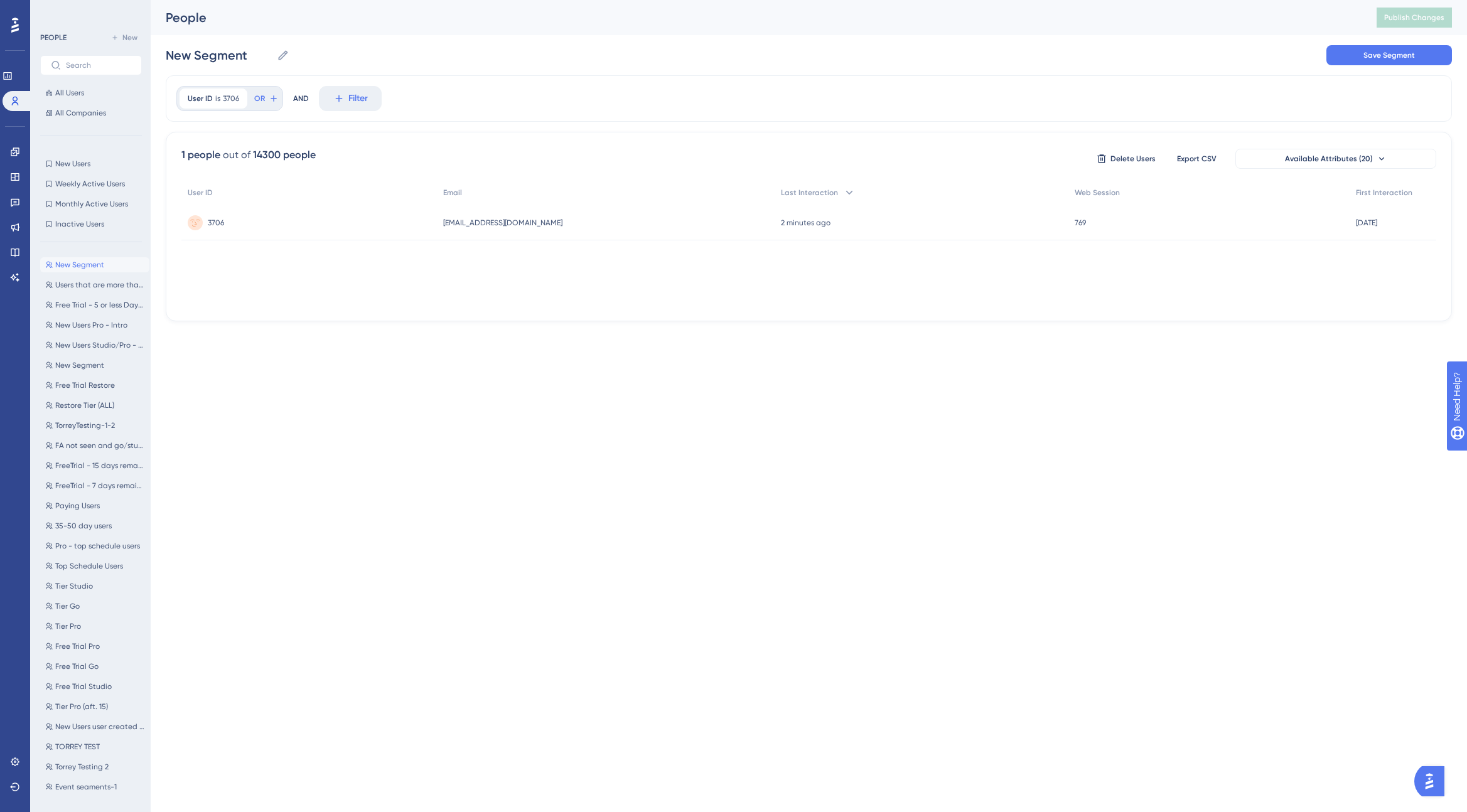
scroll to position [0, 0]
drag, startPoint x: 254, startPoint y: 56, endPoint x: 98, endPoint y: 52, distance: 156.1
click at [151, 52] on div "Performance Users Engagement Widgets Feedback Product Updates Knowledge Base AI…" at bounding box center [809, 170] width 1316 height 341
type input "[PERSON_NAME]'s Verisk User"
click at [1393, 54] on span "Save Segment" at bounding box center [1389, 55] width 52 height 10
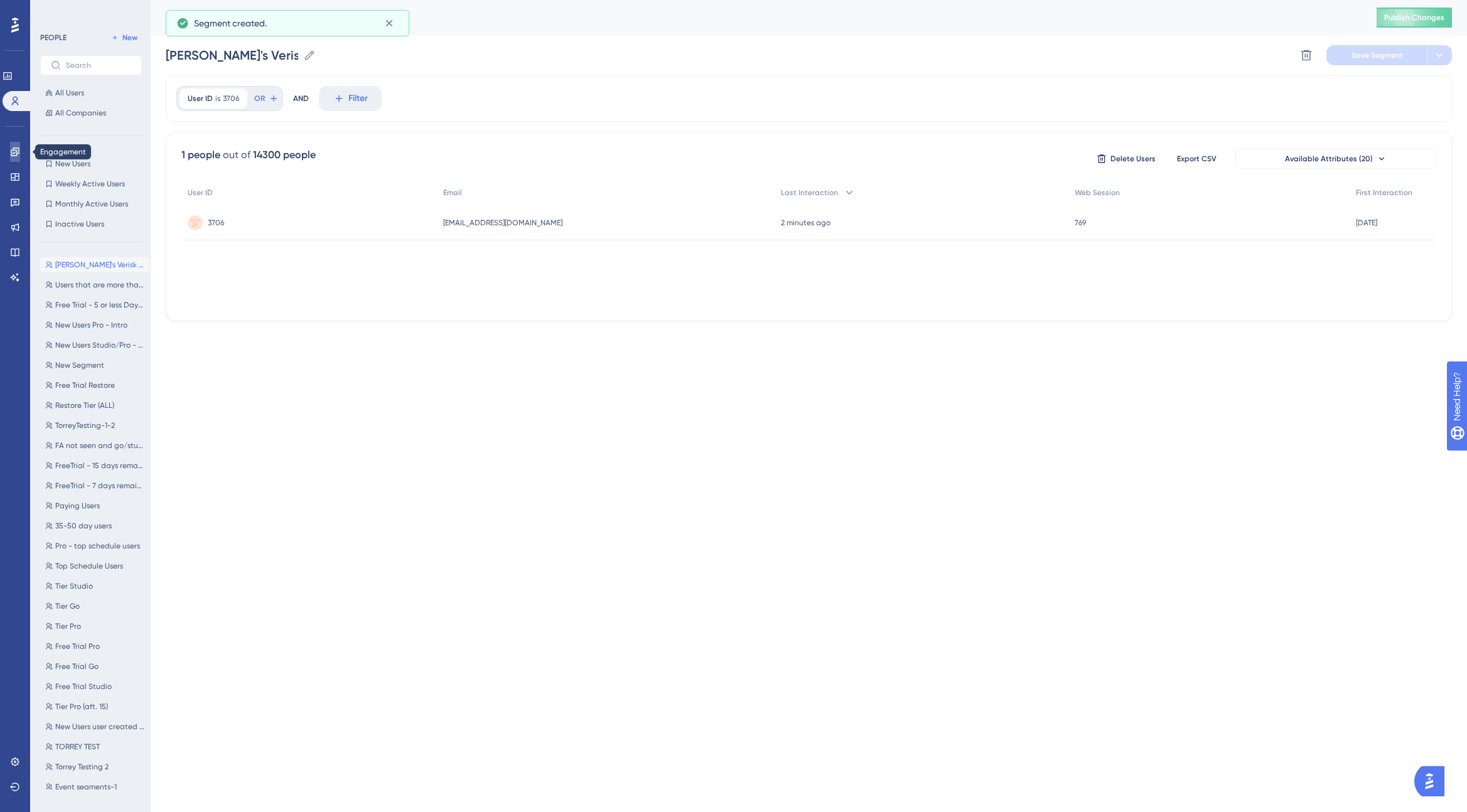
click at [14, 147] on icon at bounding box center [14, 152] width 10 height 10
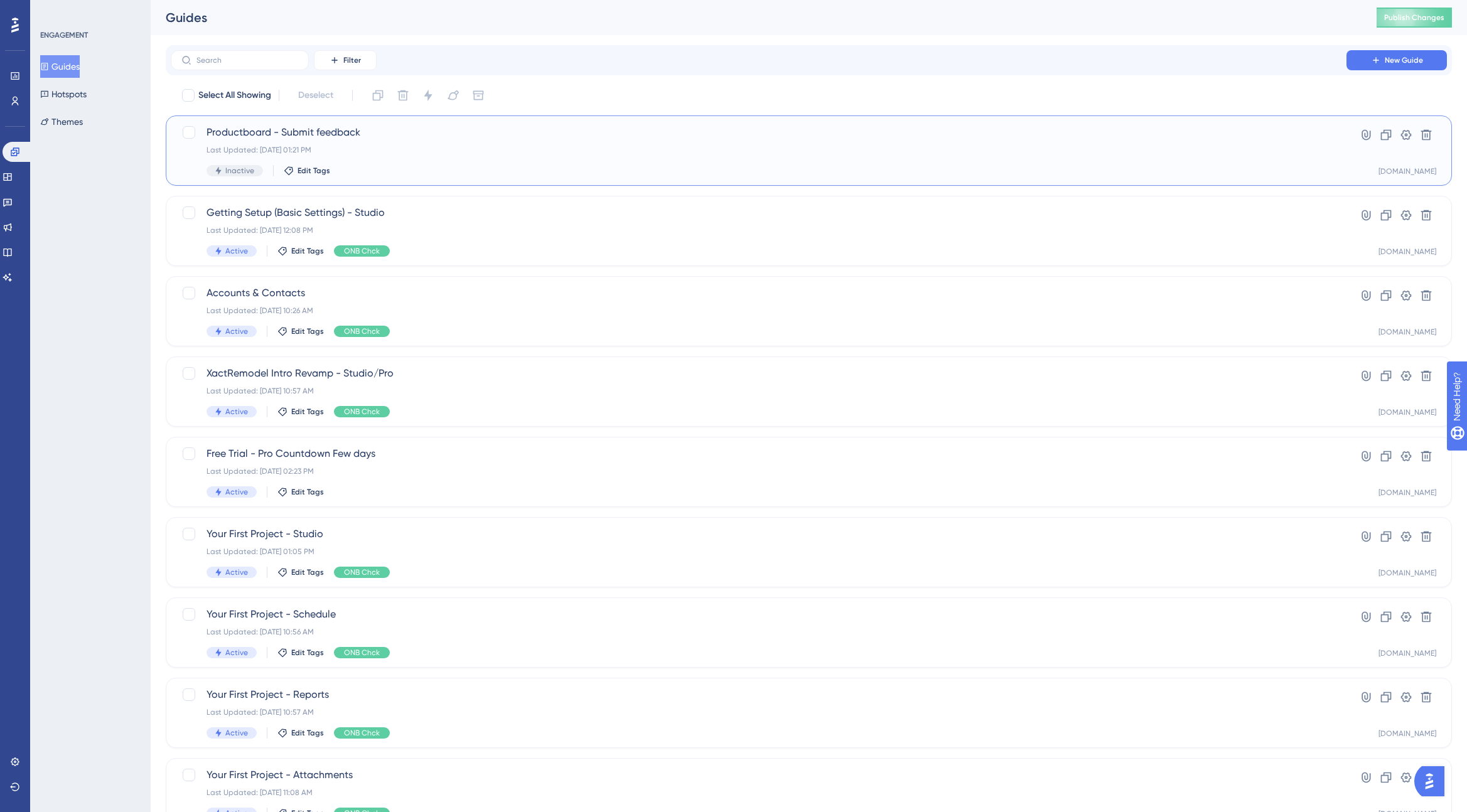
click at [388, 141] on div "Productboard - Submit feedback Last Updated: [DATE] 01:21 PM Inactive Edit Tags" at bounding box center [758, 150] width 1104 height 52
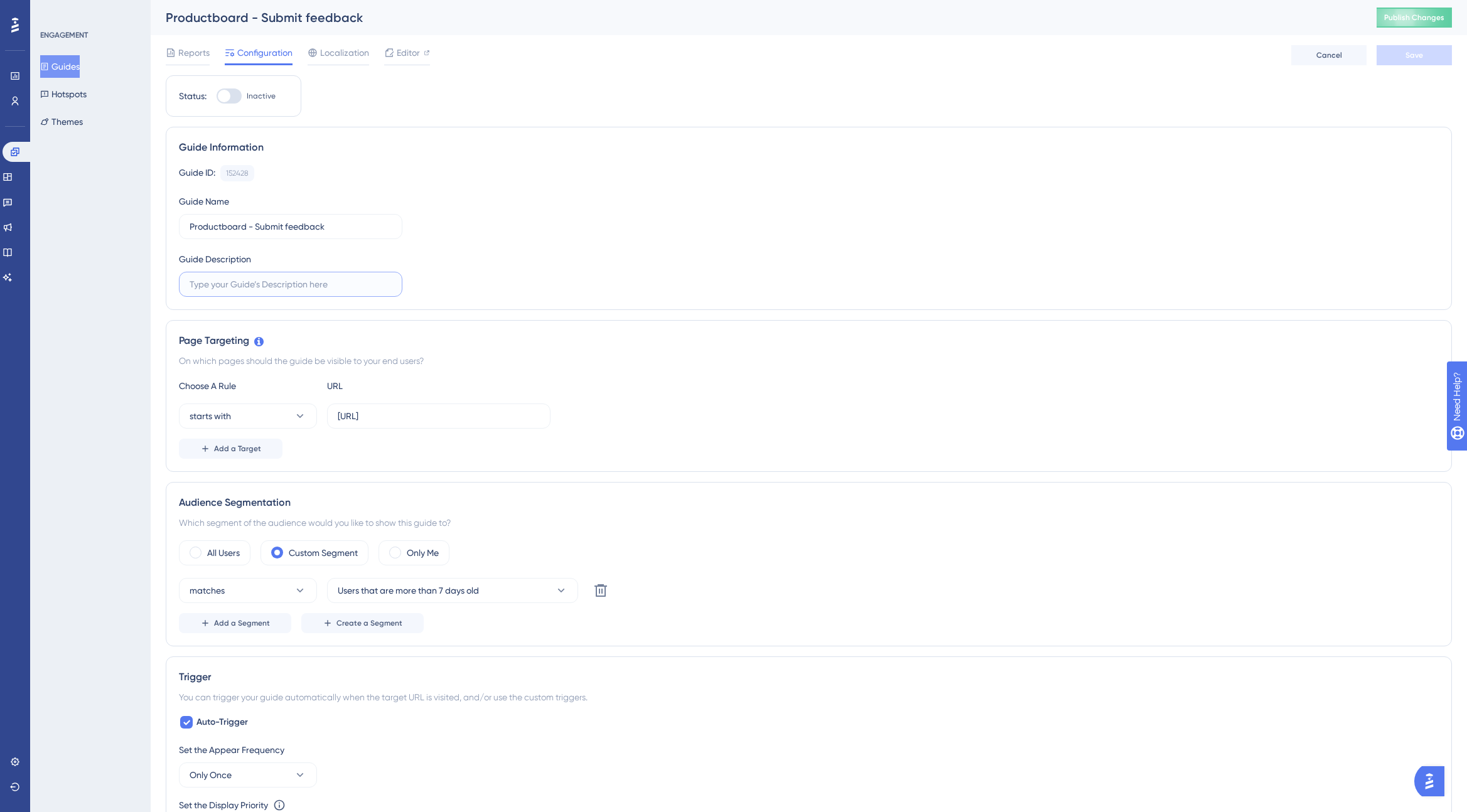
click at [261, 289] on input "text" at bounding box center [290, 284] width 202 height 14
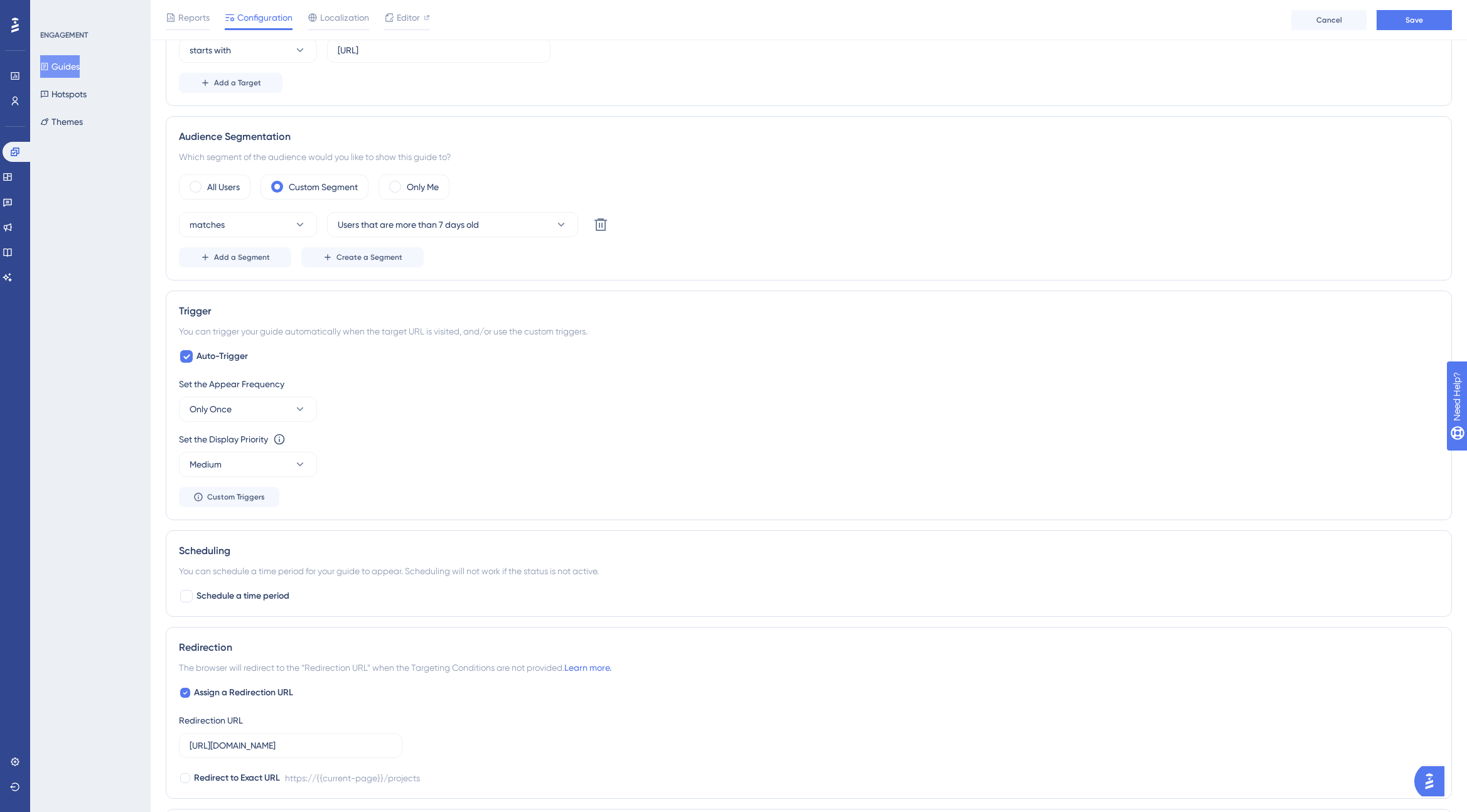
scroll to position [371, 0]
type input "Notifies users of the new Productboard portal"
click at [474, 224] on span "Users that are more than 7 days old" at bounding box center [408, 224] width 141 height 15
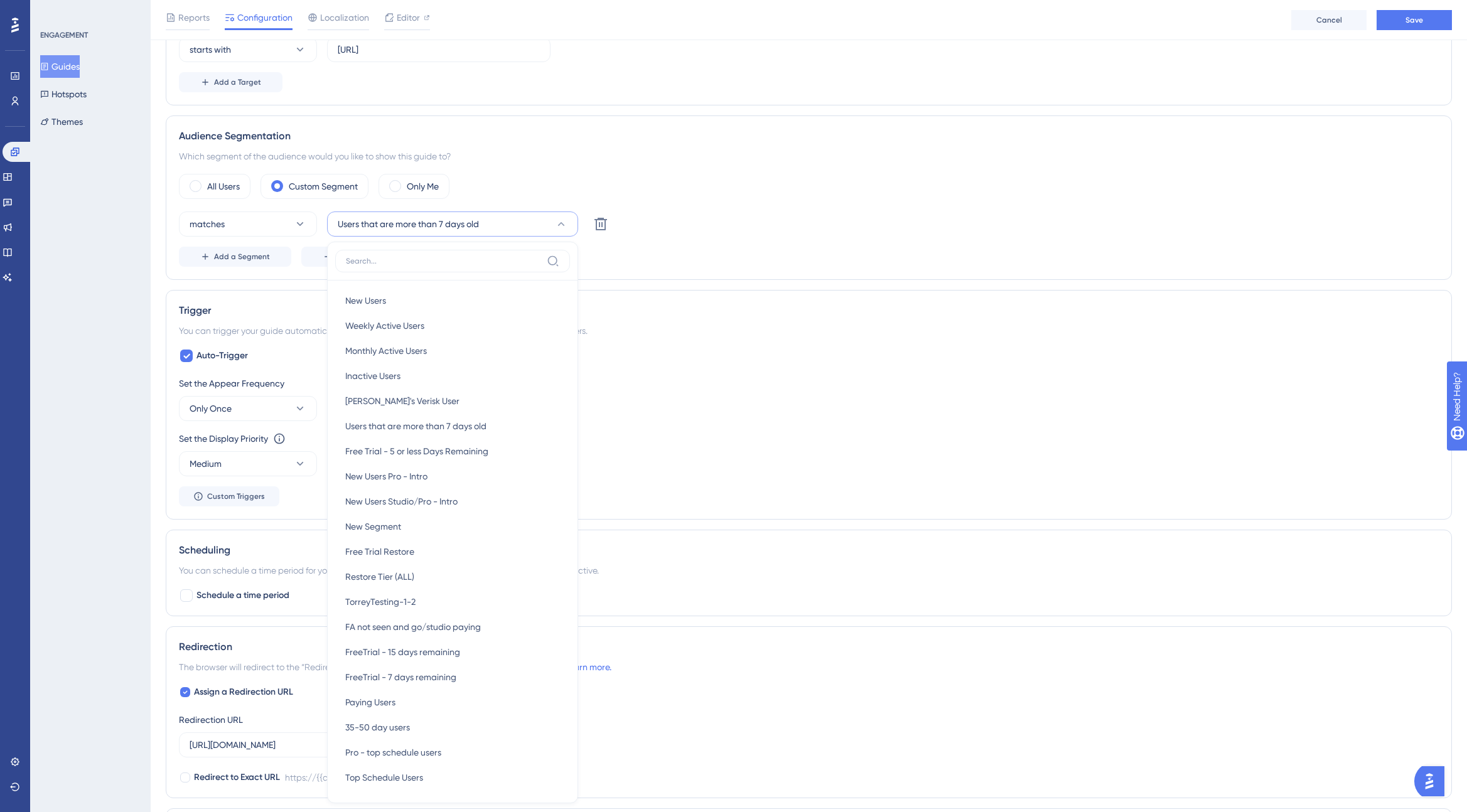
scroll to position [488, 0]
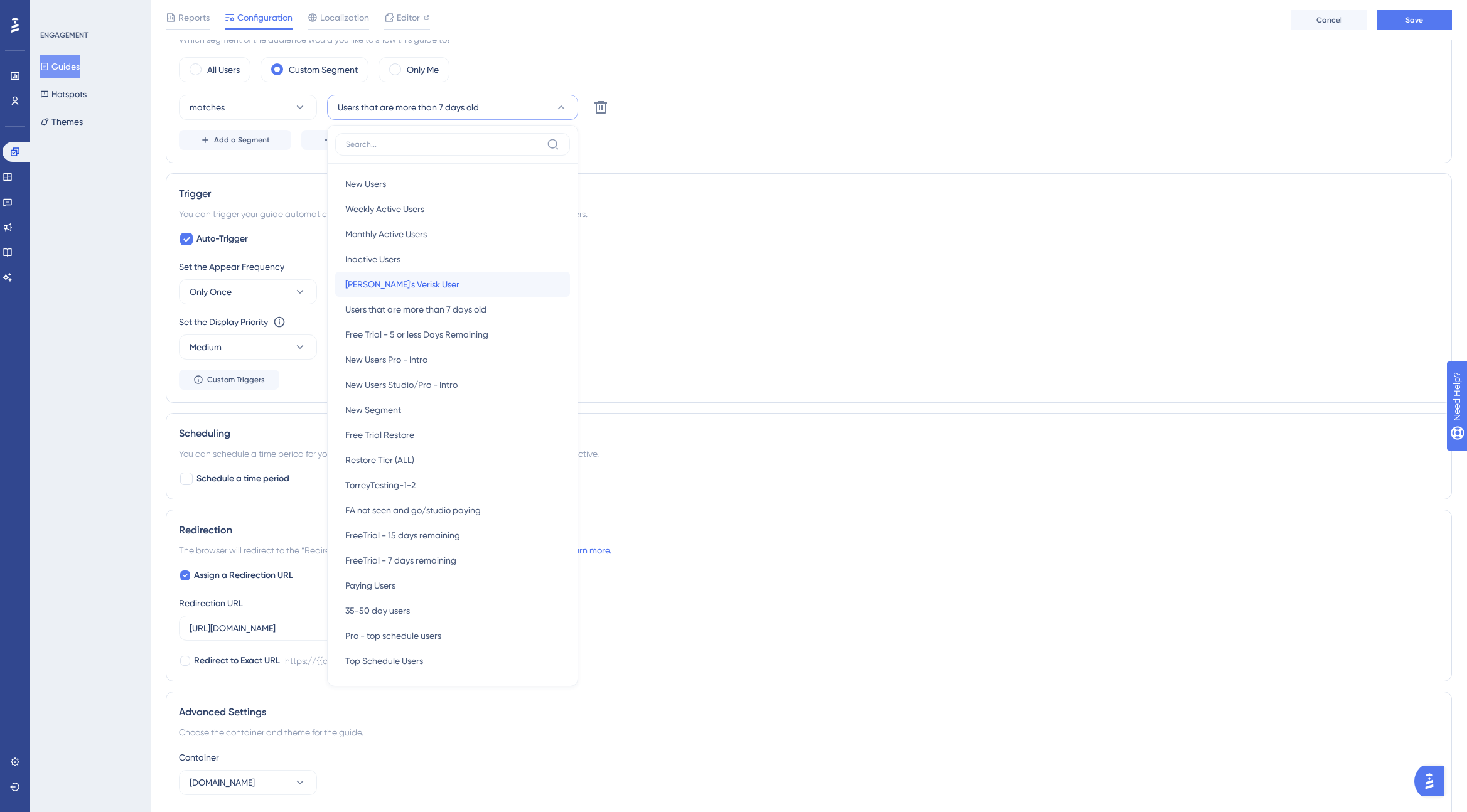
click at [453, 278] on div "[PERSON_NAME]'s Verisk User [PERSON_NAME]'s Verisk User" at bounding box center [453, 284] width 215 height 25
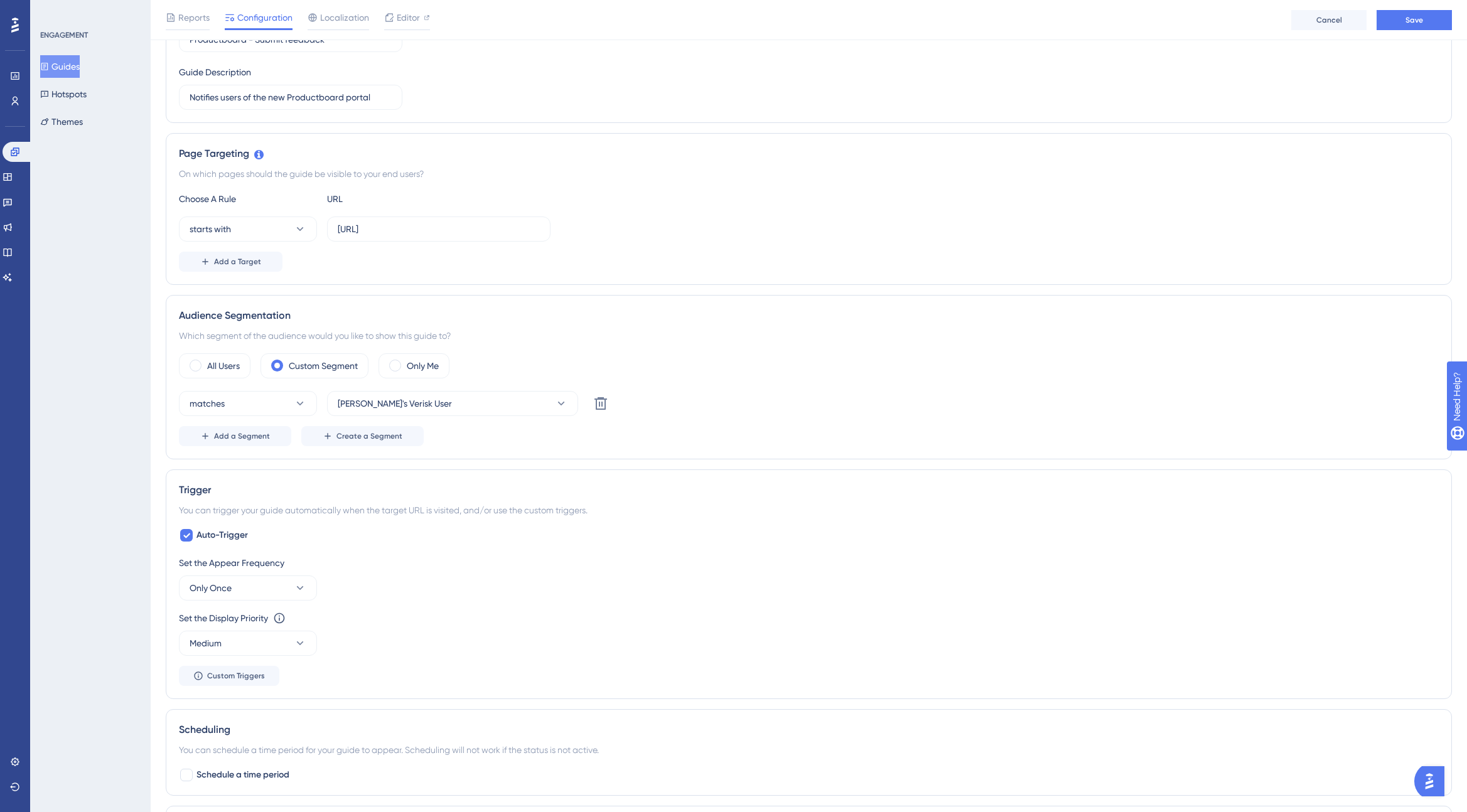
scroll to position [0, 0]
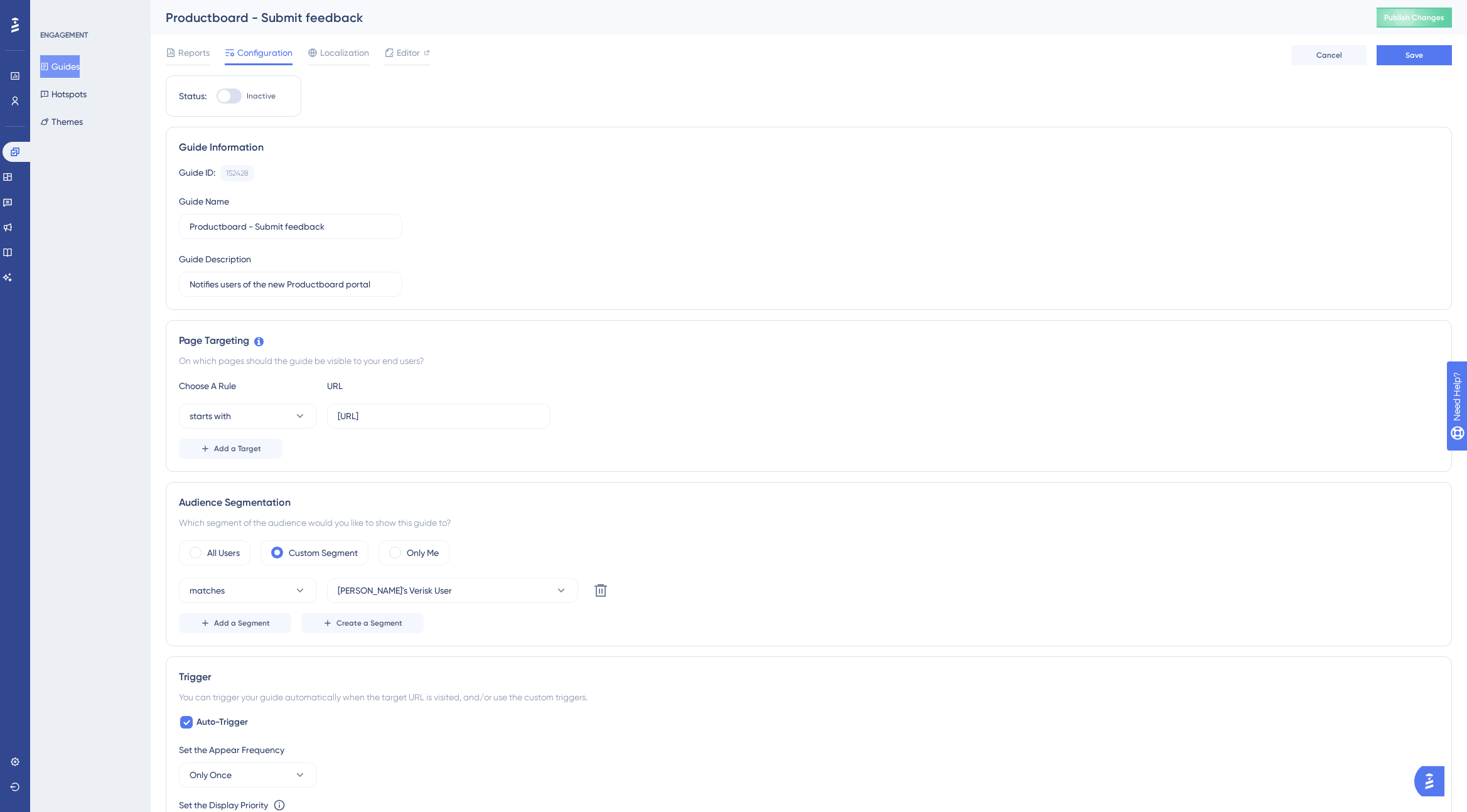
click at [234, 94] on div at bounding box center [228, 96] width 25 height 15
click at [216, 96] on input "Inactive" at bounding box center [216, 96] width 1 height 1
checkbox input "true"
click at [1414, 53] on span "Save" at bounding box center [1414, 55] width 17 height 10
click at [1426, 14] on button "Publish Changes" at bounding box center [1414, 17] width 75 height 20
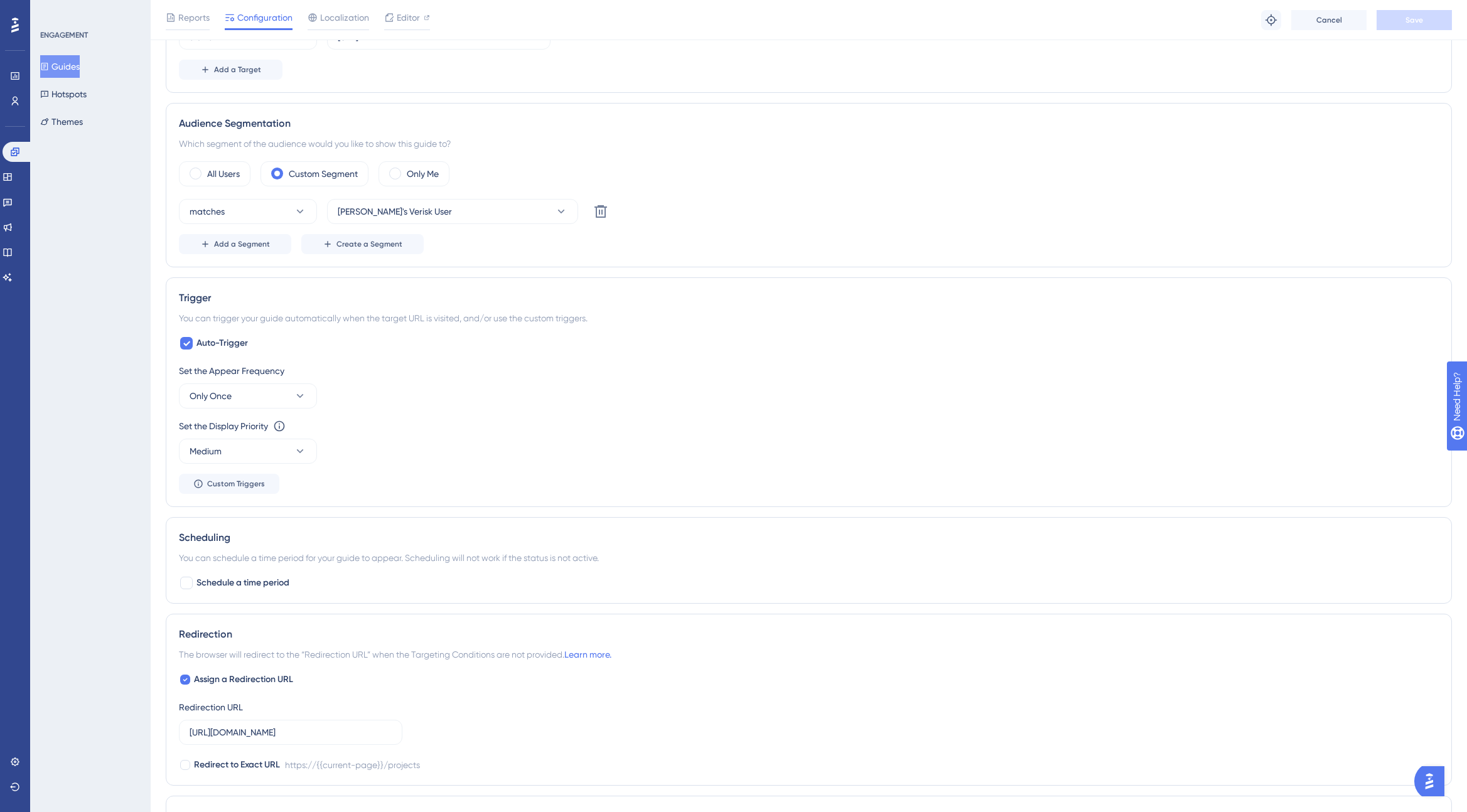
scroll to position [388, 0]
click at [301, 392] on icon at bounding box center [300, 392] width 13 height 13
click at [367, 394] on div "Set the Appear Frequency Only Once Only Once Only Once Once in a Session Once i…" at bounding box center [809, 382] width 1260 height 45
click at [299, 450] on icon at bounding box center [300, 447] width 13 height 13
click at [453, 456] on div "Set the Display Priority This option will set the display priority between auto…" at bounding box center [809, 438] width 1260 height 45
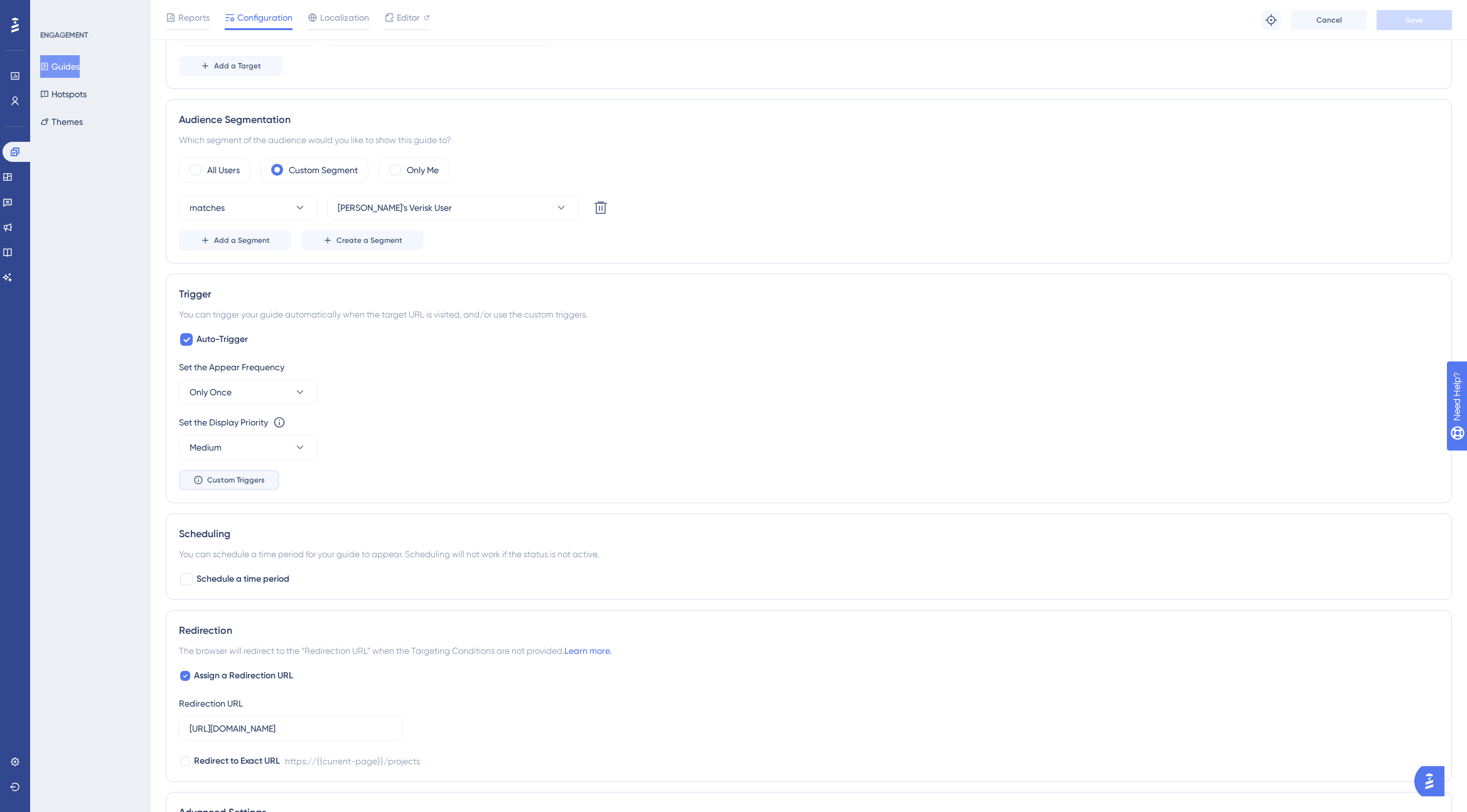
click at [219, 480] on span "Custom Triggers" at bounding box center [236, 480] width 58 height 10
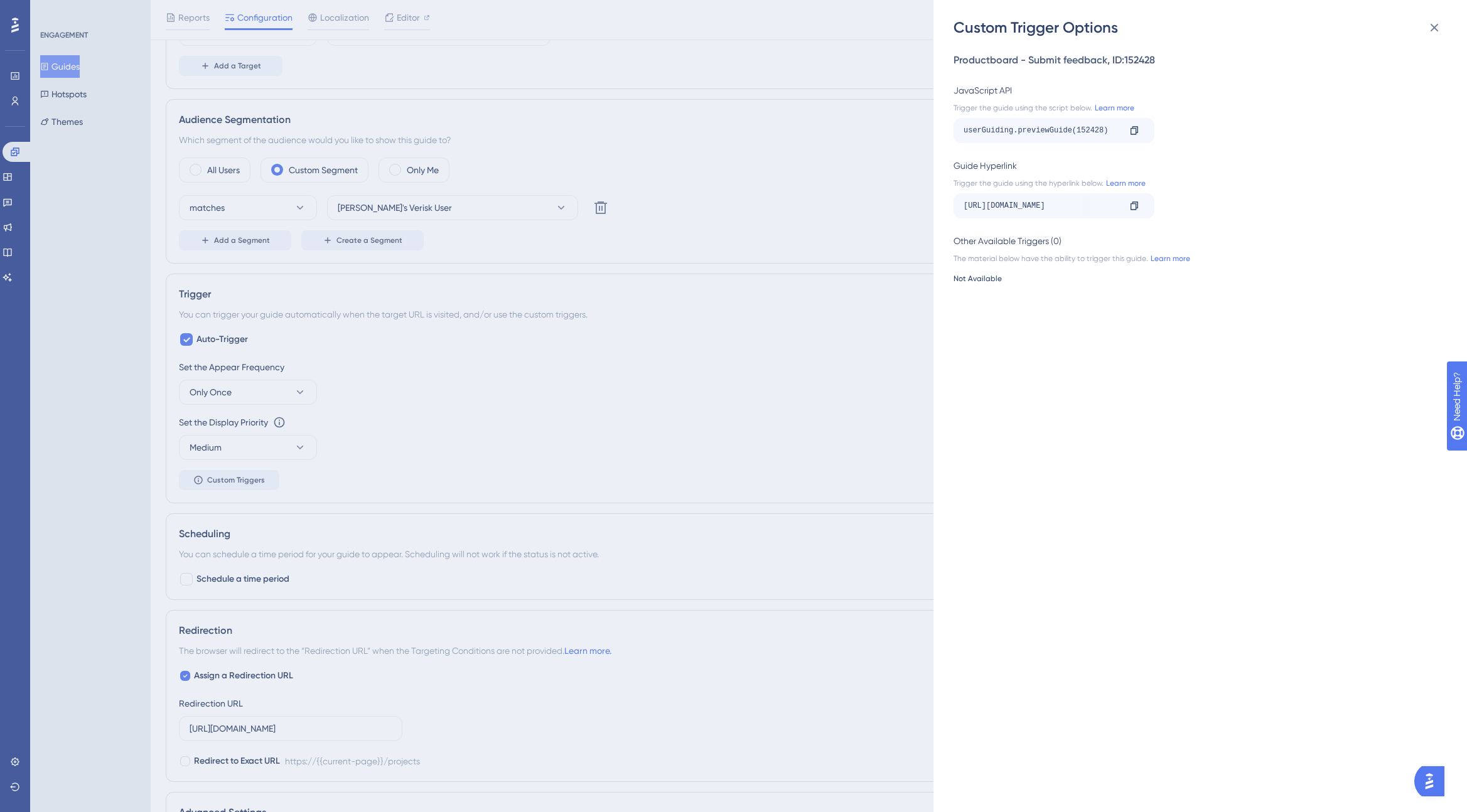
click at [740, 468] on div "Custom Trigger Options Productboard - Submit feedback , ID: 152428 JavaScript A…" at bounding box center [734, 406] width 1467 height 812
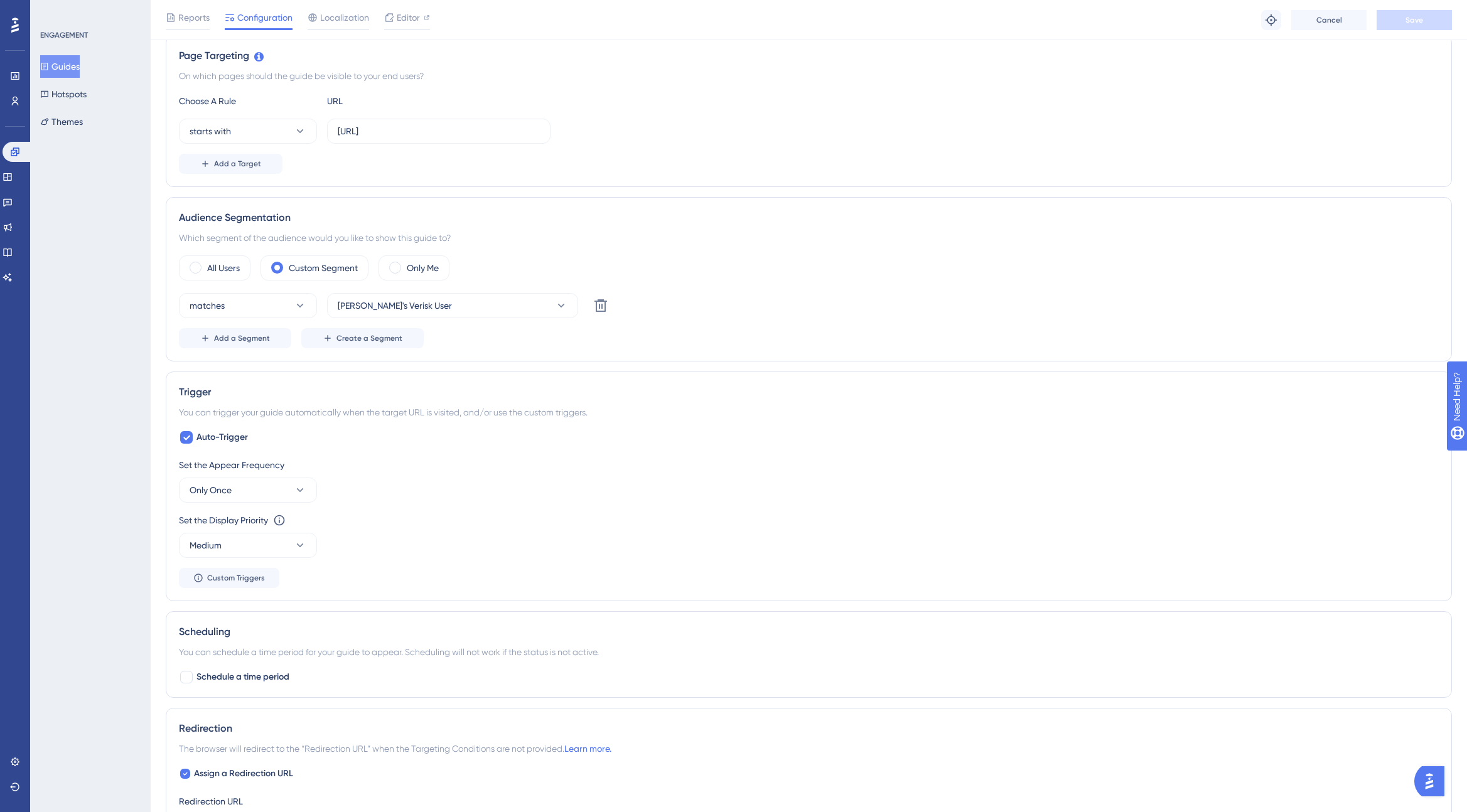
scroll to position [0, 0]
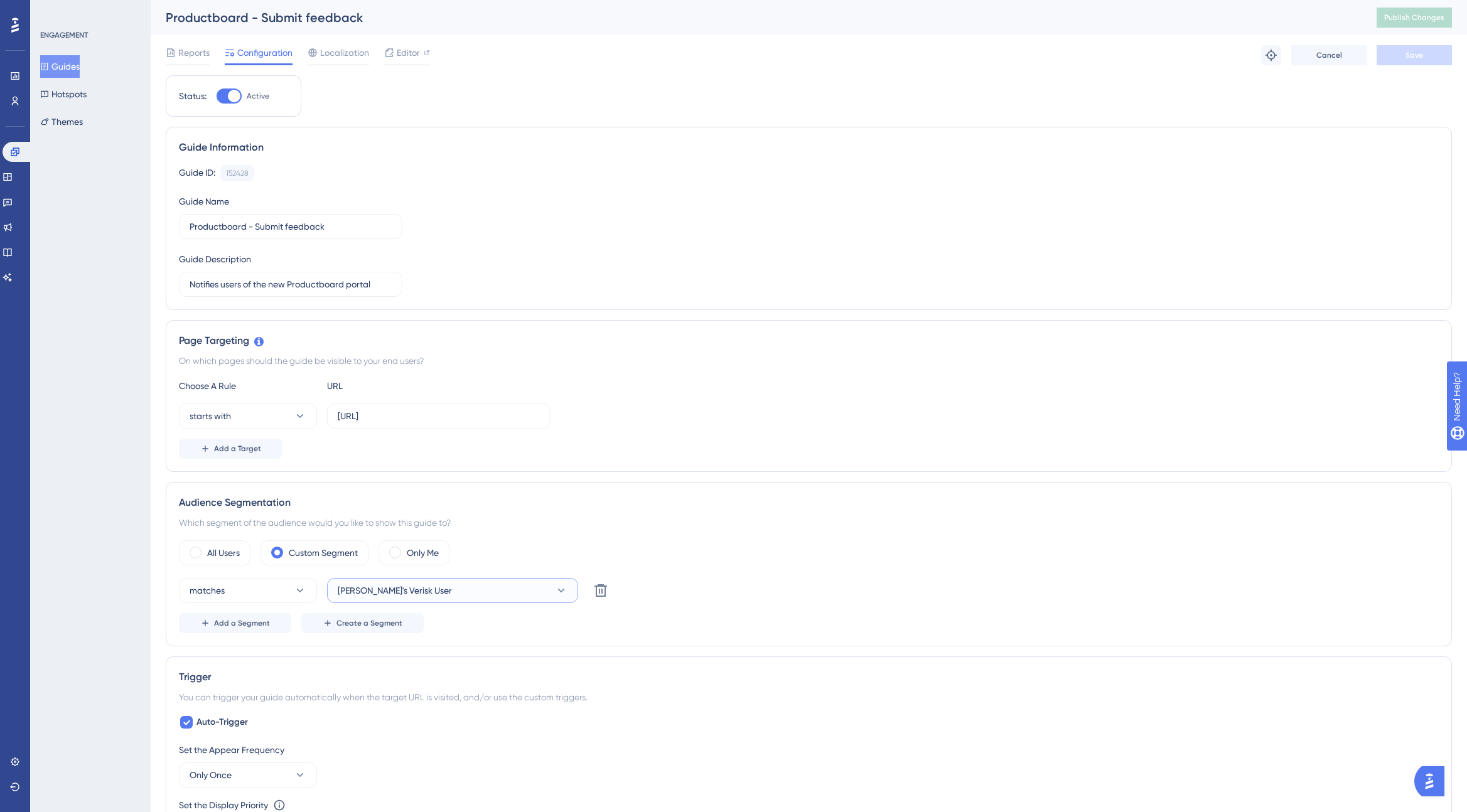
click at [423, 590] on button "[PERSON_NAME]'s Verisk User" at bounding box center [453, 590] width 251 height 25
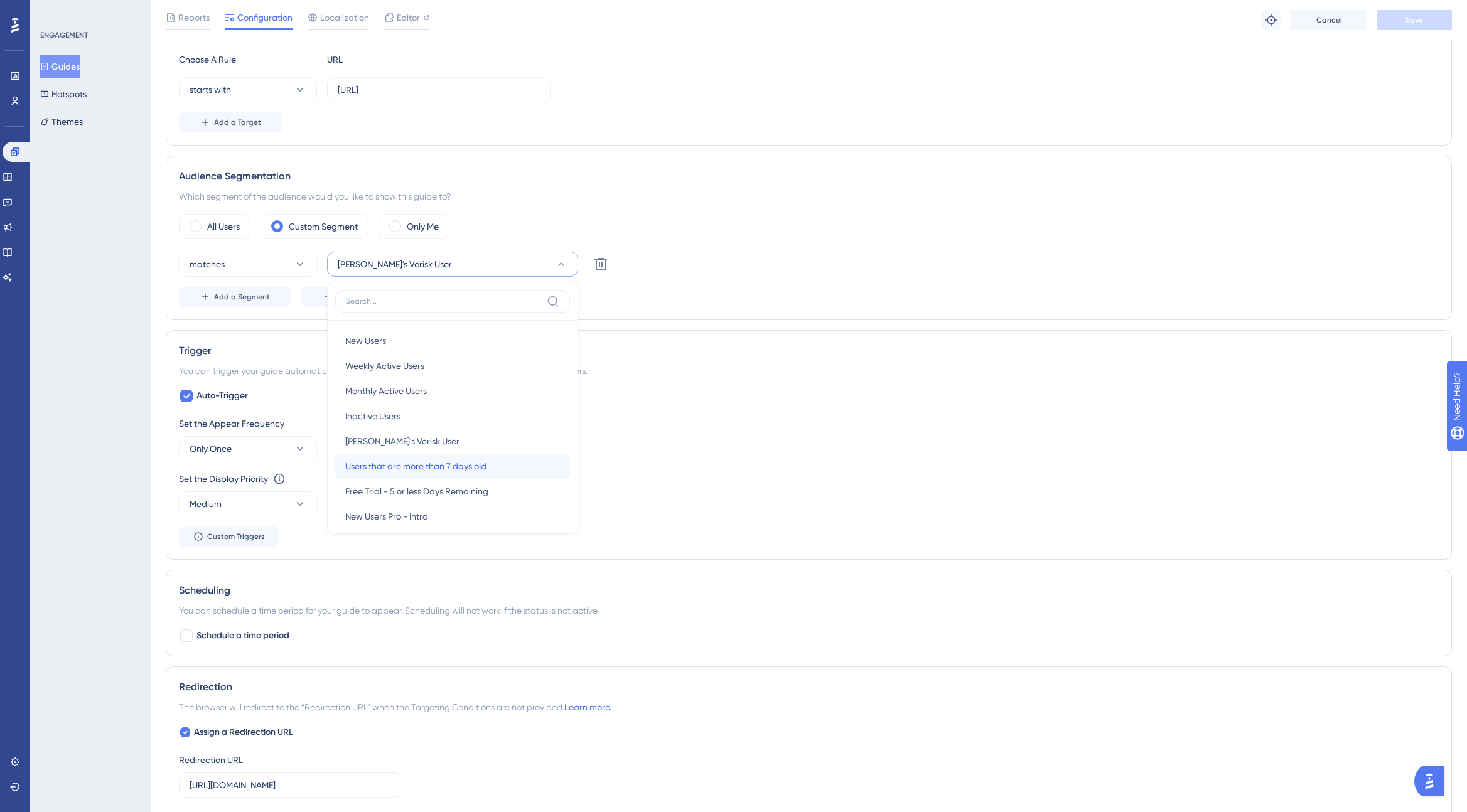
click at [451, 471] on span "Users that are more than 7 days old" at bounding box center [416, 466] width 141 height 15
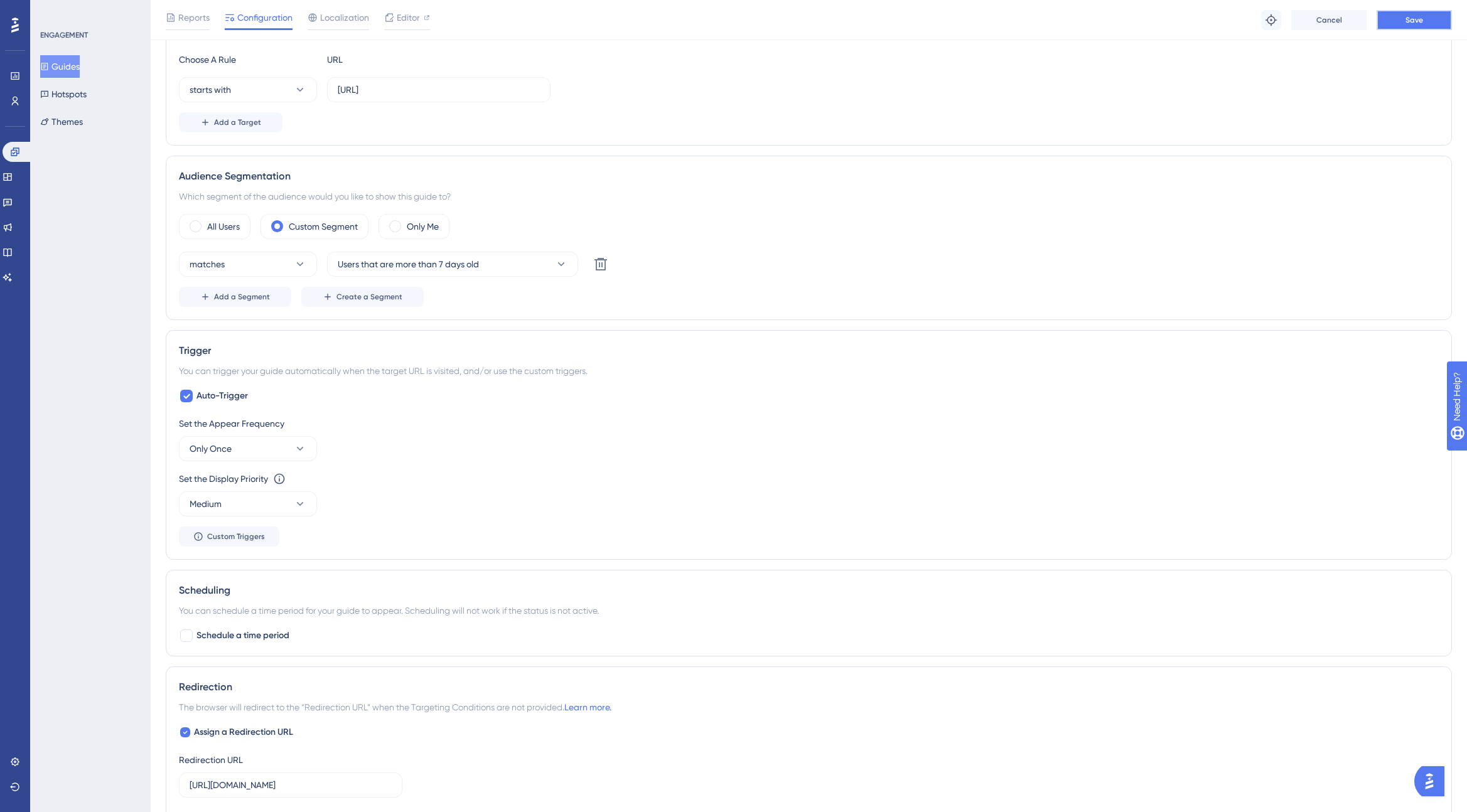
click at [1410, 17] on span "Save" at bounding box center [1414, 20] width 17 height 10
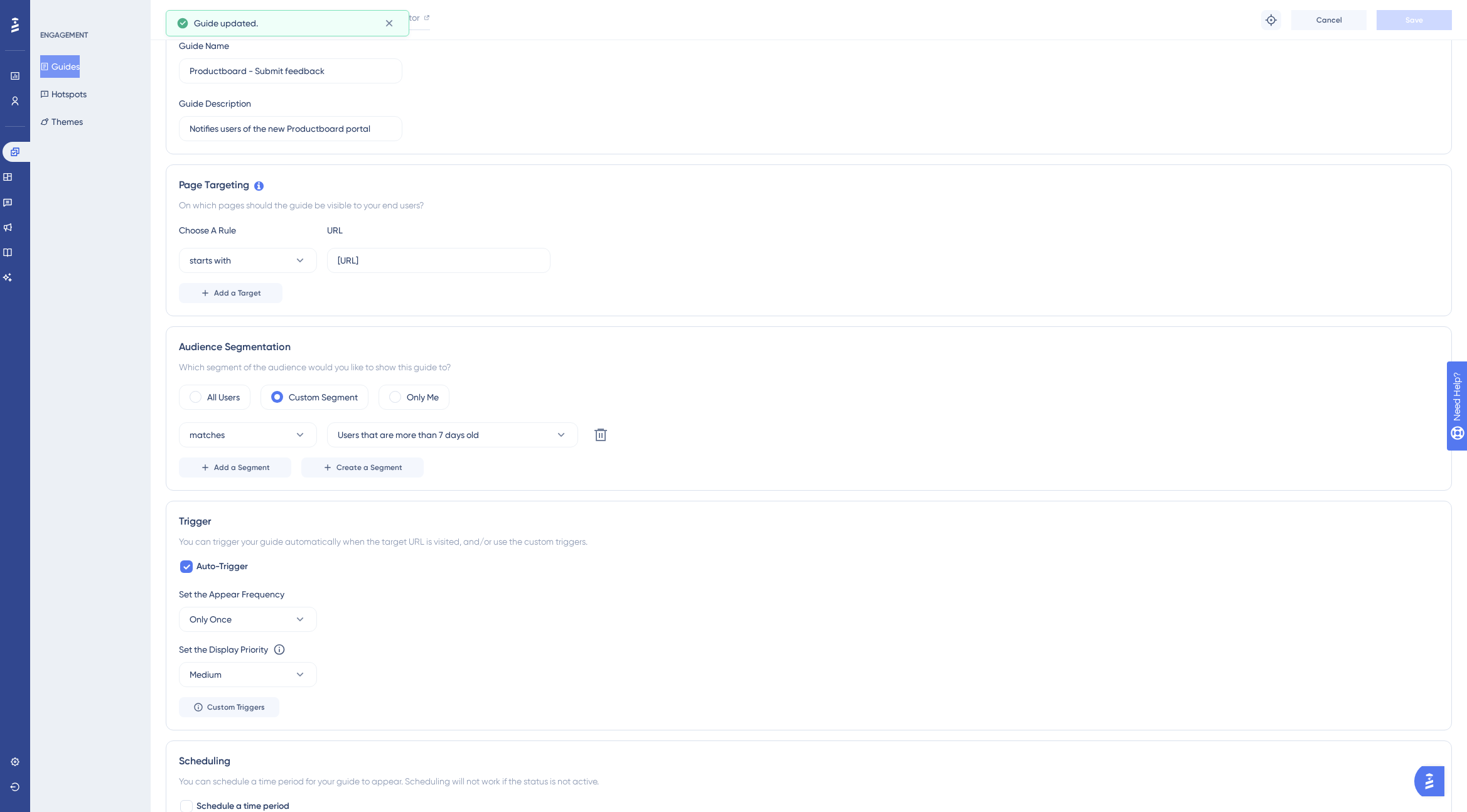
scroll to position [0, 0]
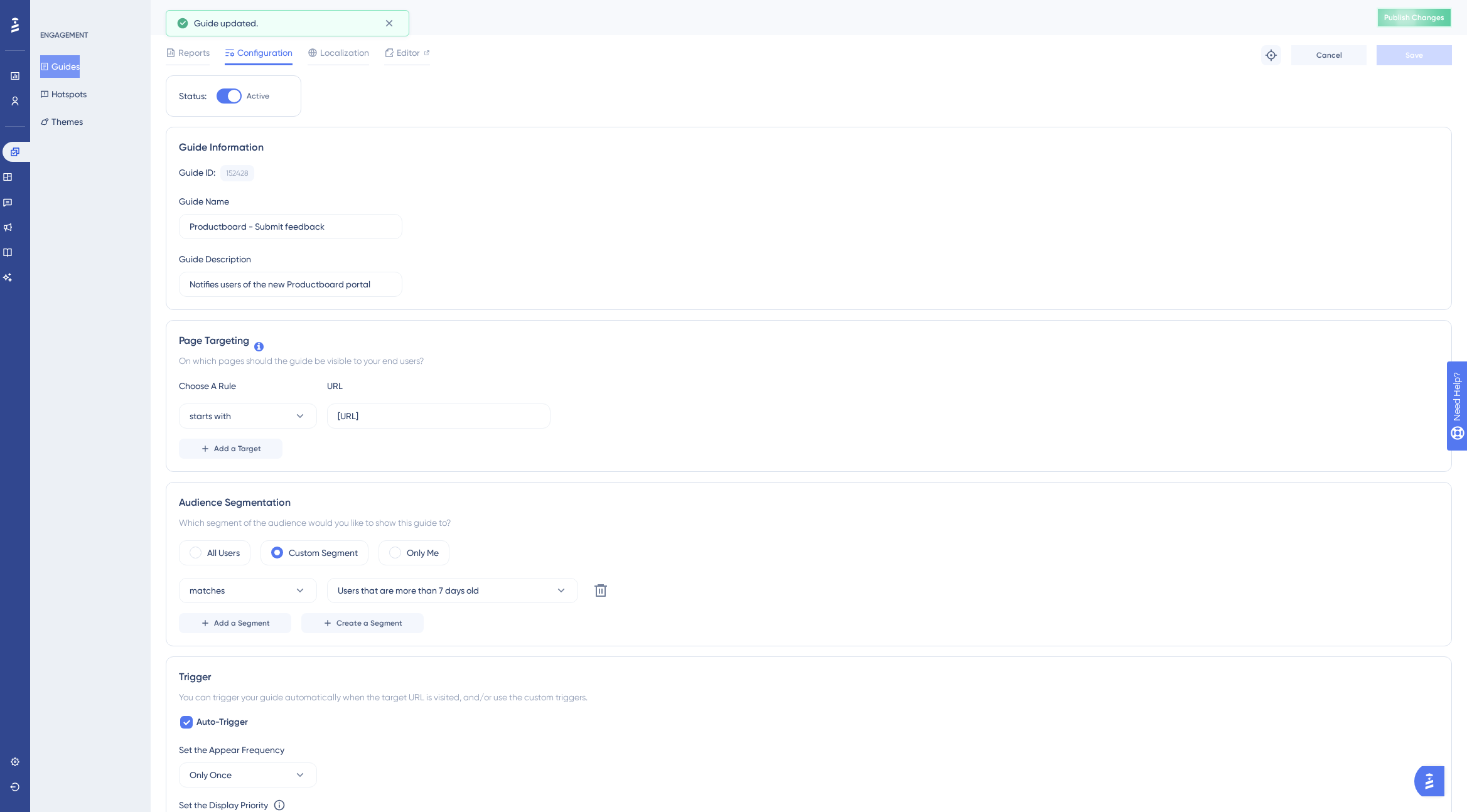
click at [1416, 14] on span "Publish Changes" at bounding box center [1414, 17] width 60 height 10
click at [13, 102] on icon at bounding box center [15, 101] width 7 height 9
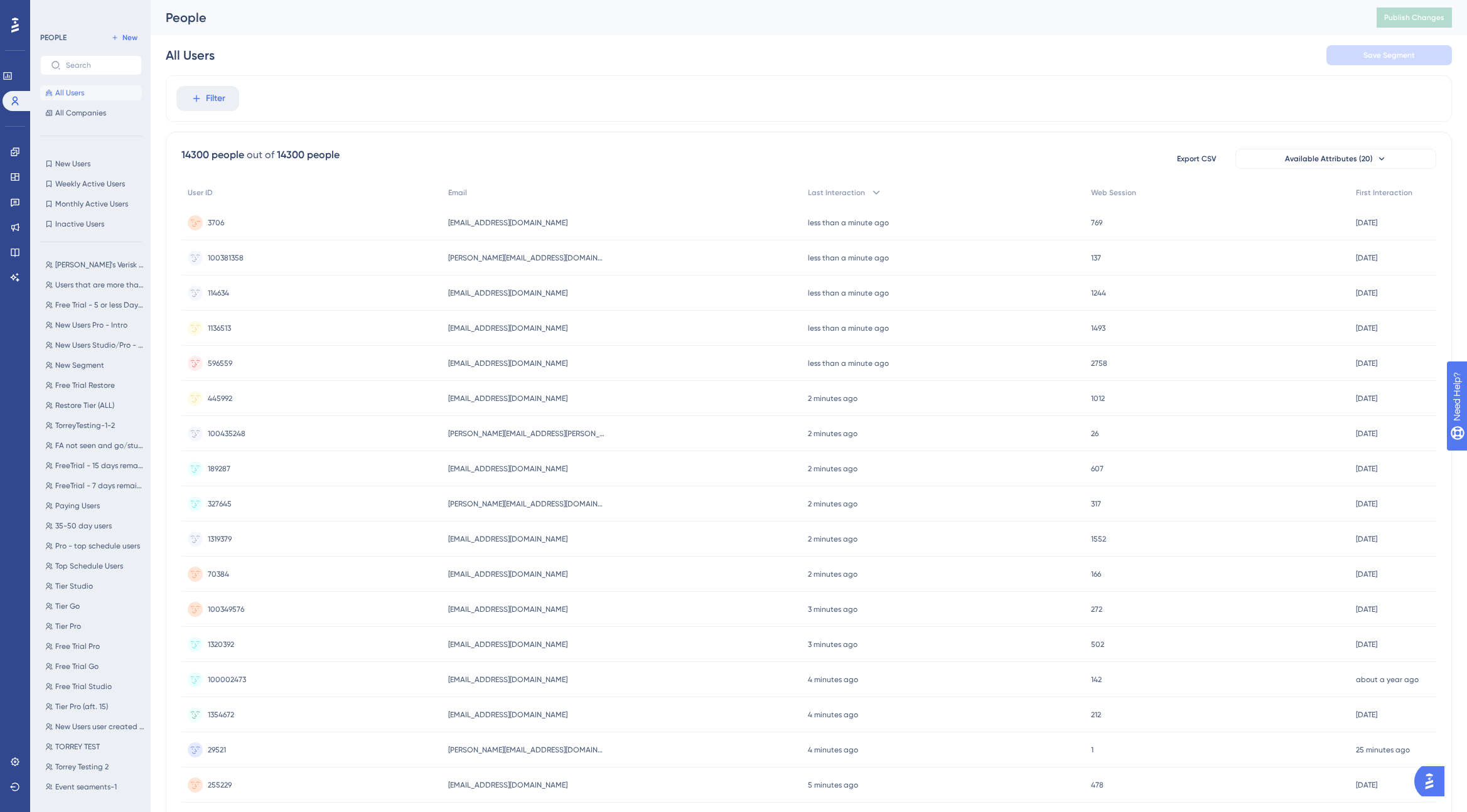
click at [255, 224] on div "3706 3706" at bounding box center [312, 222] width 261 height 35
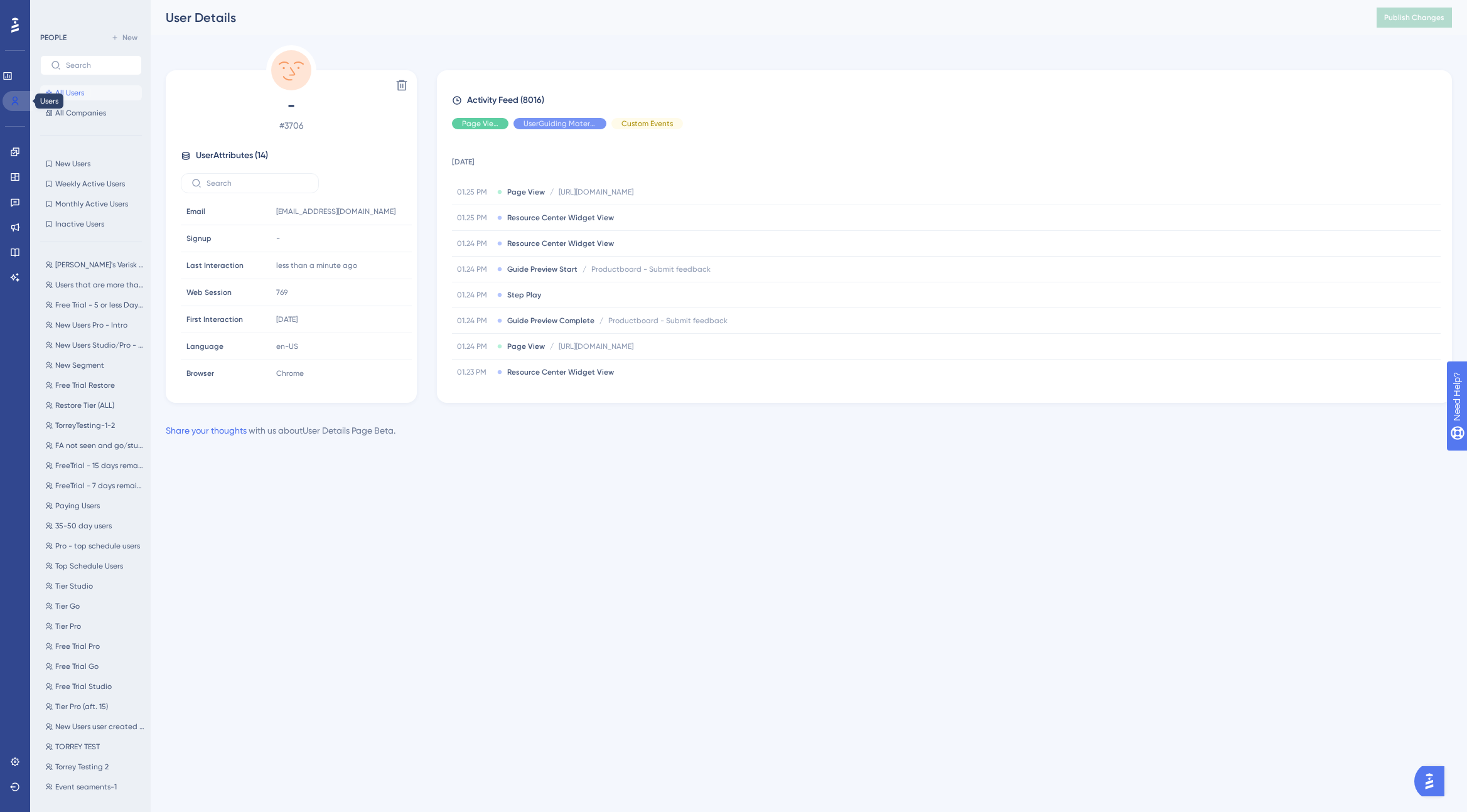
click at [17, 103] on icon at bounding box center [14, 101] width 10 height 10
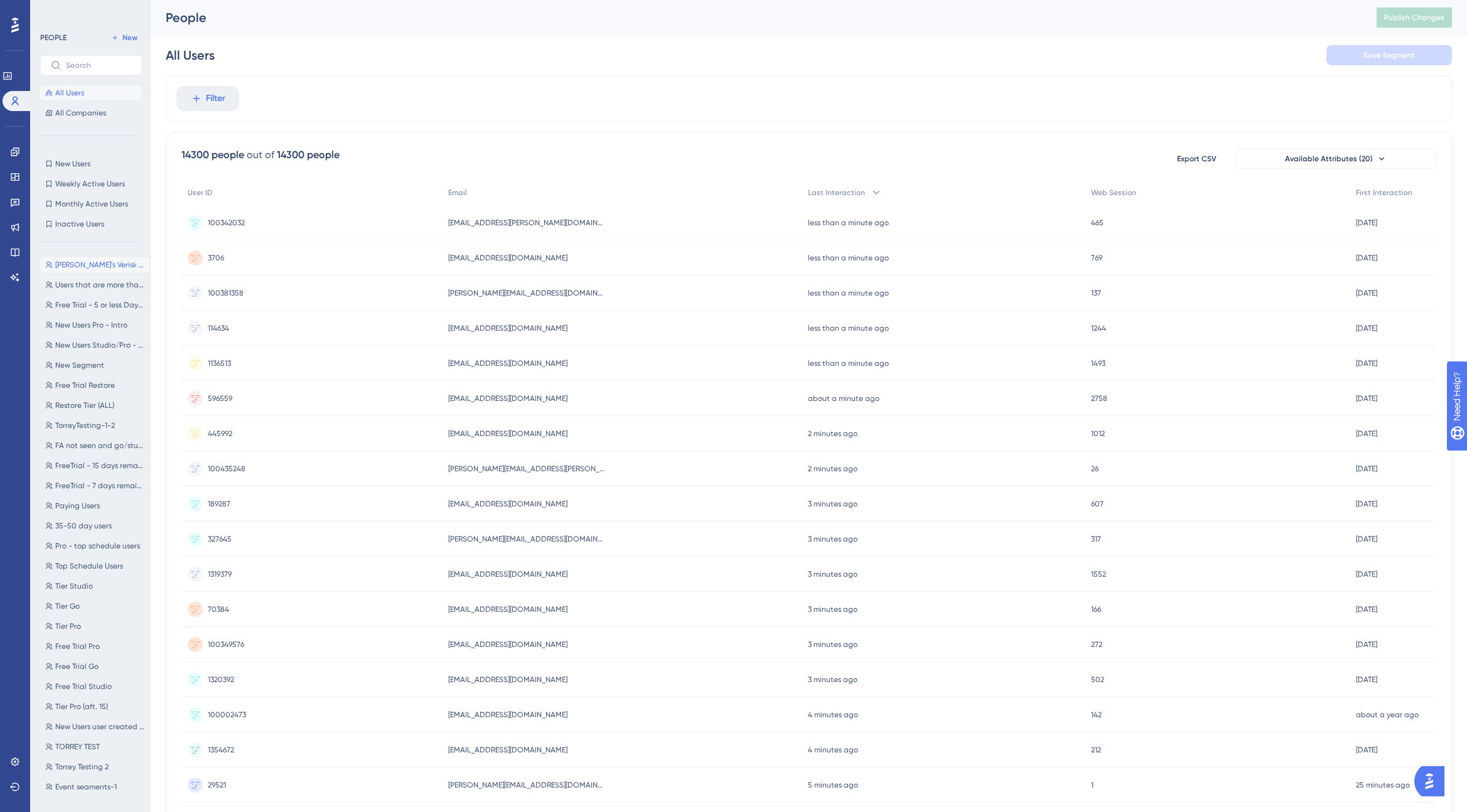
click at [98, 264] on span "[PERSON_NAME]'s Verisk User" at bounding box center [100, 264] width 89 height 10
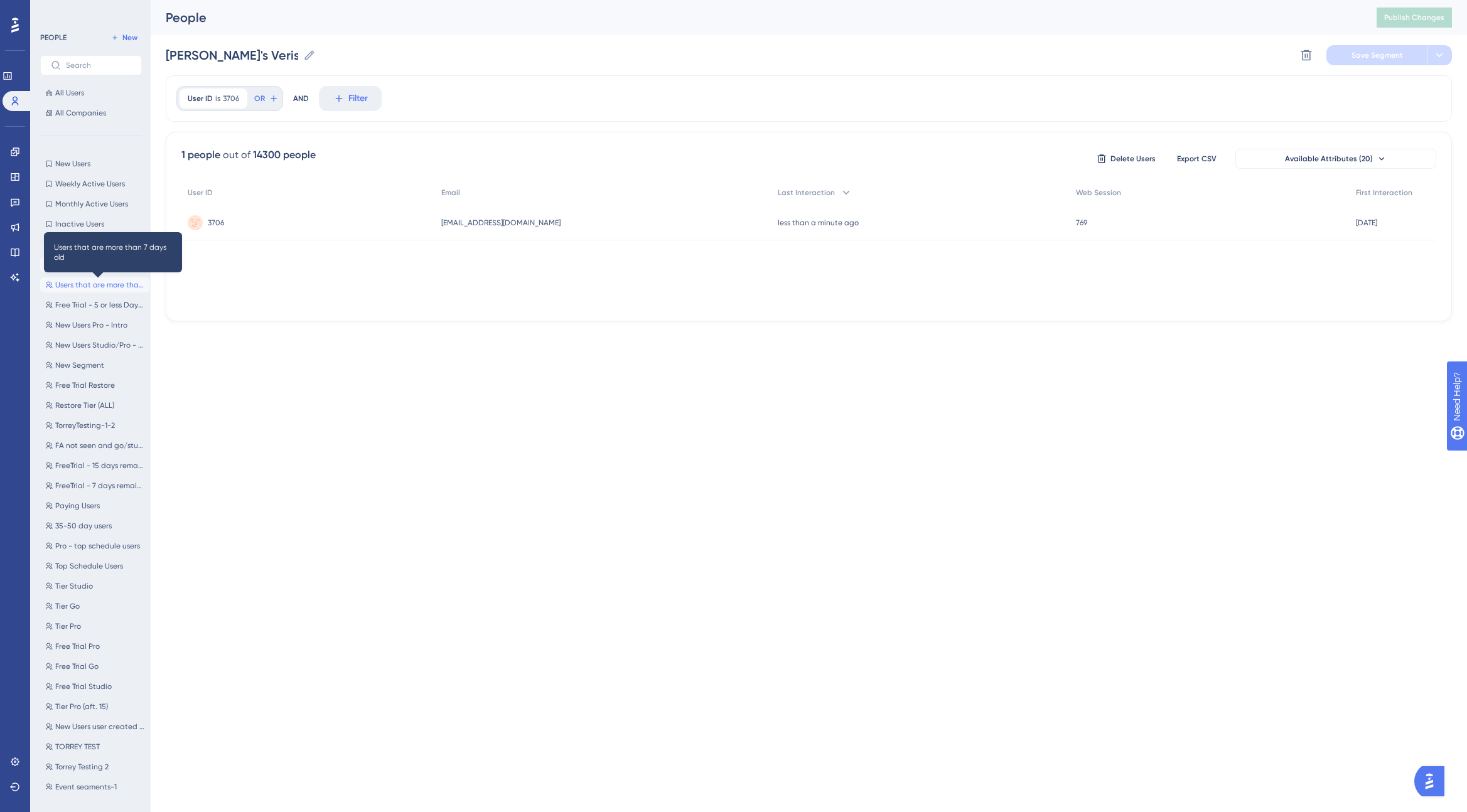
click at [96, 284] on span "Users that are more than 7 days old" at bounding box center [100, 284] width 89 height 10
type input "Users that are more than 7 days old"
